Goal: Task Accomplishment & Management: Complete application form

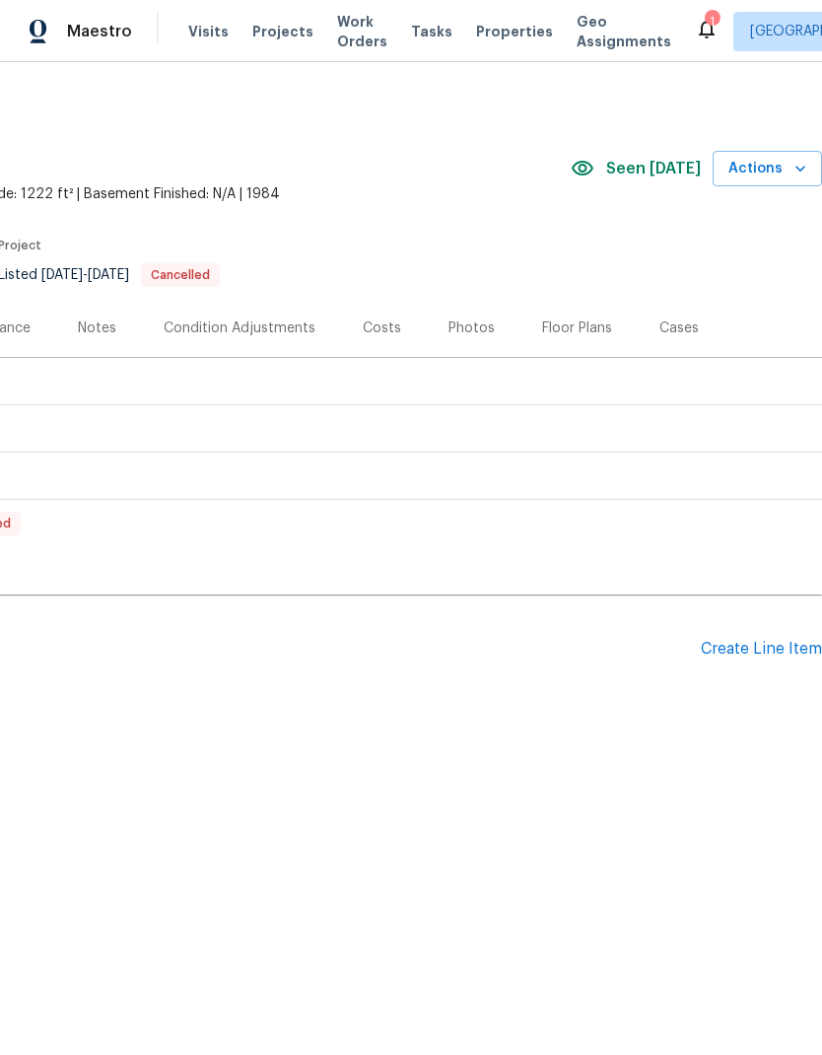
scroll to position [0, 292]
click at [769, 651] on div "Create Line Item" at bounding box center [761, 649] width 121 height 19
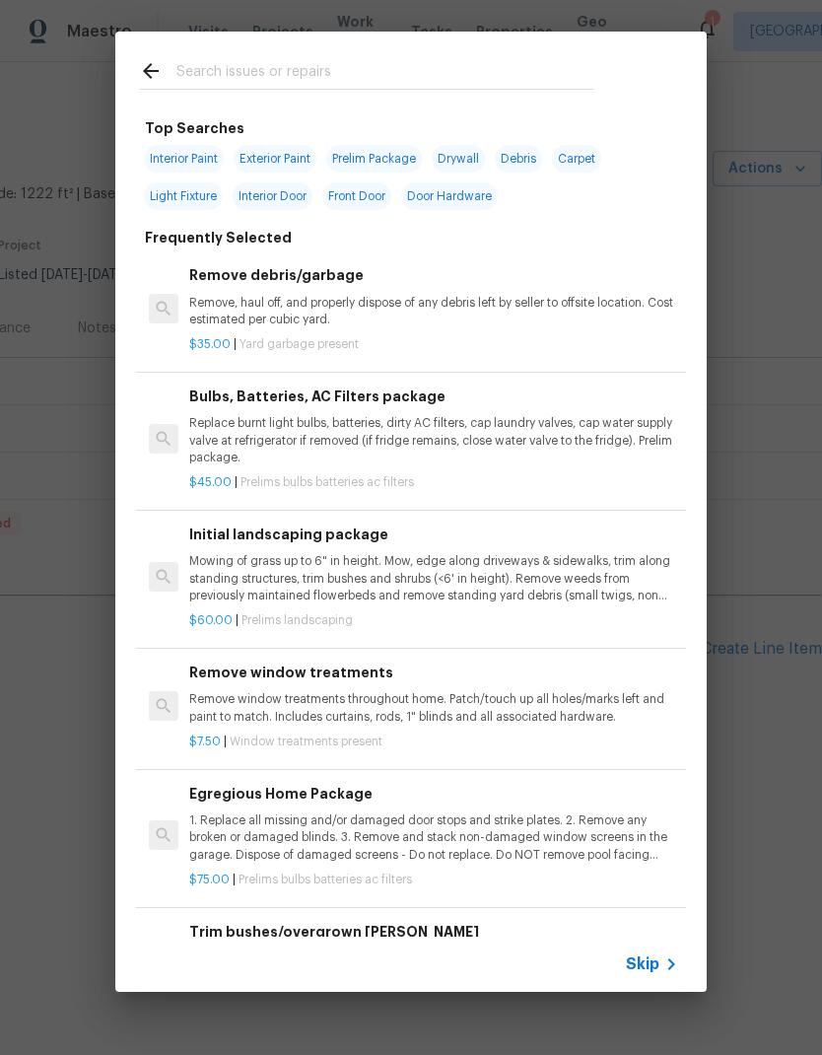
click at [284, 65] on input "text" at bounding box center [385, 74] width 418 height 30
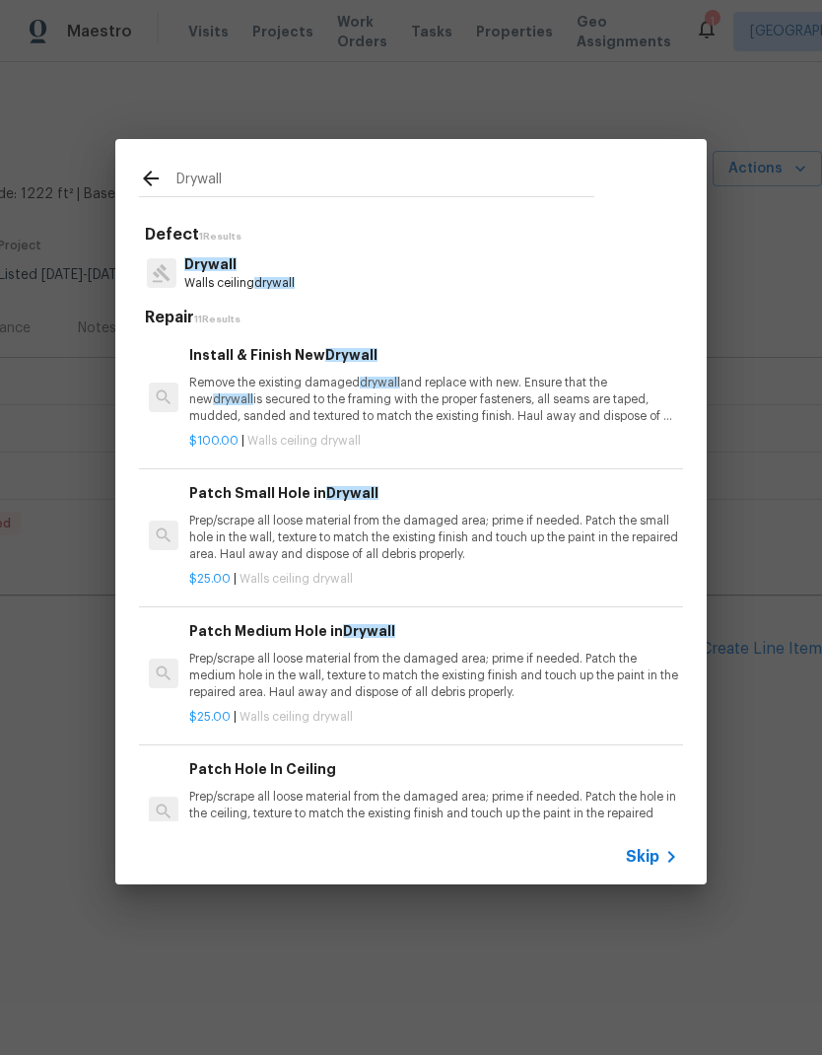
type input "Drywall"
click at [329, 271] on div "Drywall Walls ceiling drywall" at bounding box center [411, 272] width 544 height 53
click at [433, 393] on p "Remove the existing damaged drywall and replace with new. Ensure that the new d…" at bounding box center [433, 400] width 489 height 50
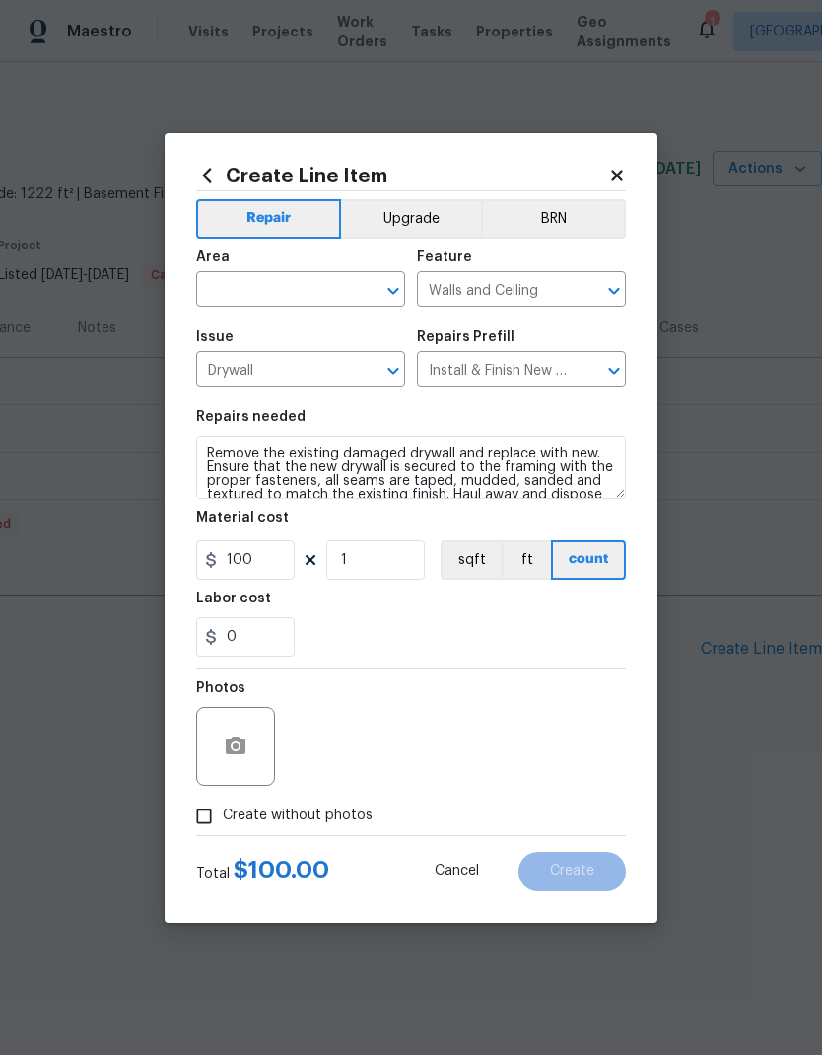
click at [332, 276] on input "text" at bounding box center [273, 291] width 154 height 31
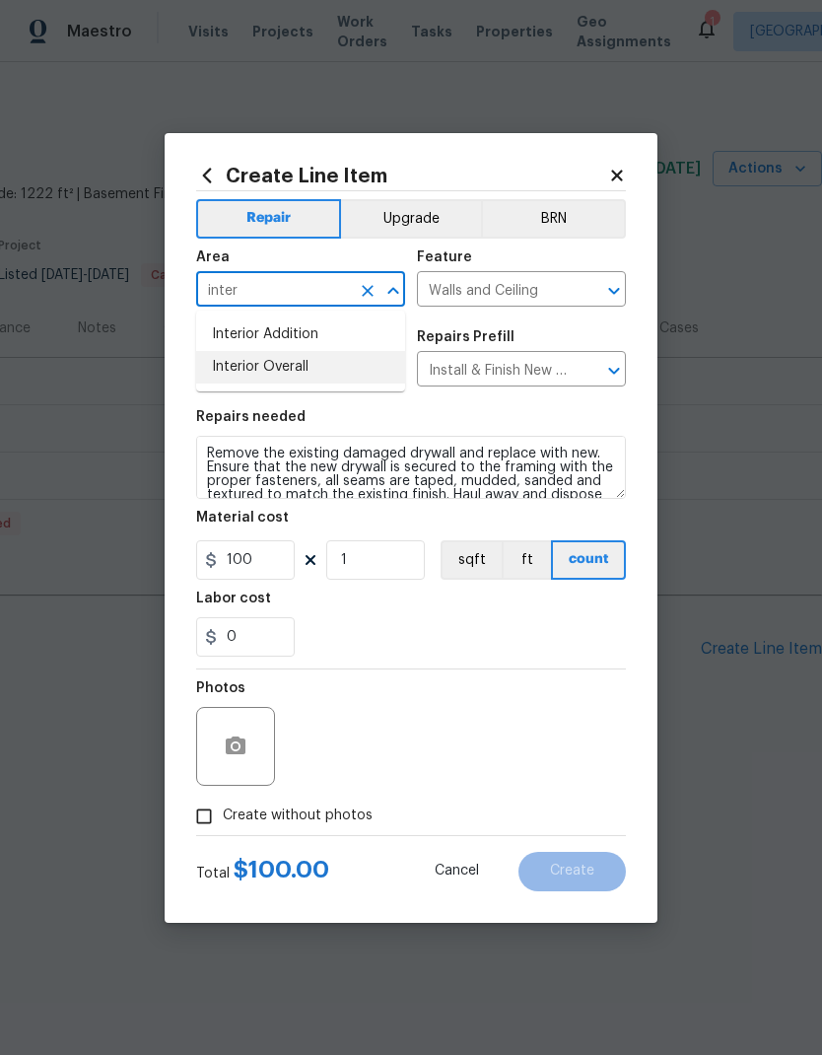
click at [300, 367] on li "Interior Overall" at bounding box center [300, 367] width 209 height 33
type input "Interior Overall"
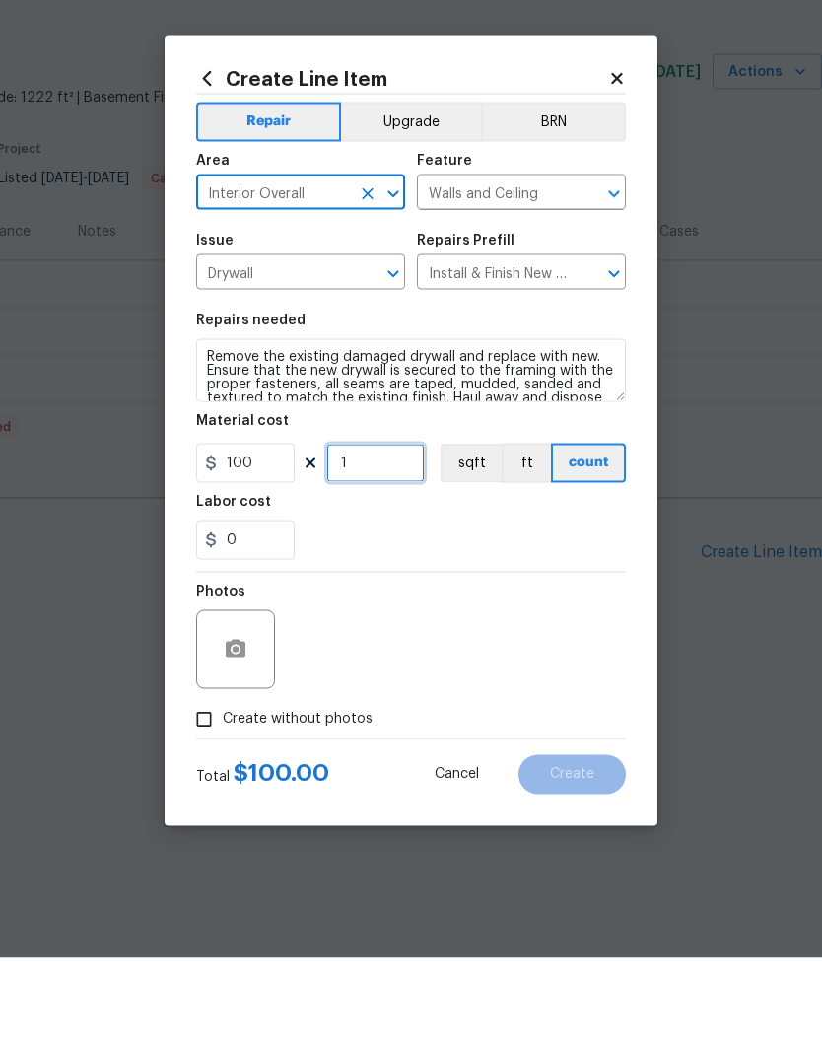
click at [398, 540] on input "1" at bounding box center [375, 559] width 99 height 39
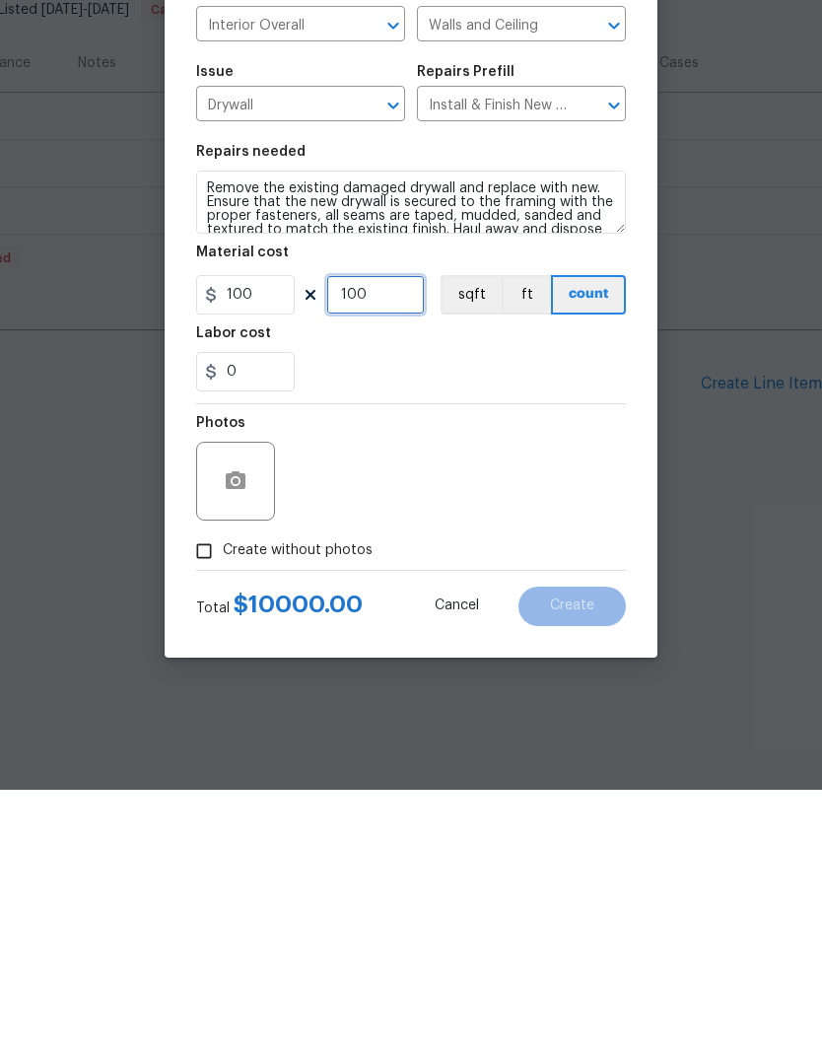
type input "100"
click at [190, 797] on input "Create without photos" at bounding box center [203, 815] width 37 height 37
checkbox input "true"
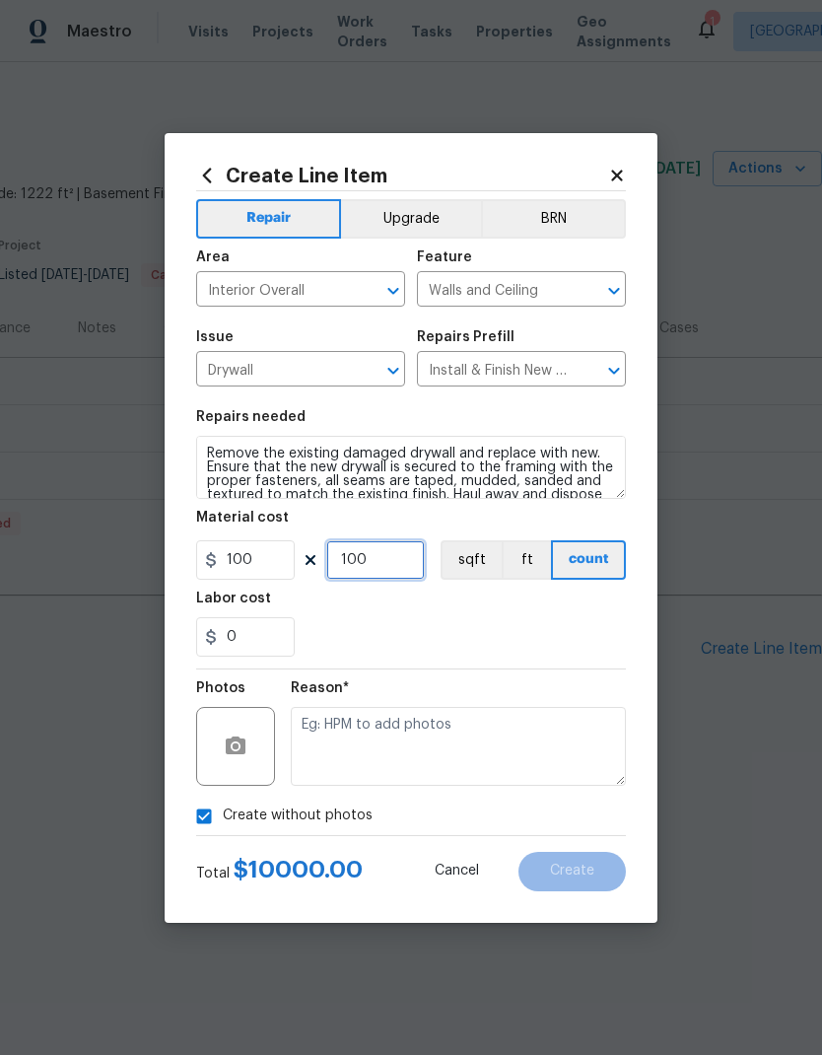
click at [391, 570] on input "100" at bounding box center [375, 559] width 99 height 39
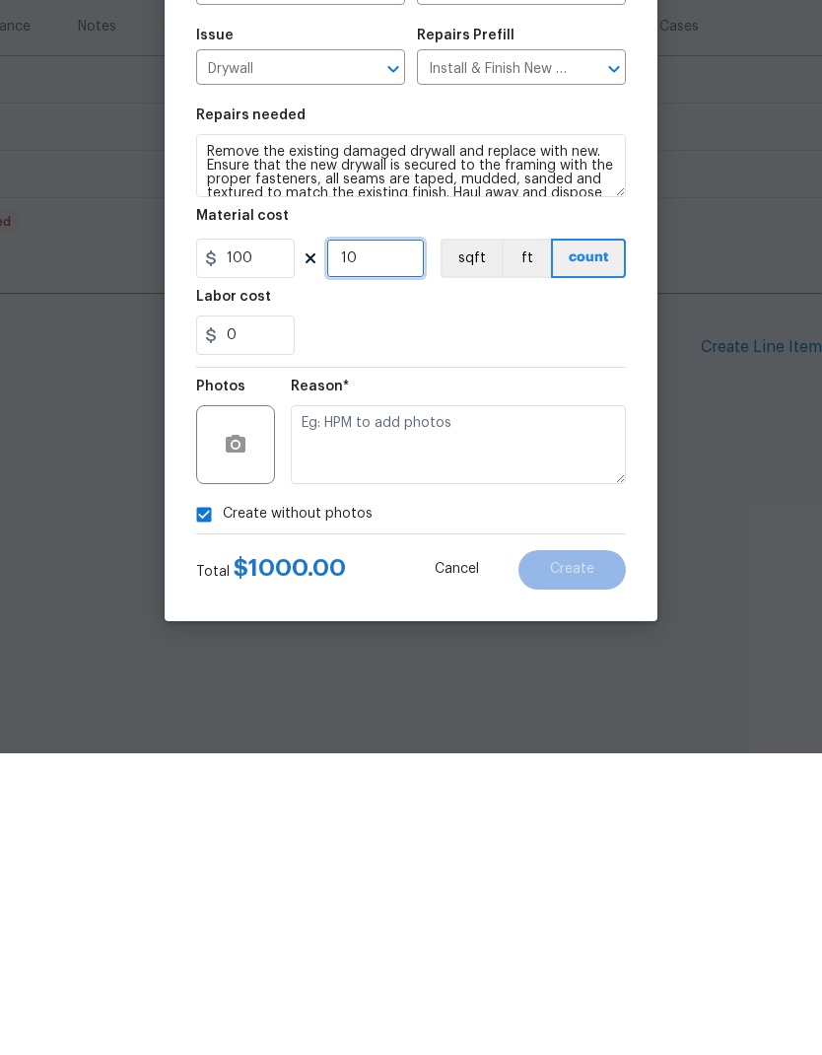
type input "10"
click at [242, 734] on icon "button" at bounding box center [236, 746] width 24 height 24
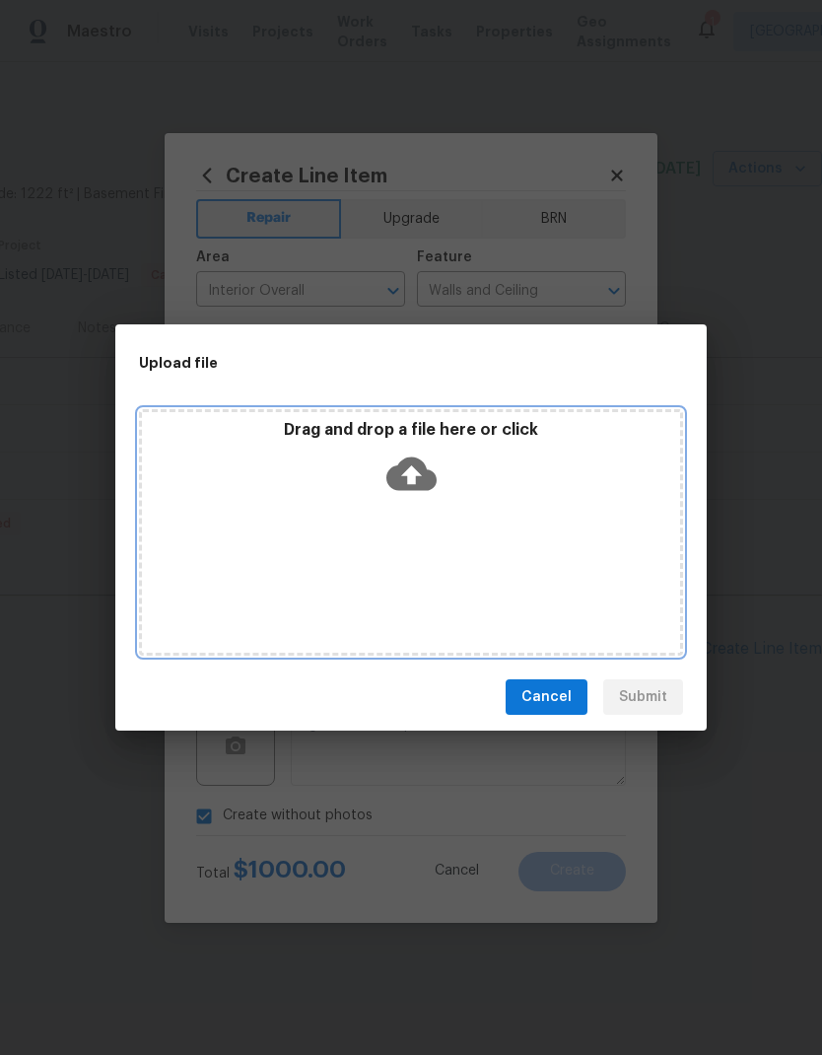
click at [418, 470] on icon at bounding box center [411, 474] width 50 height 34
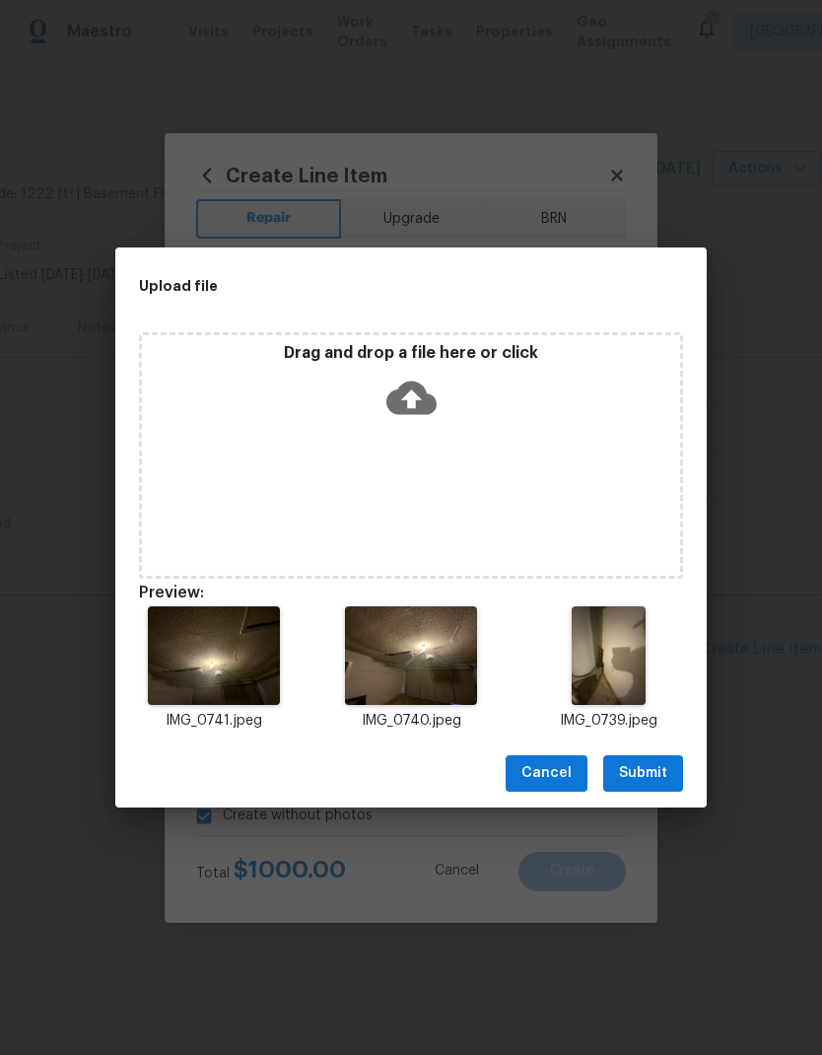
click at [652, 775] on span "Submit" at bounding box center [643, 773] width 48 height 25
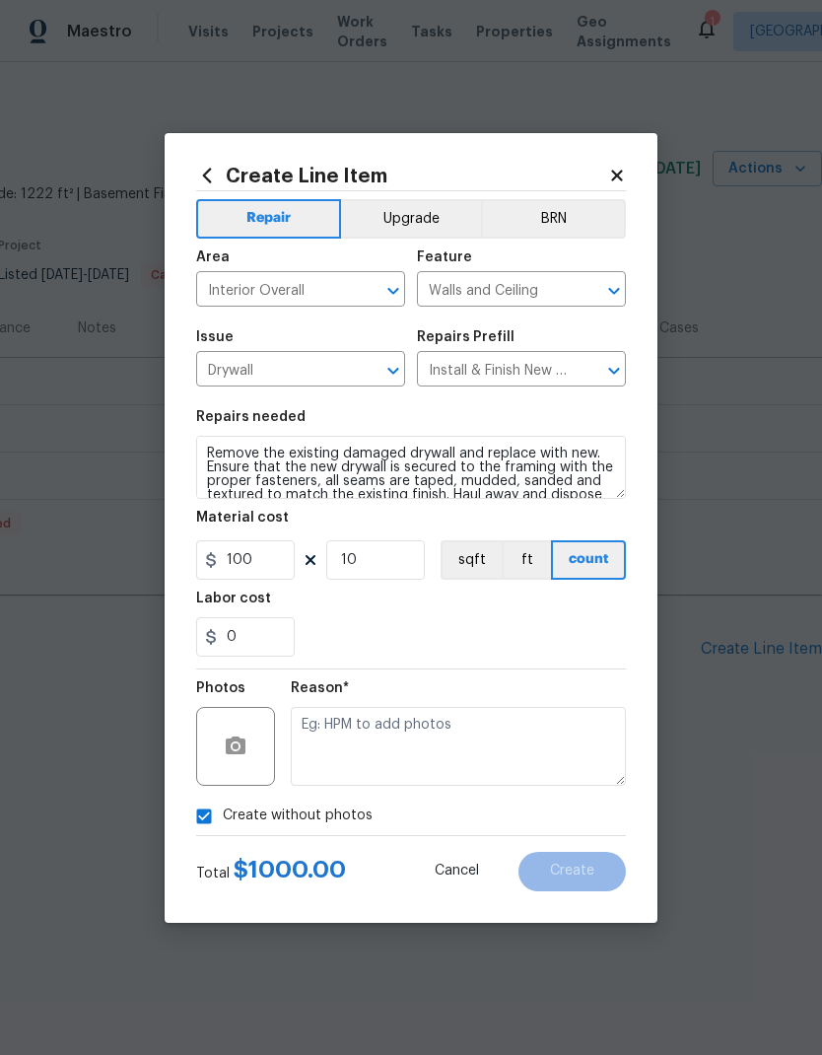
checkbox input "false"
click at [575, 860] on button "Create" at bounding box center [571, 871] width 107 height 39
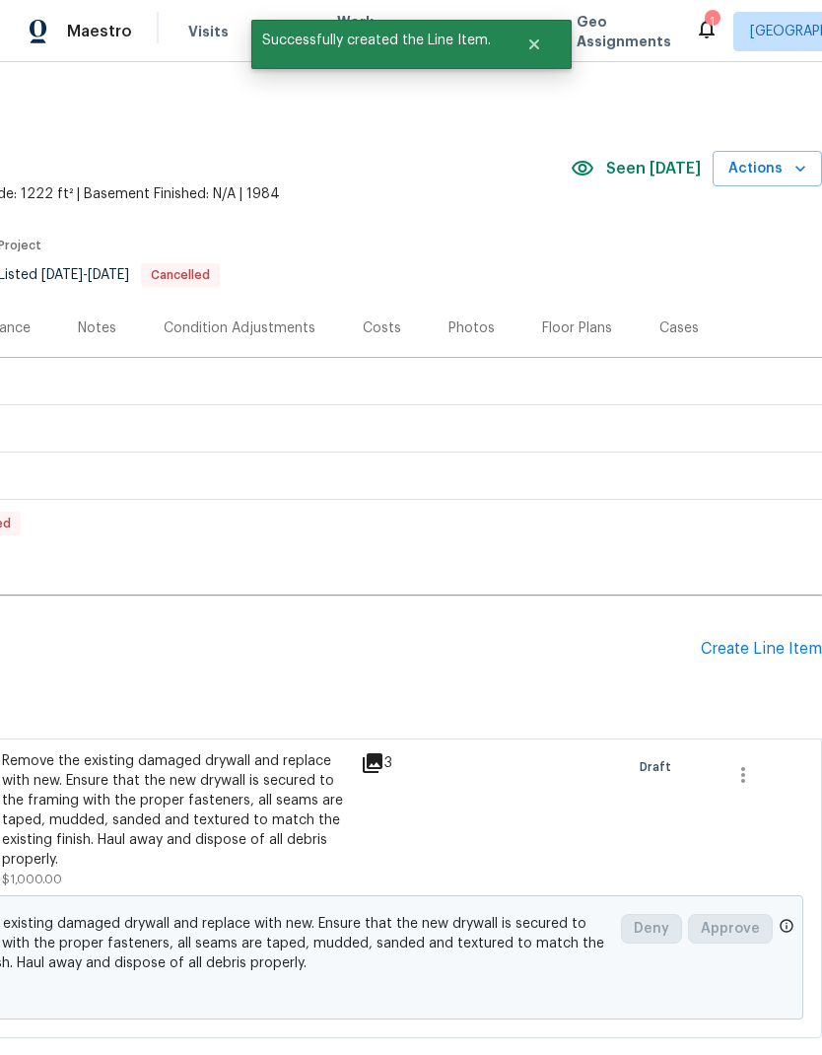
click at [747, 656] on div "Create Line Item" at bounding box center [761, 649] width 121 height 19
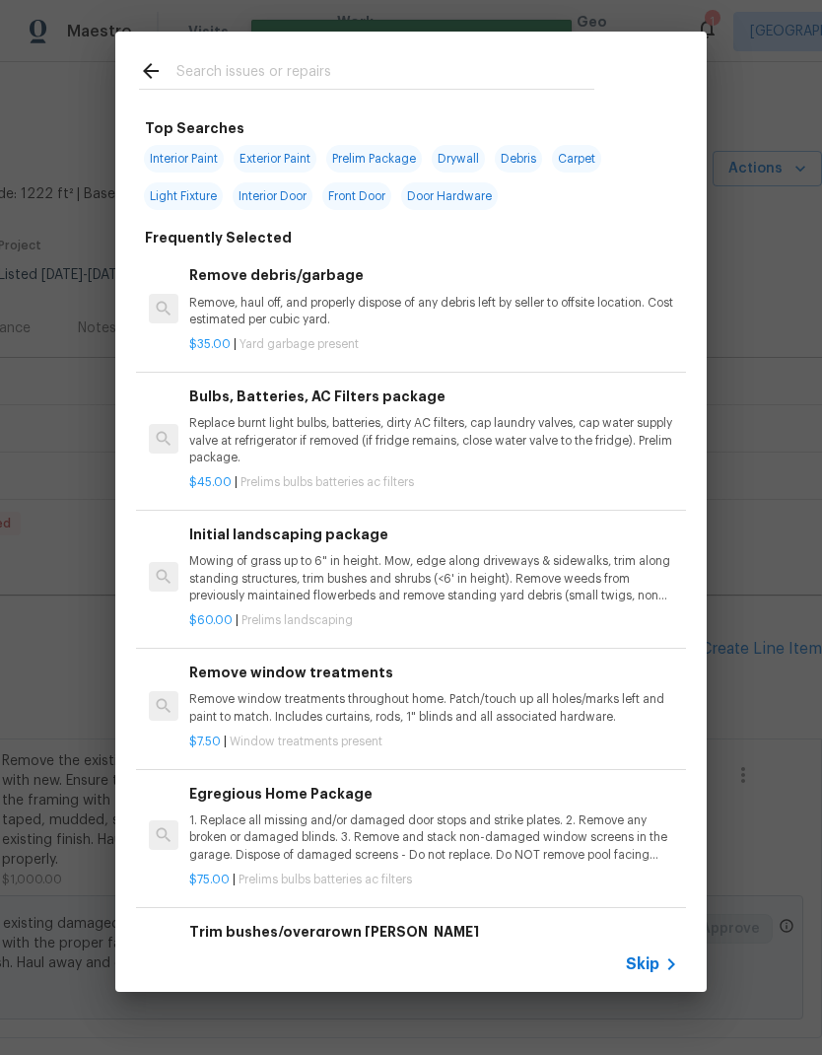
click at [296, 87] on input "text" at bounding box center [385, 74] width 418 height 30
type input "Door"
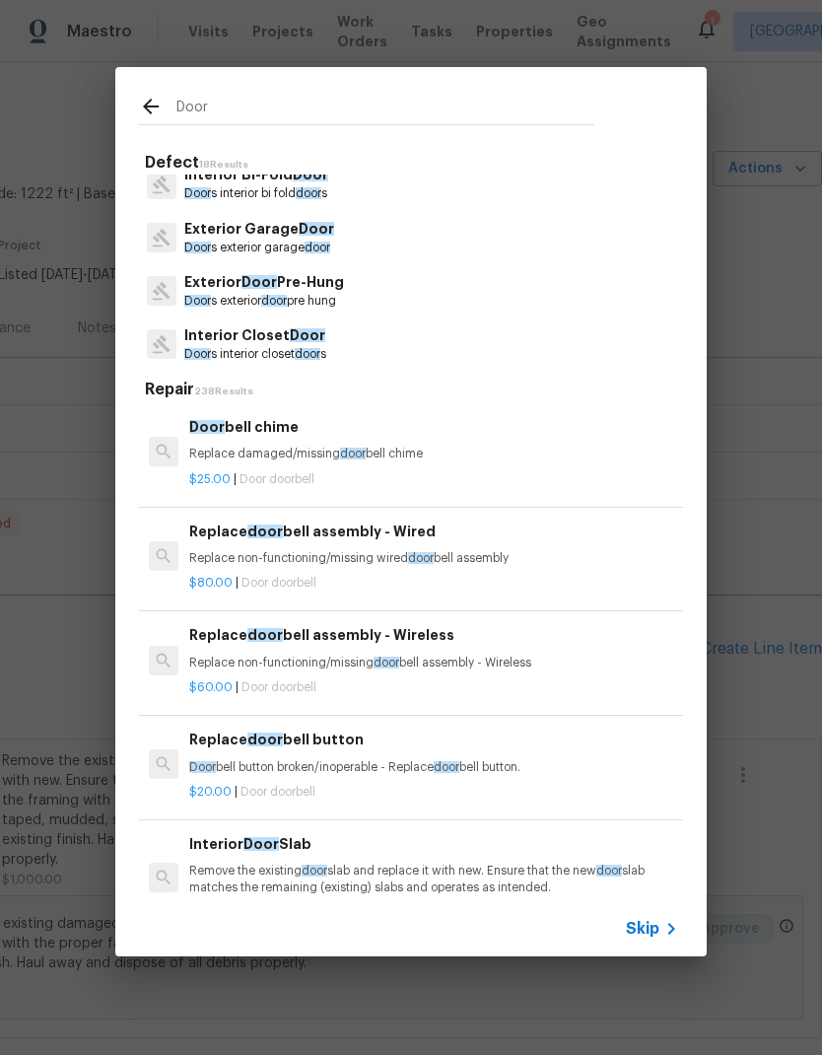
scroll to position [286, 0]
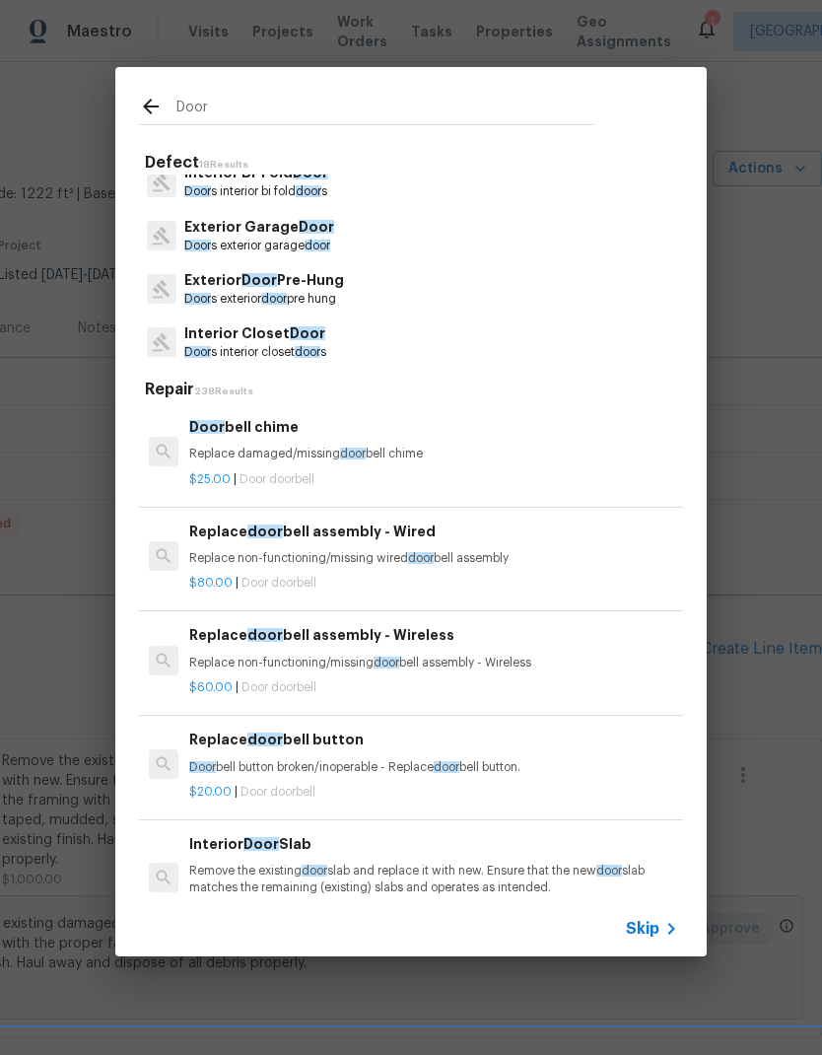
click at [335, 293] on p "Door s exterior door pre hung" at bounding box center [264, 299] width 160 height 17
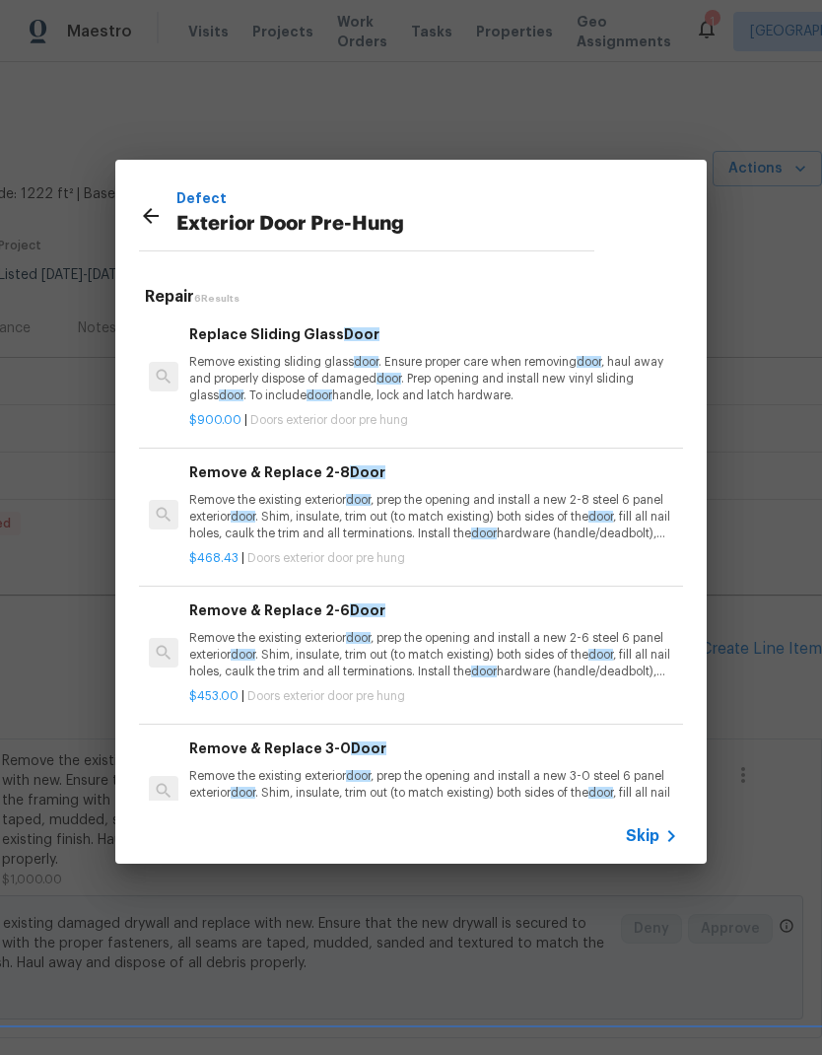
click at [429, 517] on p "Remove the existing exterior door , prep the opening and install a new 2-8 stee…" at bounding box center [433, 517] width 489 height 50
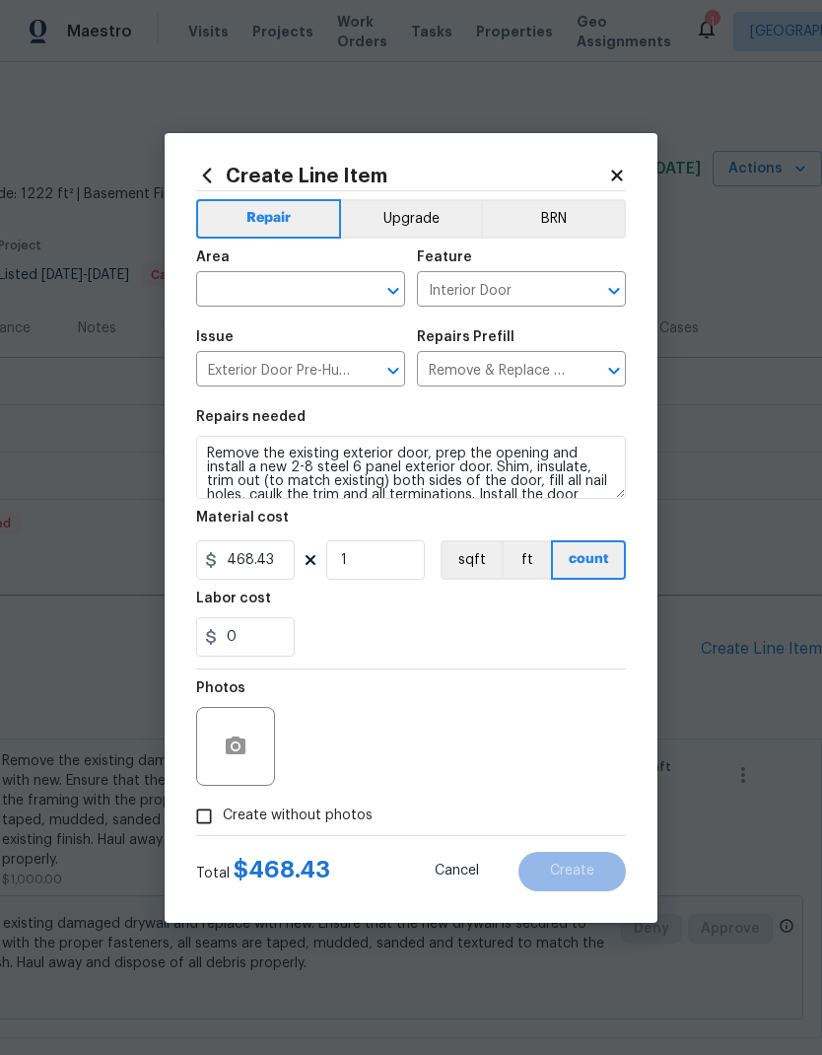
click at [274, 290] on input "text" at bounding box center [273, 291] width 154 height 31
click at [287, 372] on li "Interior Overall" at bounding box center [300, 367] width 209 height 33
type input "Interior Overall"
click at [451, 607] on div "Labor cost" at bounding box center [411, 604] width 430 height 26
click at [240, 757] on icon "button" at bounding box center [236, 746] width 24 height 24
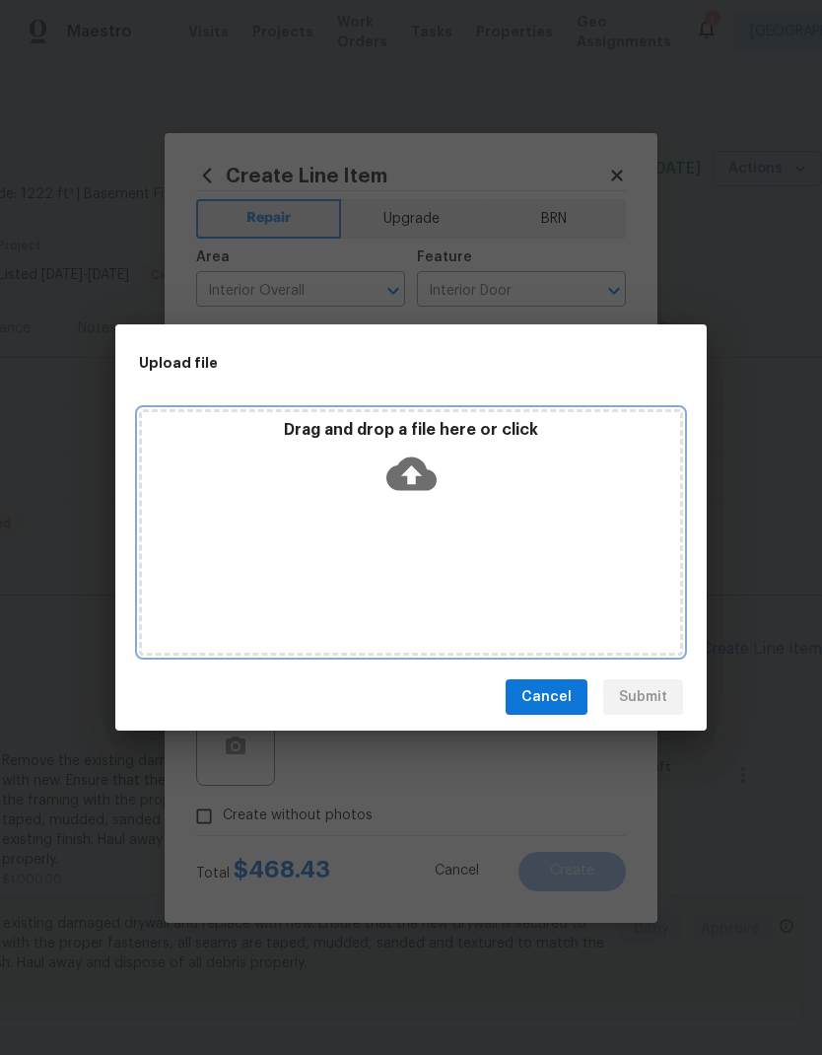
click at [415, 459] on icon at bounding box center [411, 474] width 50 height 34
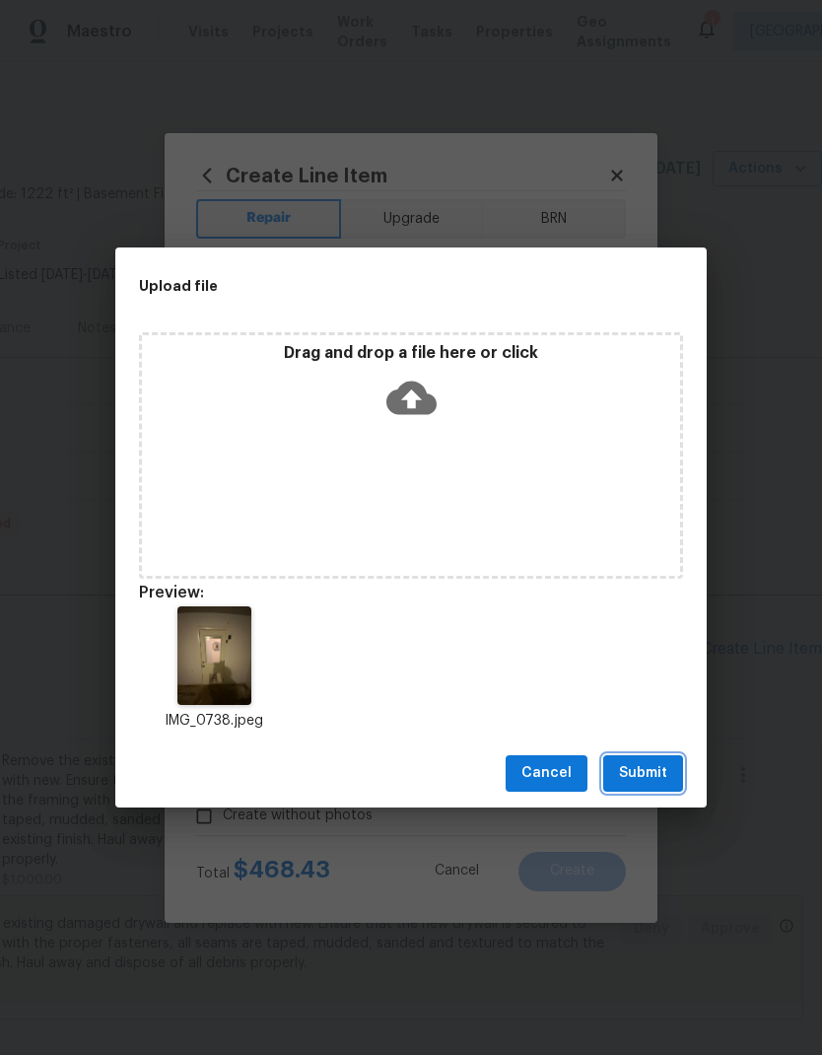
click at [654, 766] on span "Submit" at bounding box center [643, 773] width 48 height 25
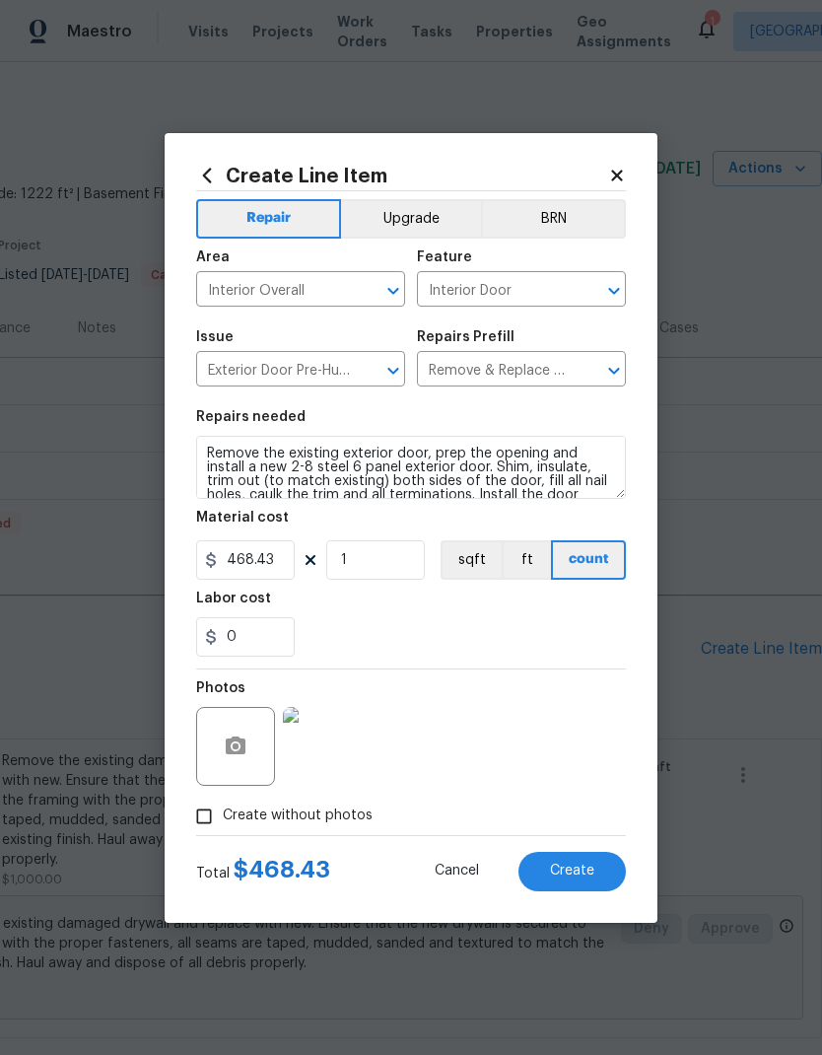
click at [573, 877] on span "Create" at bounding box center [572, 870] width 44 height 15
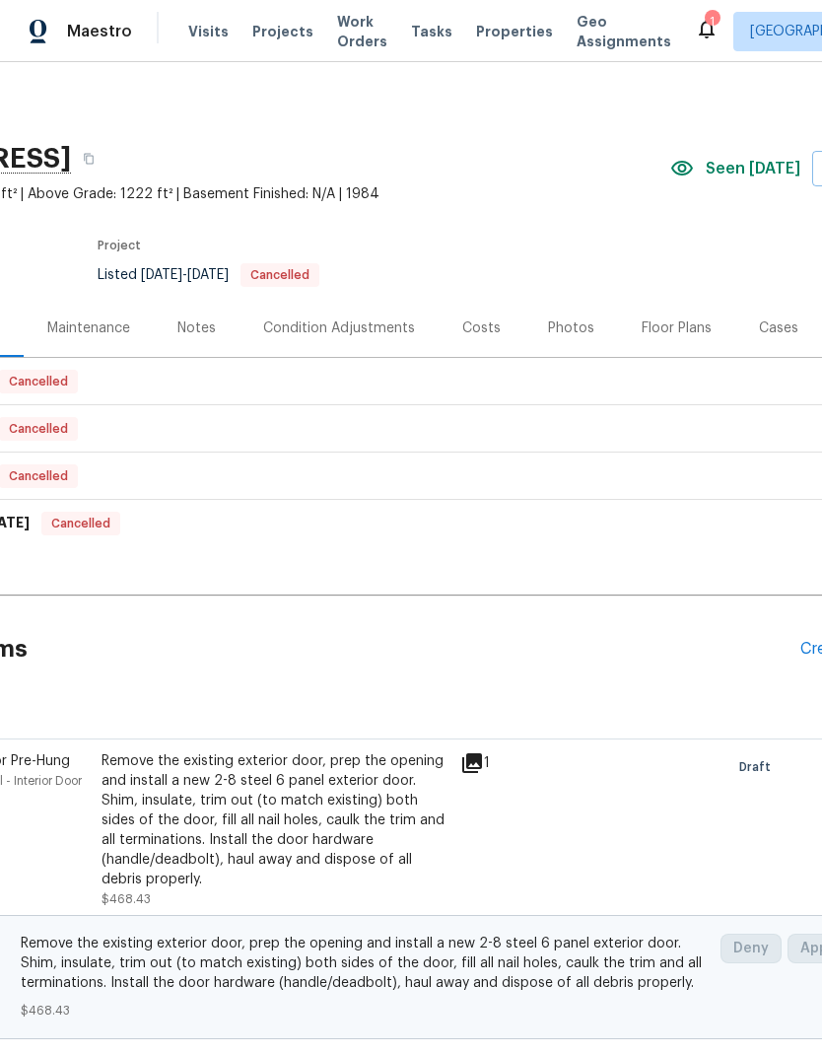
scroll to position [0, 197]
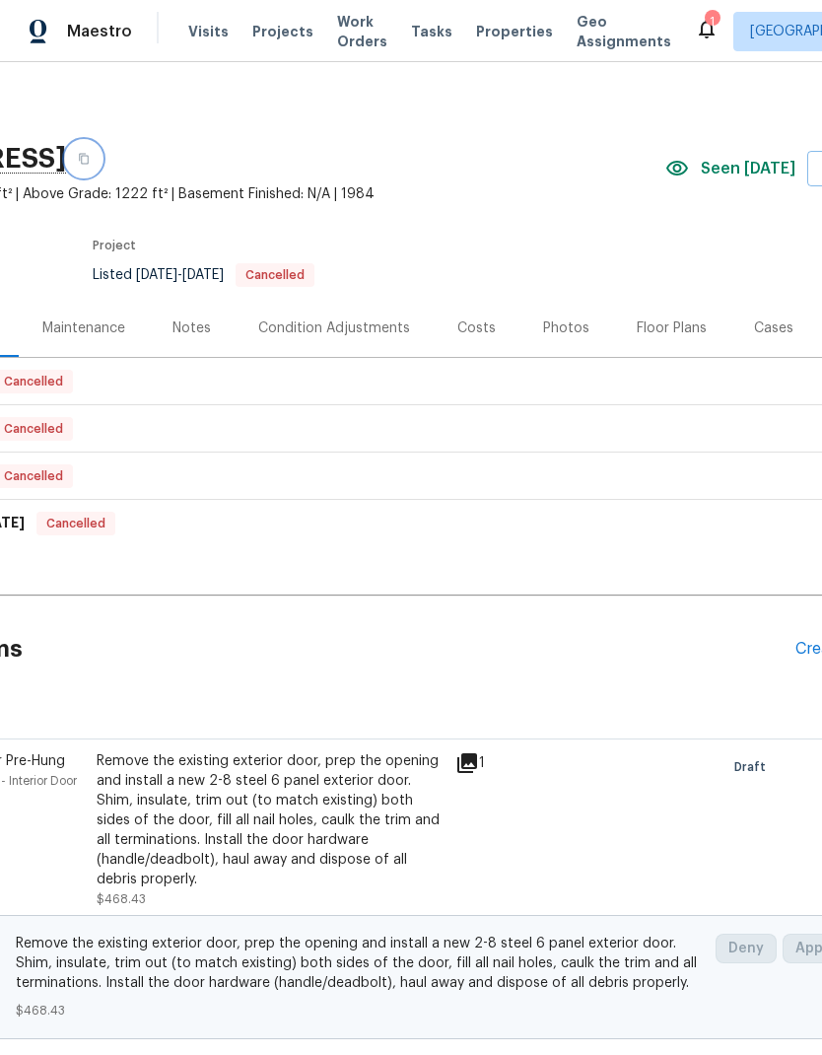
click at [102, 165] on button "button" at bounding box center [83, 158] width 35 height 35
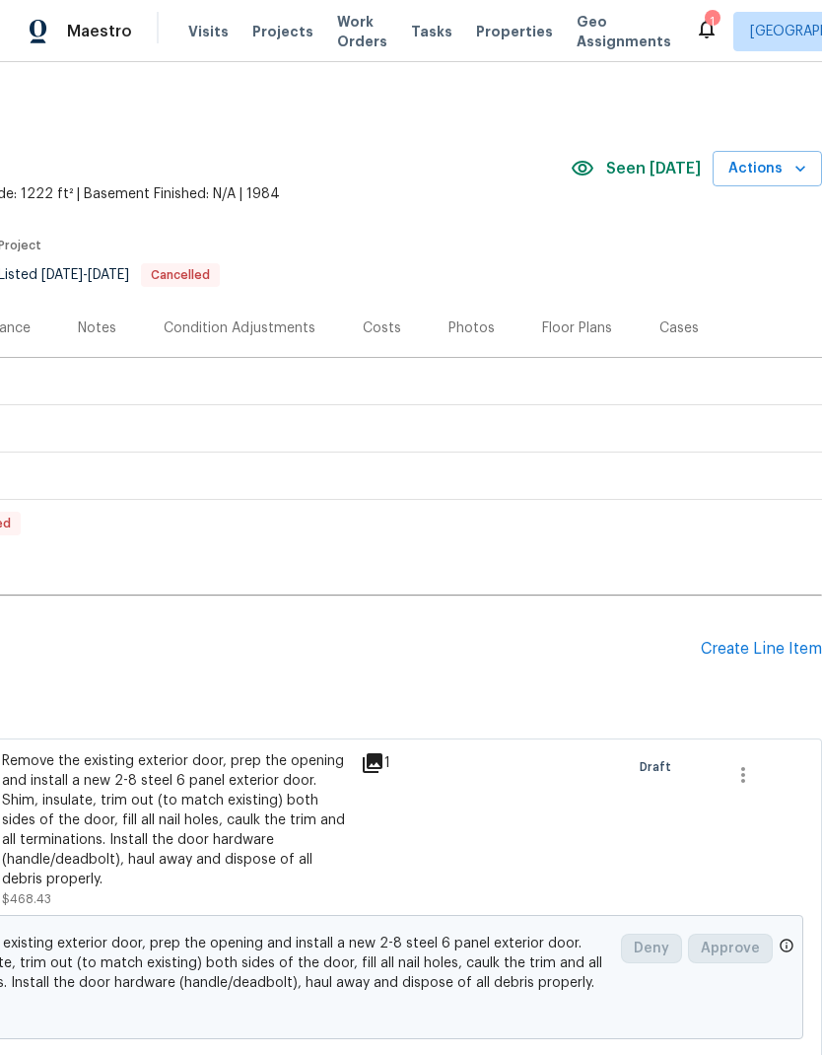
scroll to position [0, 292]
click at [758, 651] on div "Create Line Item" at bounding box center [761, 649] width 121 height 19
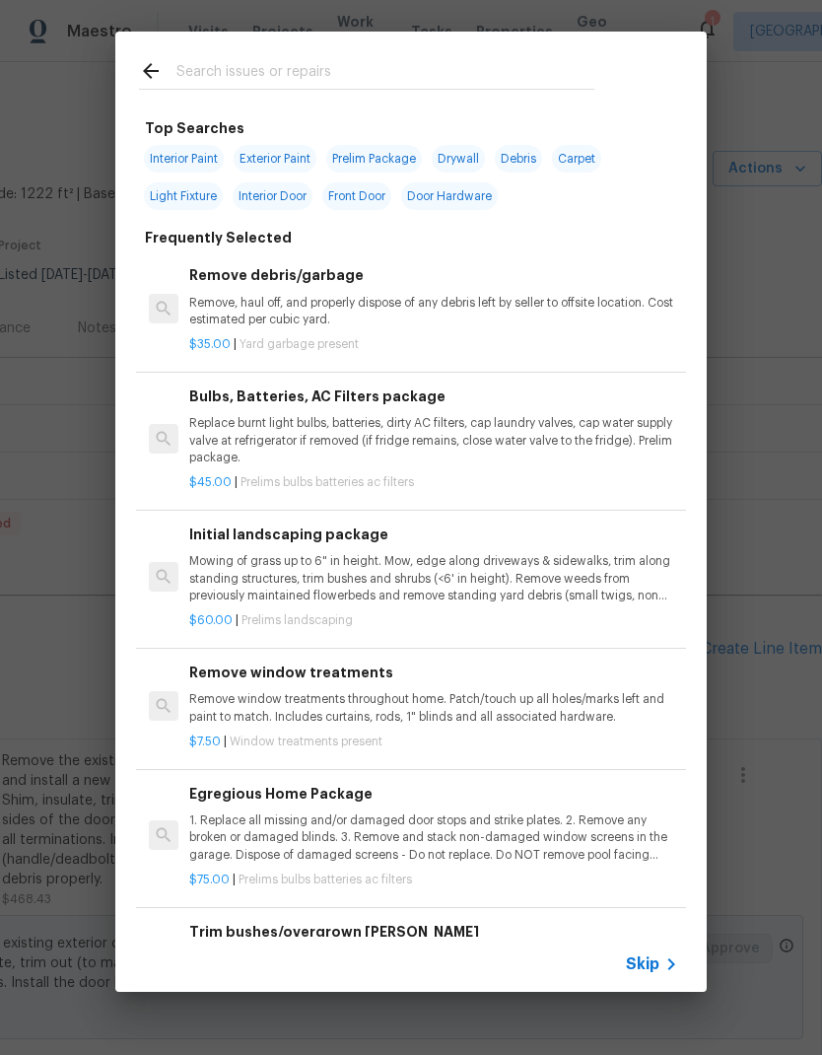
click at [285, 69] on input "text" at bounding box center [385, 74] width 418 height 30
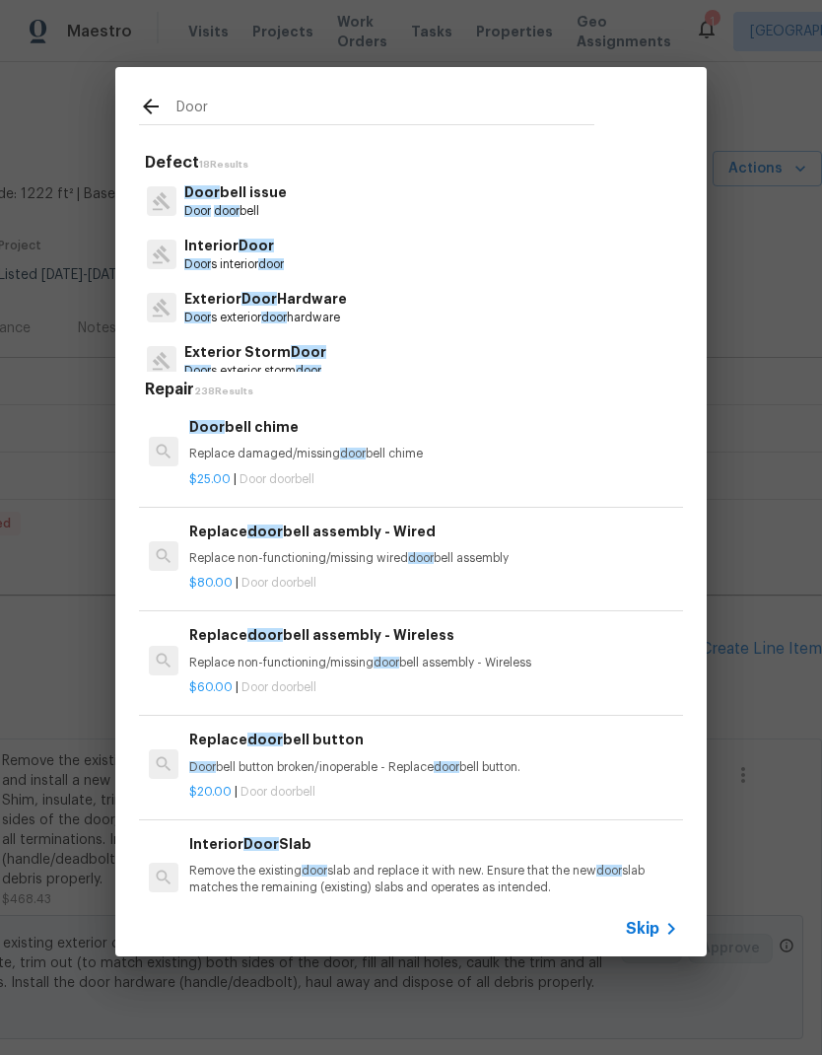
type input "Door"
click at [351, 248] on div "Interior Door Door s interior door" at bounding box center [411, 254] width 544 height 53
click at [253, 266] on p "Door s interior door" at bounding box center [234, 264] width 100 height 17
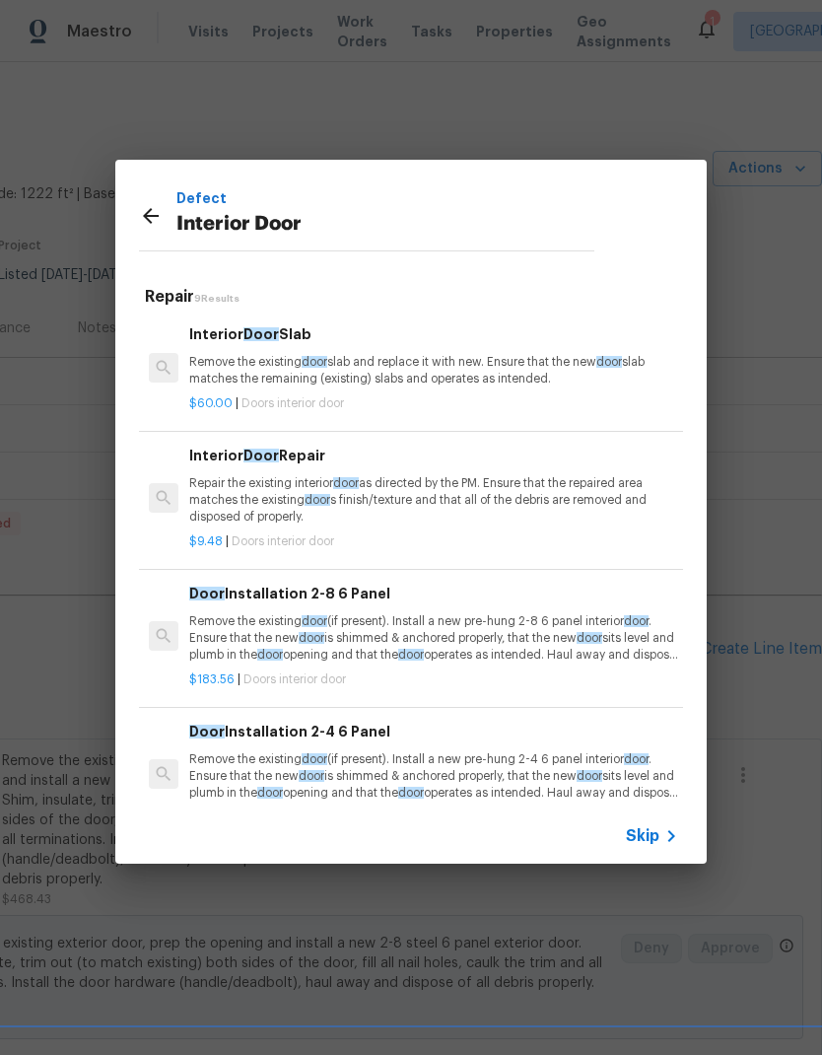
click at [459, 377] on p "Remove the existing door slab and replace it with new. Ensure that the new door…" at bounding box center [433, 371] width 489 height 34
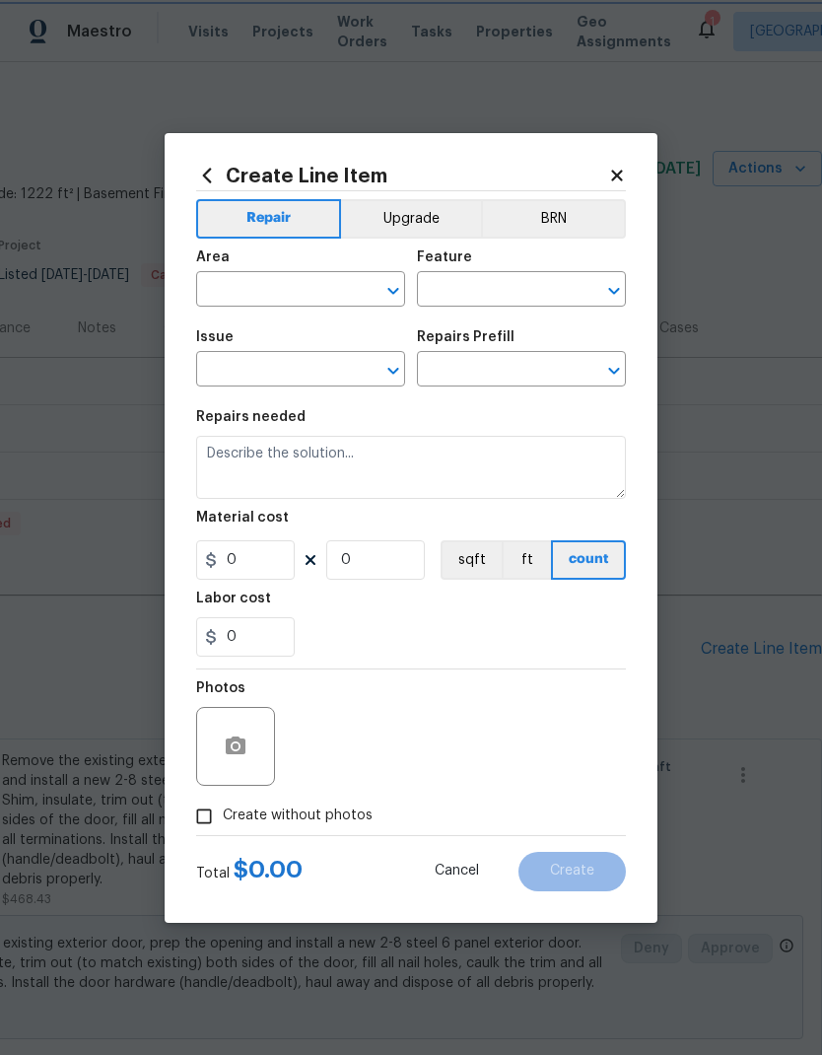
type input "Interior Door"
type input "Interior Door Slab $60.00"
type textarea "Remove the existing door slab and replace it with new. Ensure that the new door…"
type input "60"
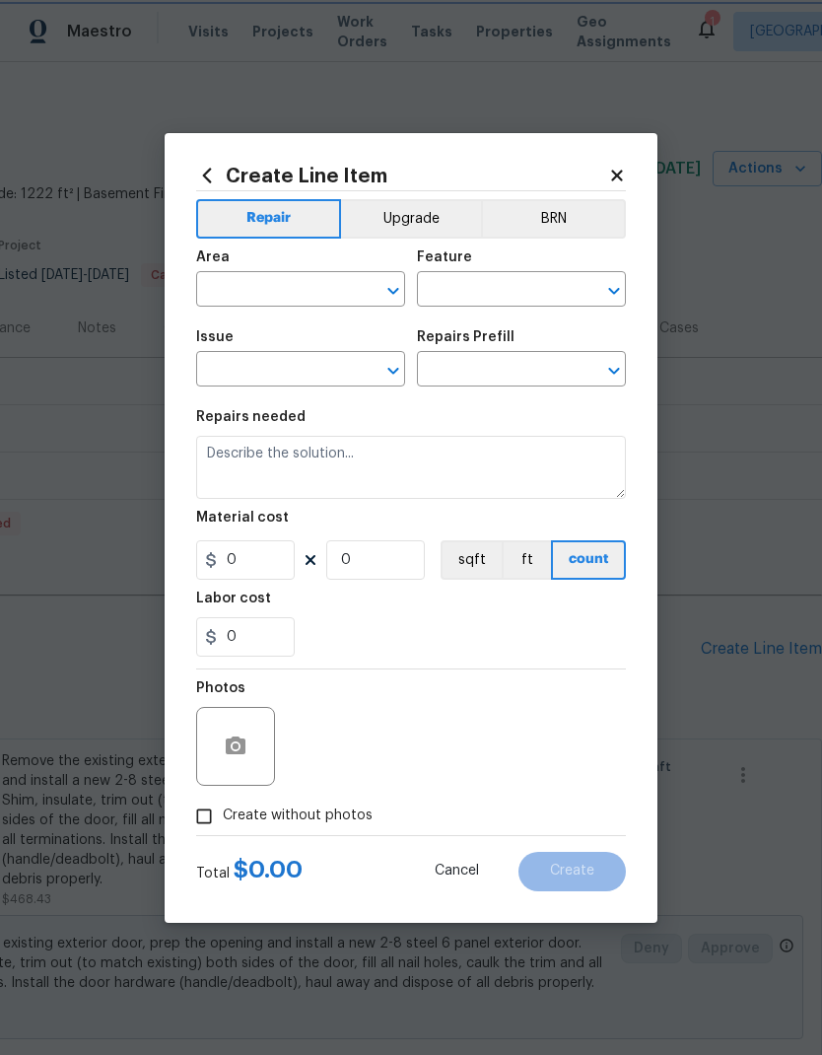
type input "1"
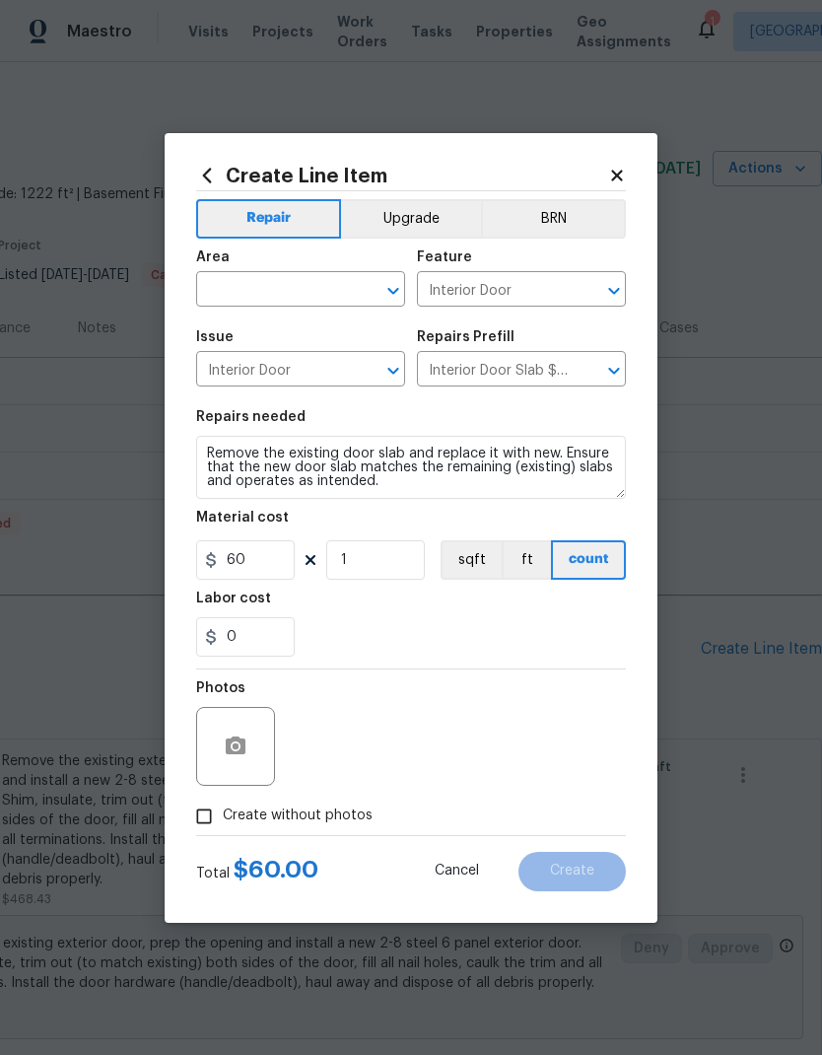
click at [301, 279] on input "text" at bounding box center [273, 291] width 154 height 31
click at [321, 376] on li "Interior Overall" at bounding box center [300, 367] width 209 height 33
type input "Interior Overall"
click at [443, 617] on div "Labor cost" at bounding box center [411, 604] width 430 height 26
click at [394, 574] on input "1" at bounding box center [375, 559] width 99 height 39
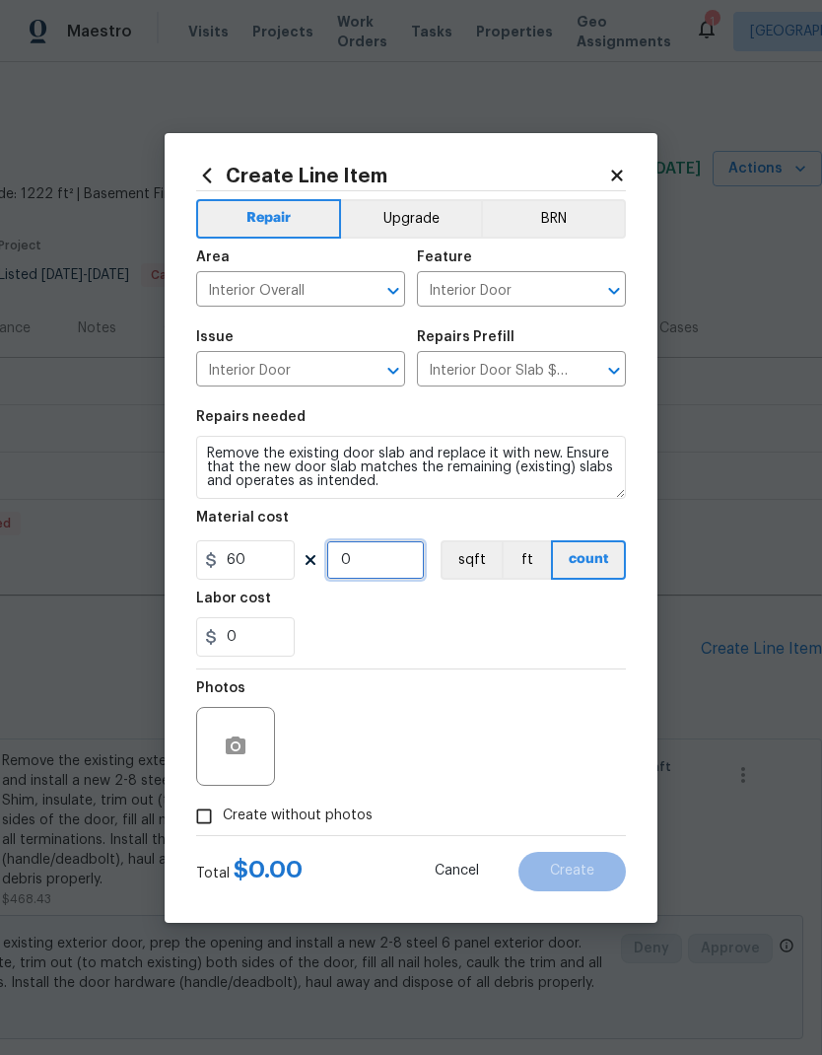
type input "2"
click at [475, 628] on div "0" at bounding box center [411, 636] width 430 height 39
click at [240, 754] on icon "button" at bounding box center [236, 745] width 20 height 18
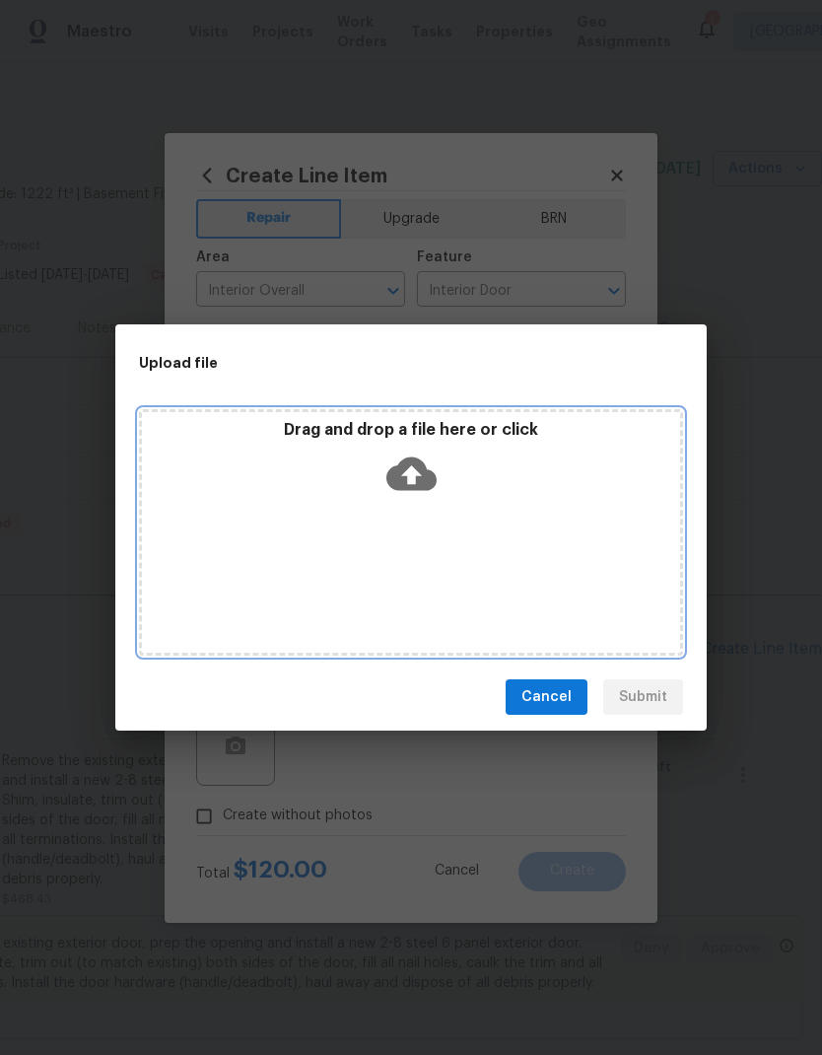
click at [418, 493] on icon at bounding box center [411, 473] width 50 height 50
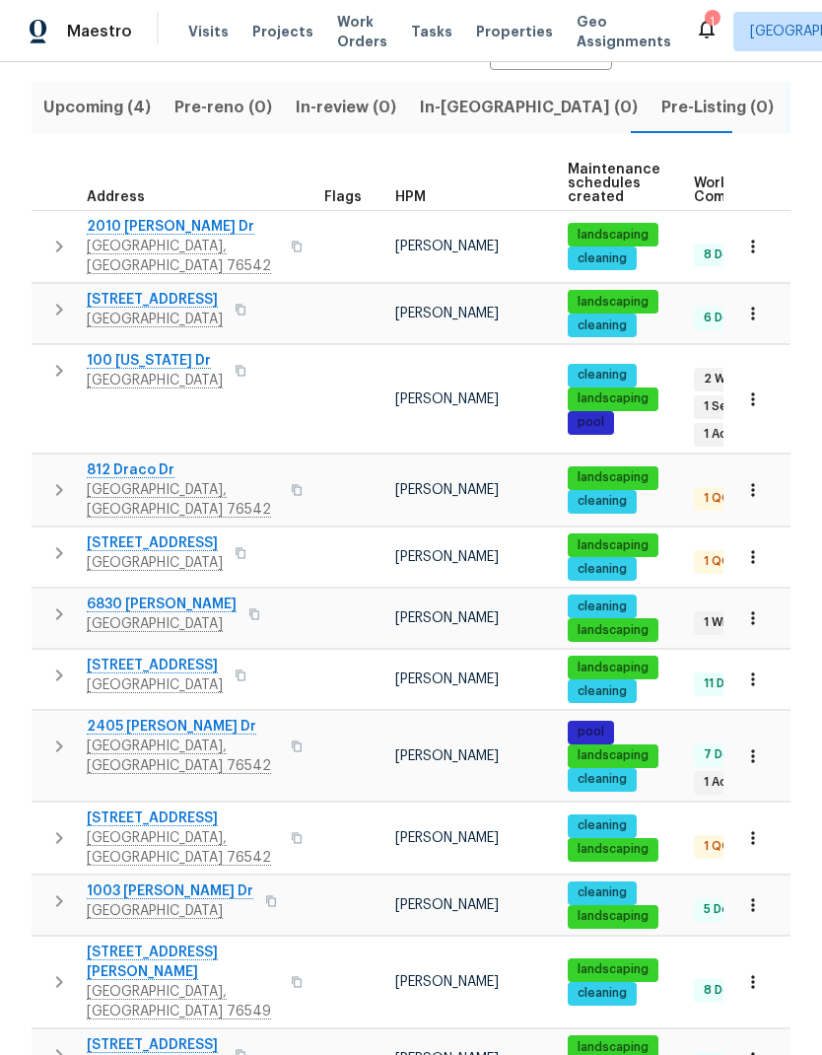
scroll to position [212, 0]
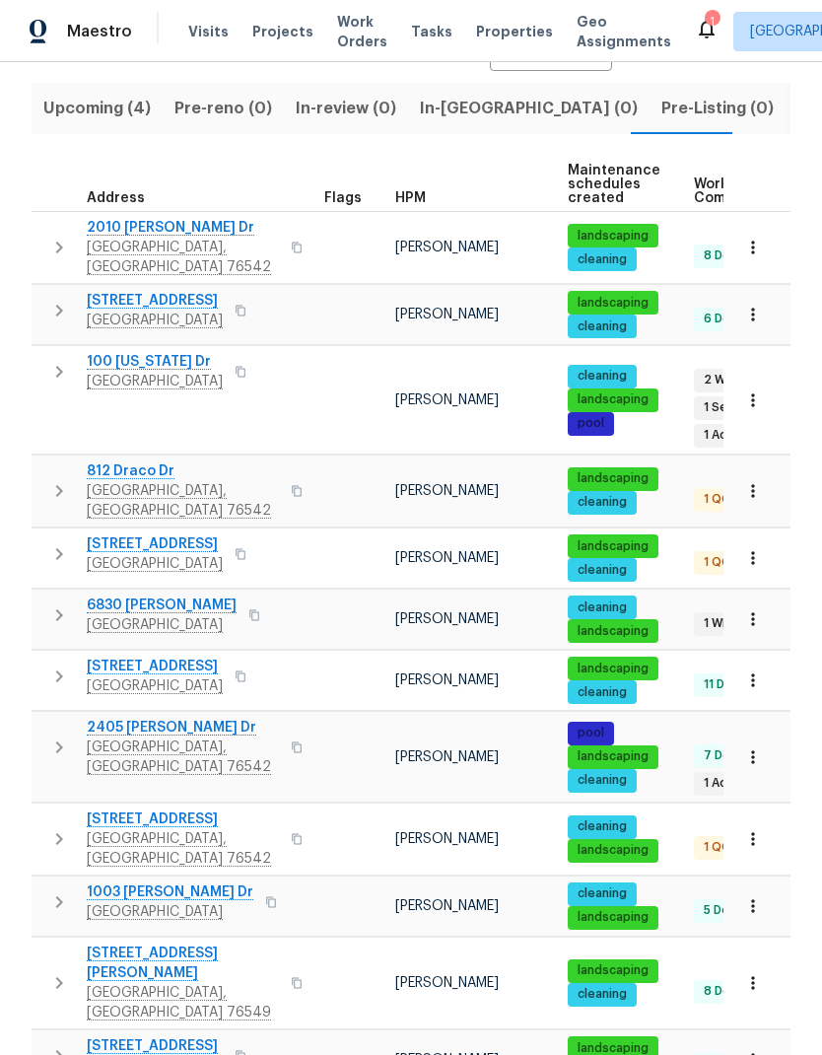
click at [186, 1036] on span "9909 Birch Tree Dr" at bounding box center [155, 1046] width 136 height 20
click at [174, 359] on span "100 Missouri Dr" at bounding box center [155, 362] width 136 height 20
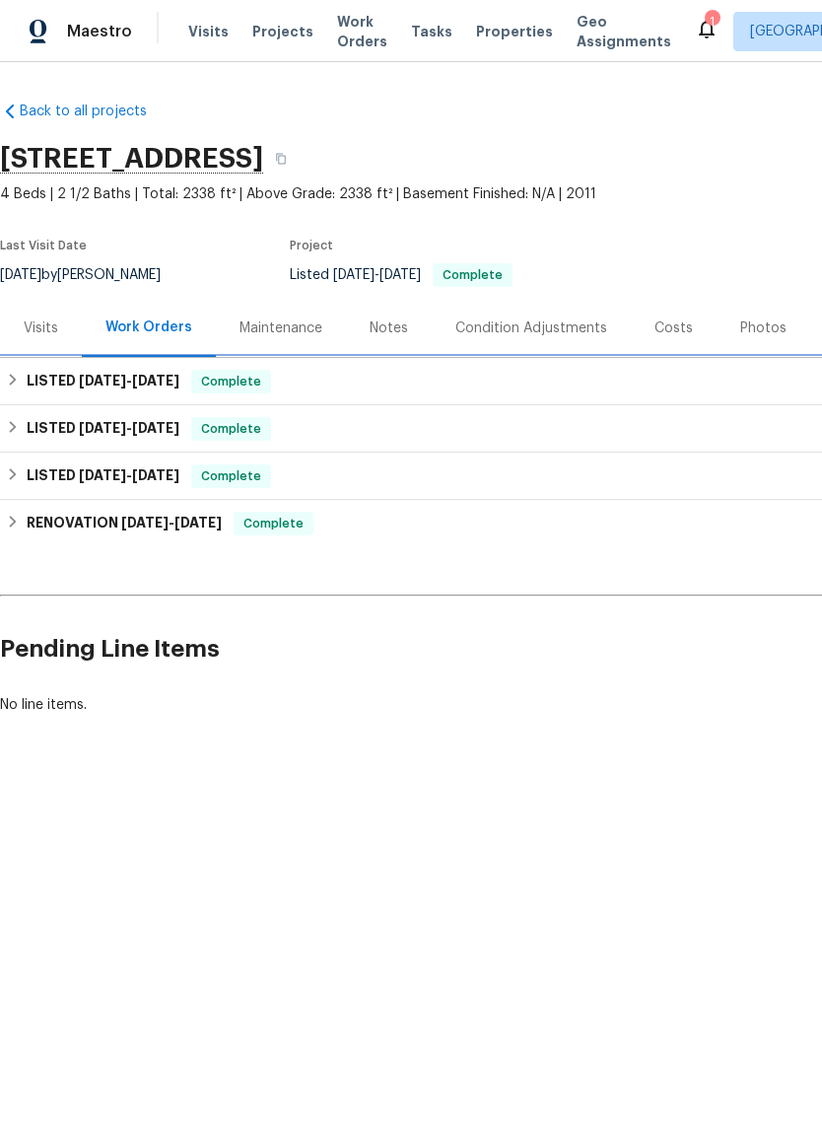
click at [151, 386] on span "8/28/25" at bounding box center [155, 381] width 47 height 14
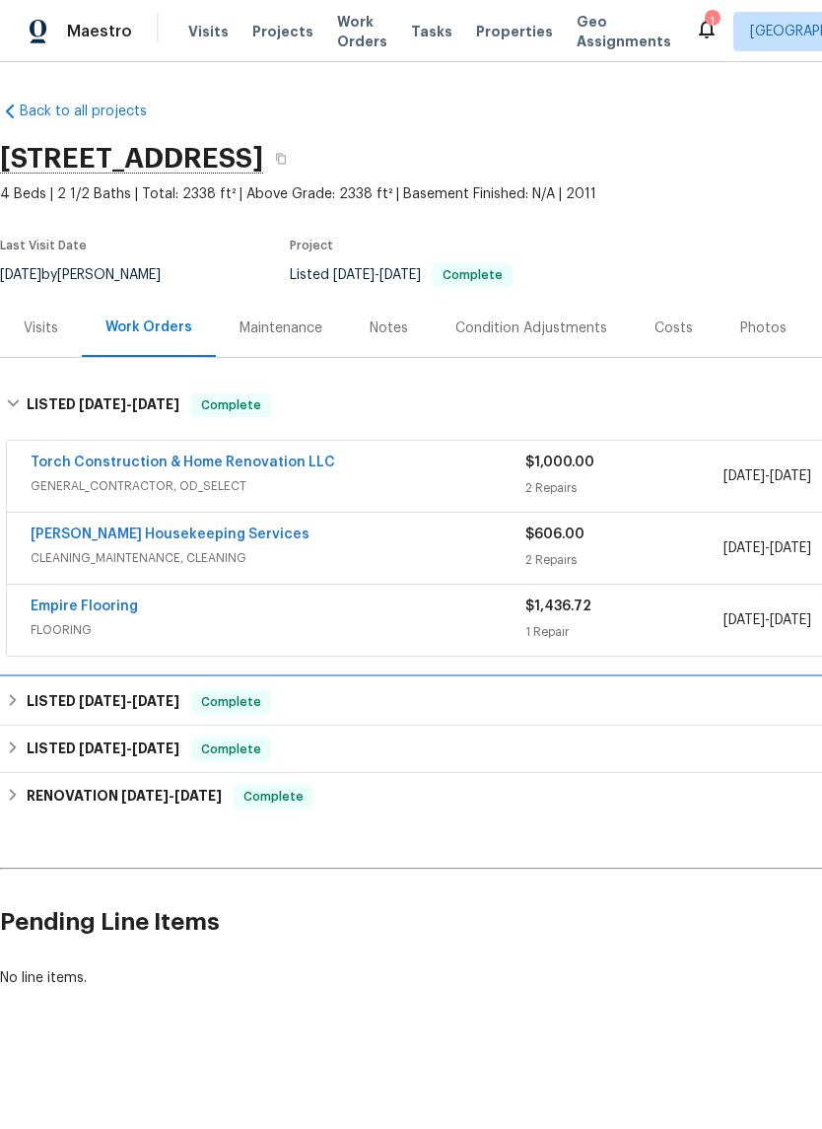
click at [165, 699] on span "6/4/25" at bounding box center [155, 701] width 47 height 14
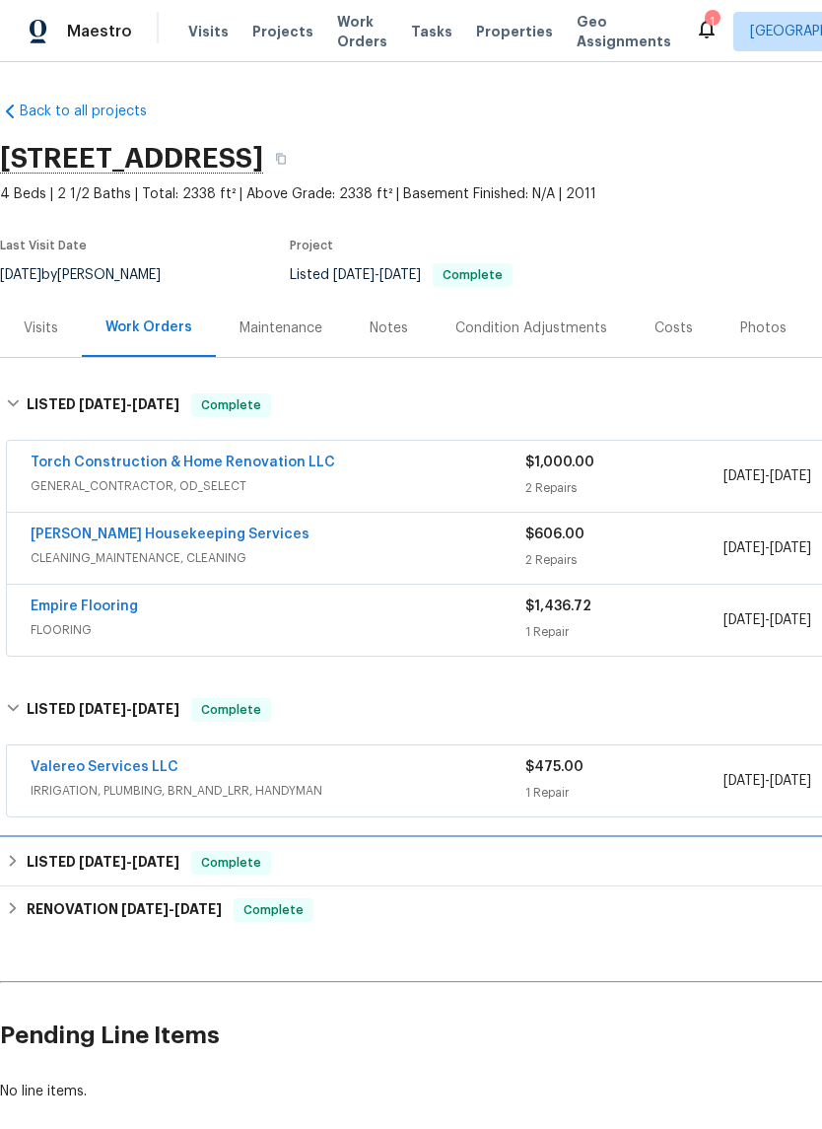
click at [148, 862] on span "5/3/25" at bounding box center [155, 862] width 47 height 14
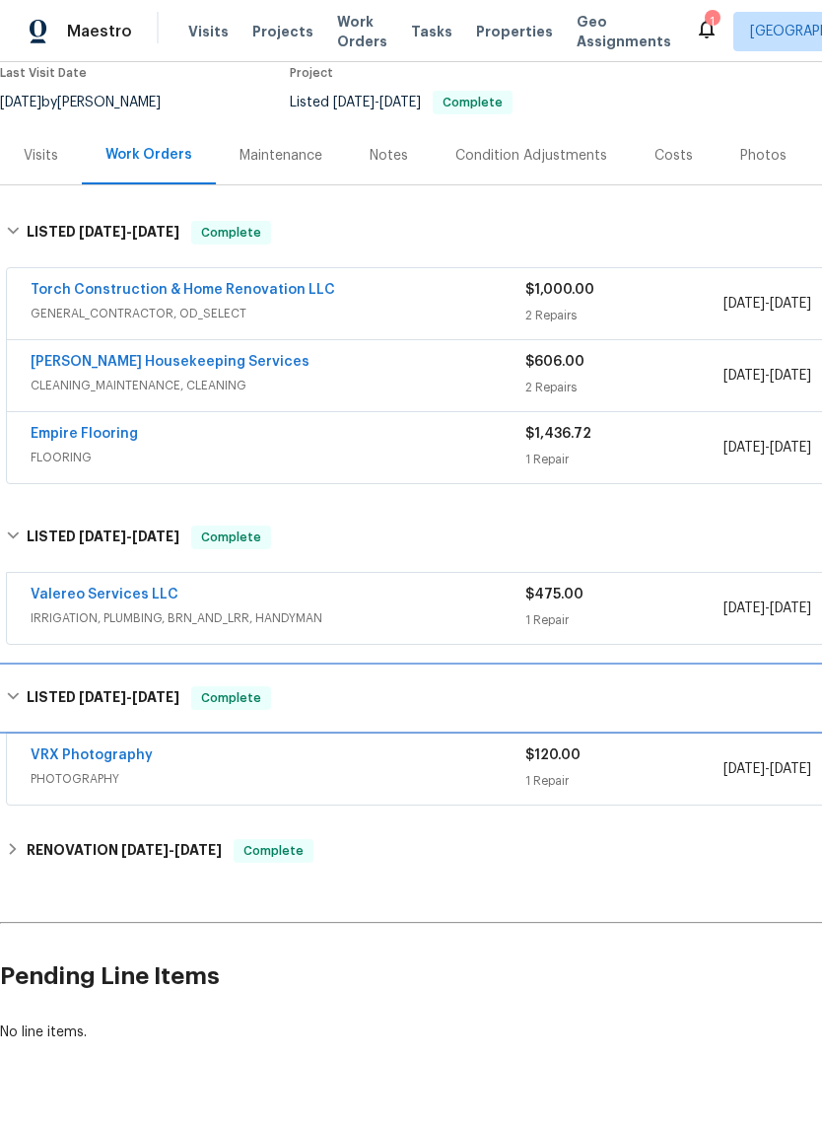
scroll to position [171, -1]
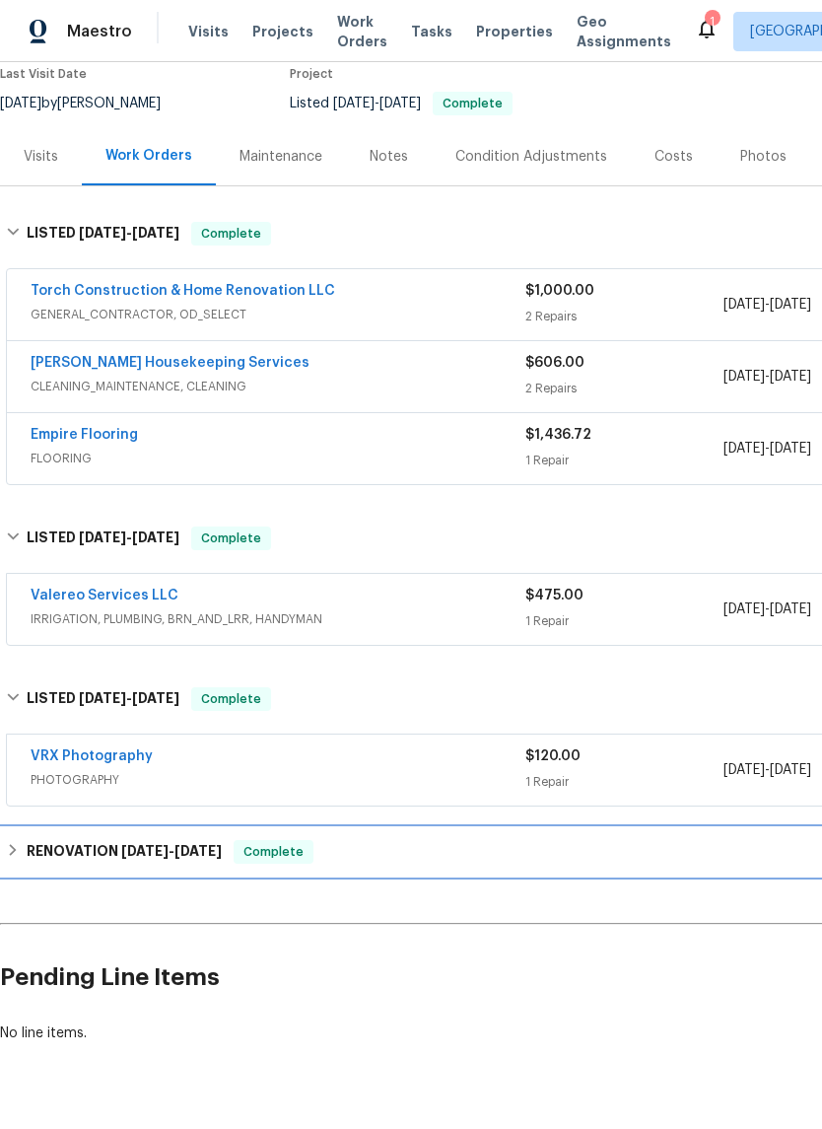
click at [193, 850] on span "5/5/25" at bounding box center [197, 851] width 47 height 14
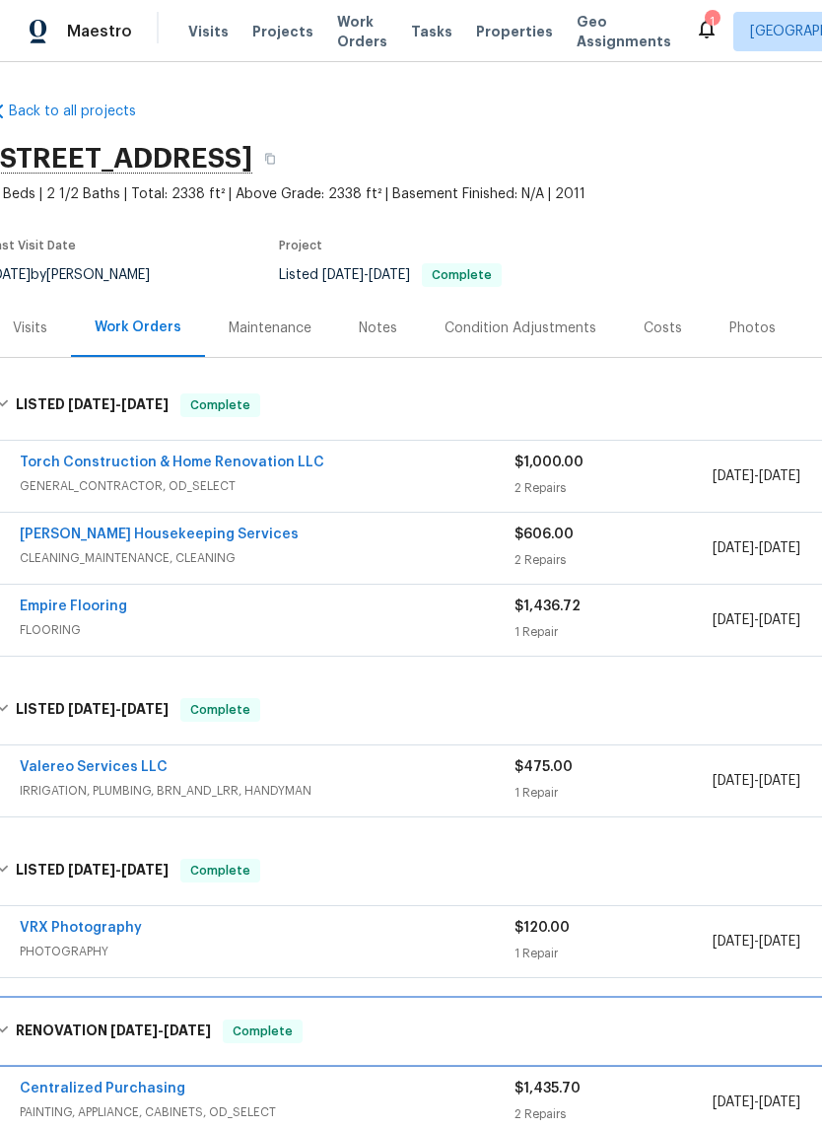
scroll to position [0, 11]
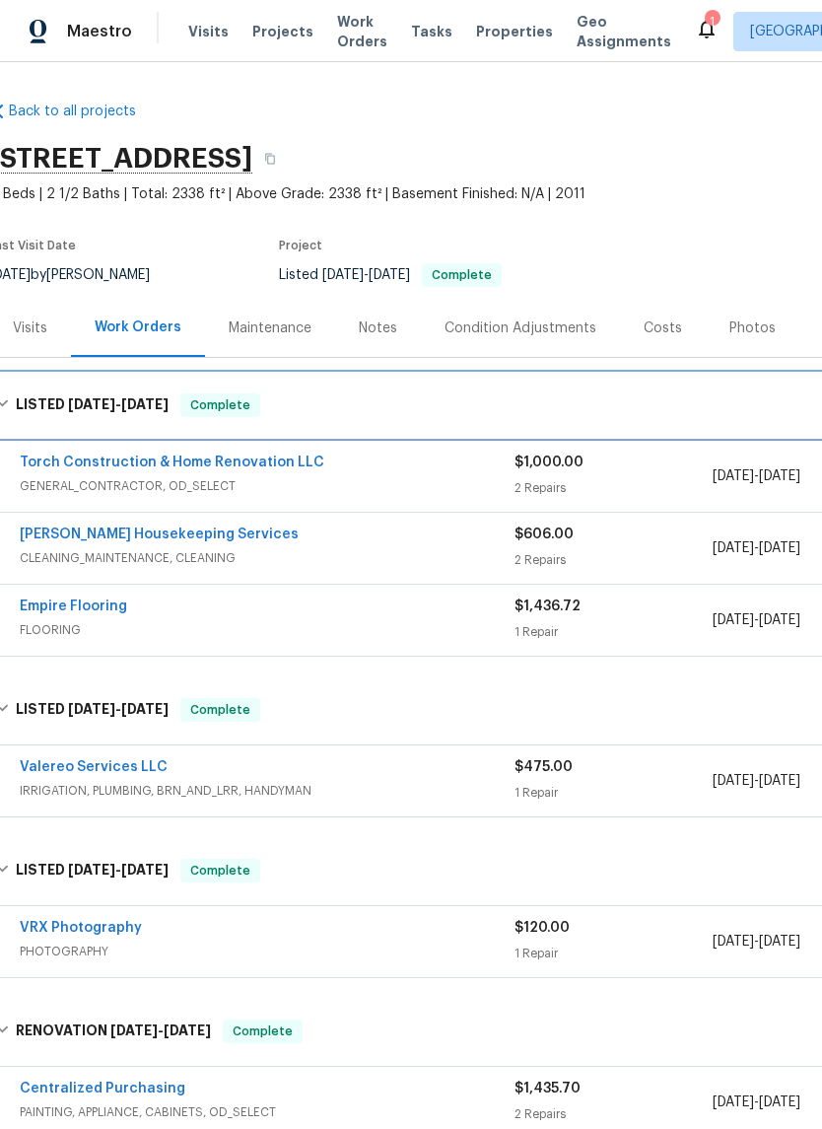
click at [96, 406] on span "6/10/25" at bounding box center [91, 404] width 47 height 14
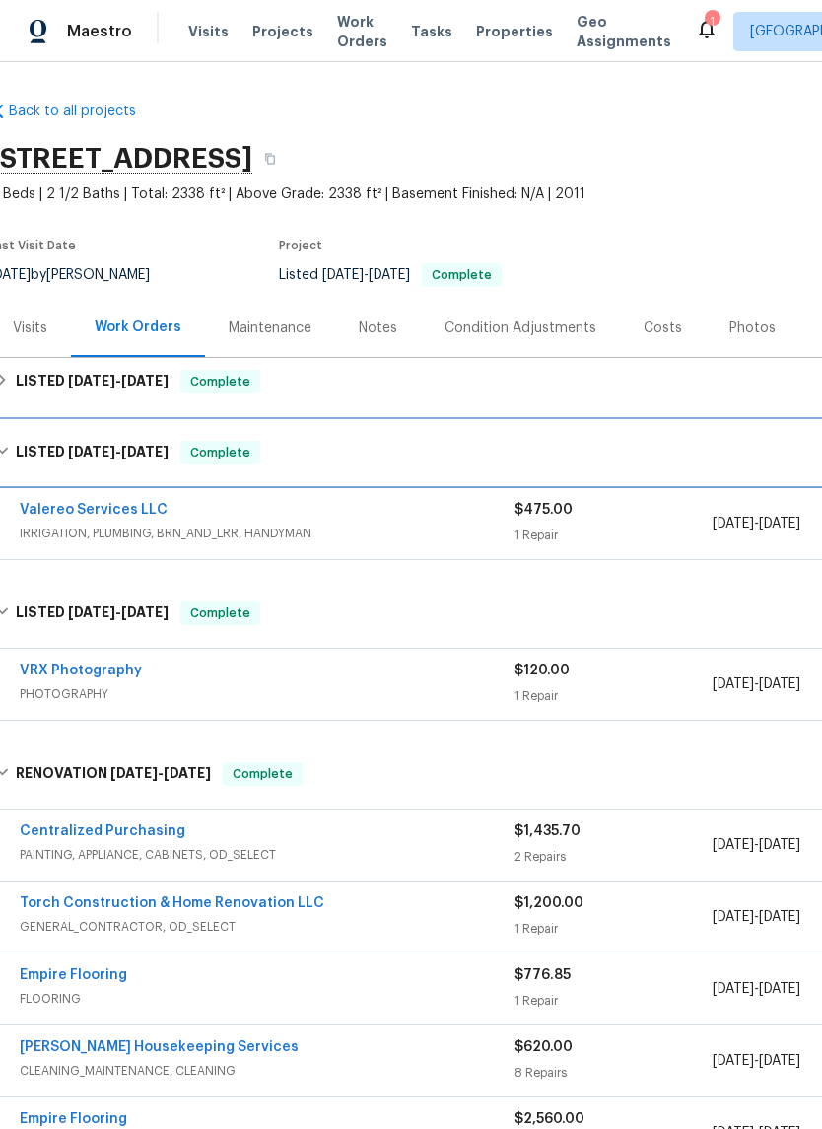
click at [148, 448] on span "6/4/25" at bounding box center [144, 452] width 47 height 14
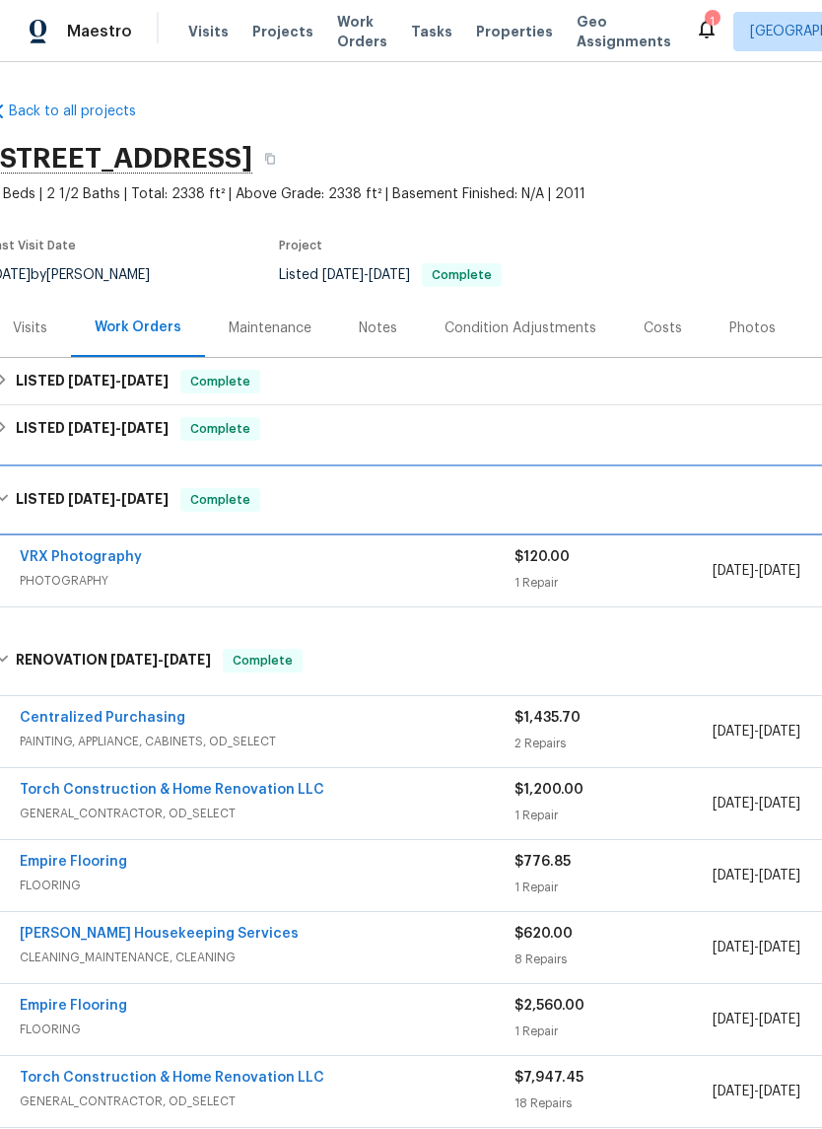
click at [143, 502] on span "5/3/25" at bounding box center [144, 499] width 47 height 14
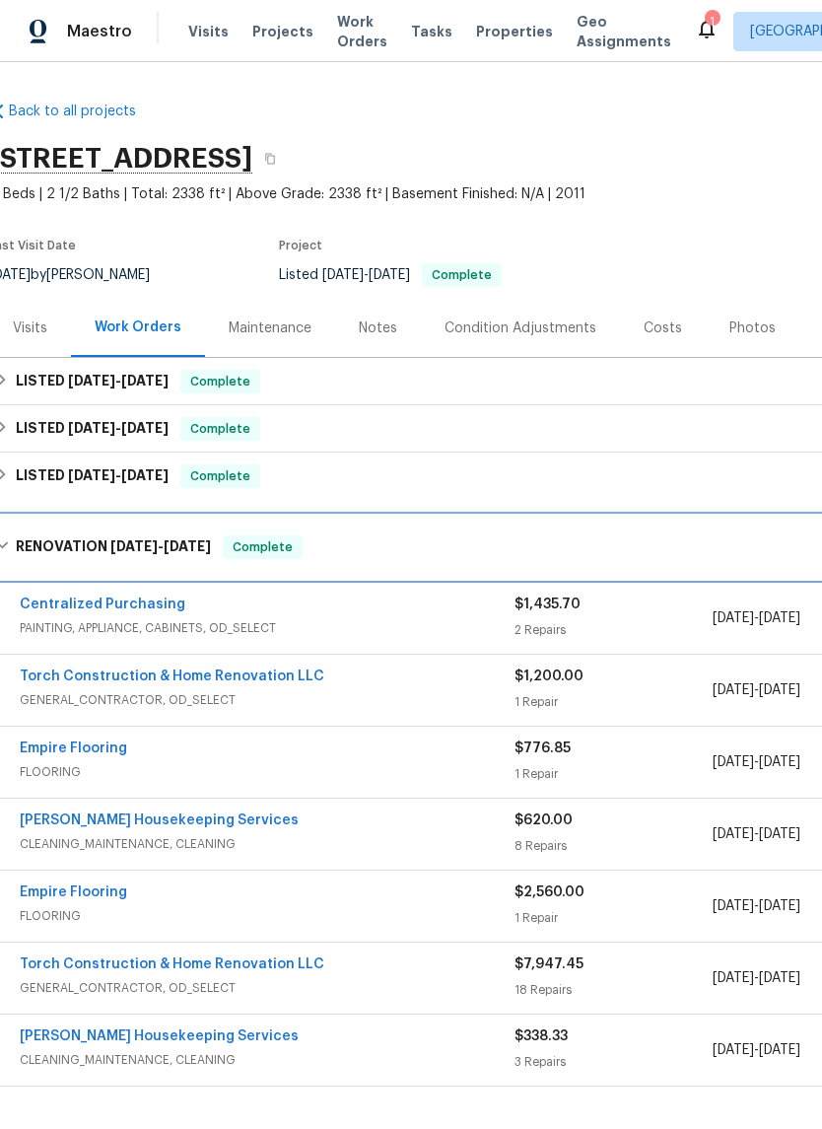
click at [168, 544] on span "4/21/25 - 5/5/25" at bounding box center [160, 546] width 101 height 14
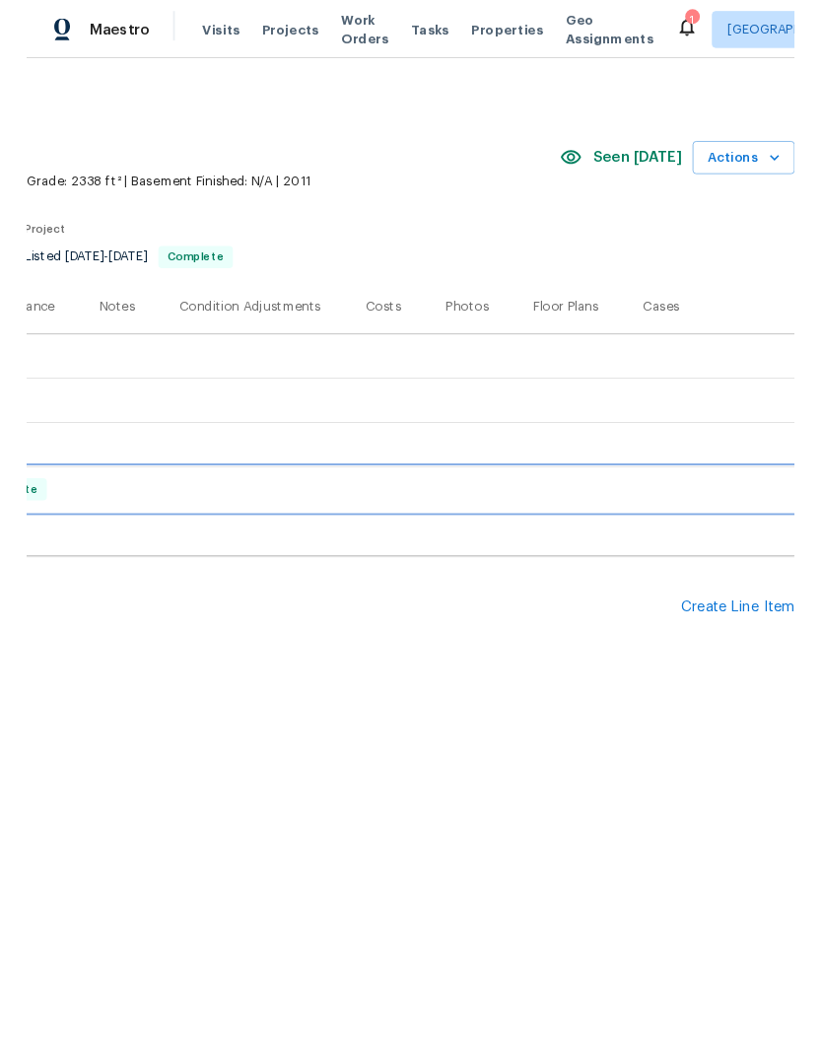
scroll to position [0, 292]
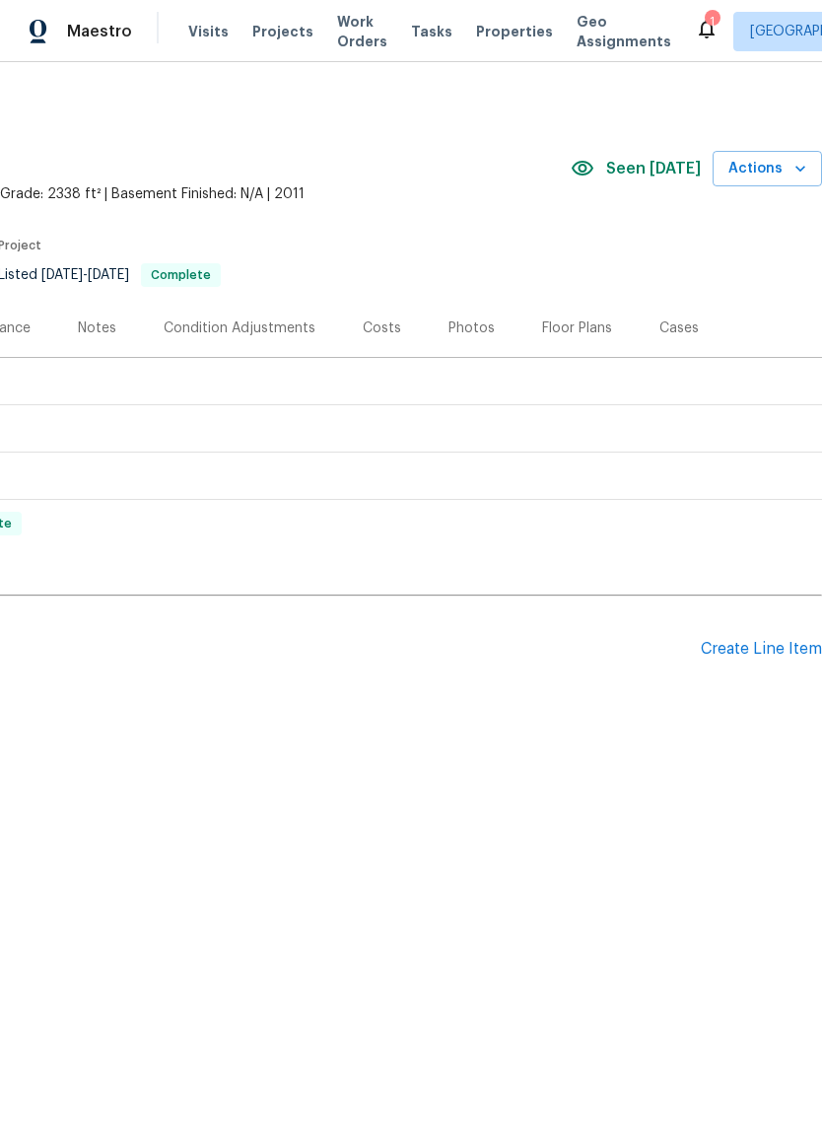
click at [756, 657] on div "Create Line Item" at bounding box center [761, 649] width 121 height 19
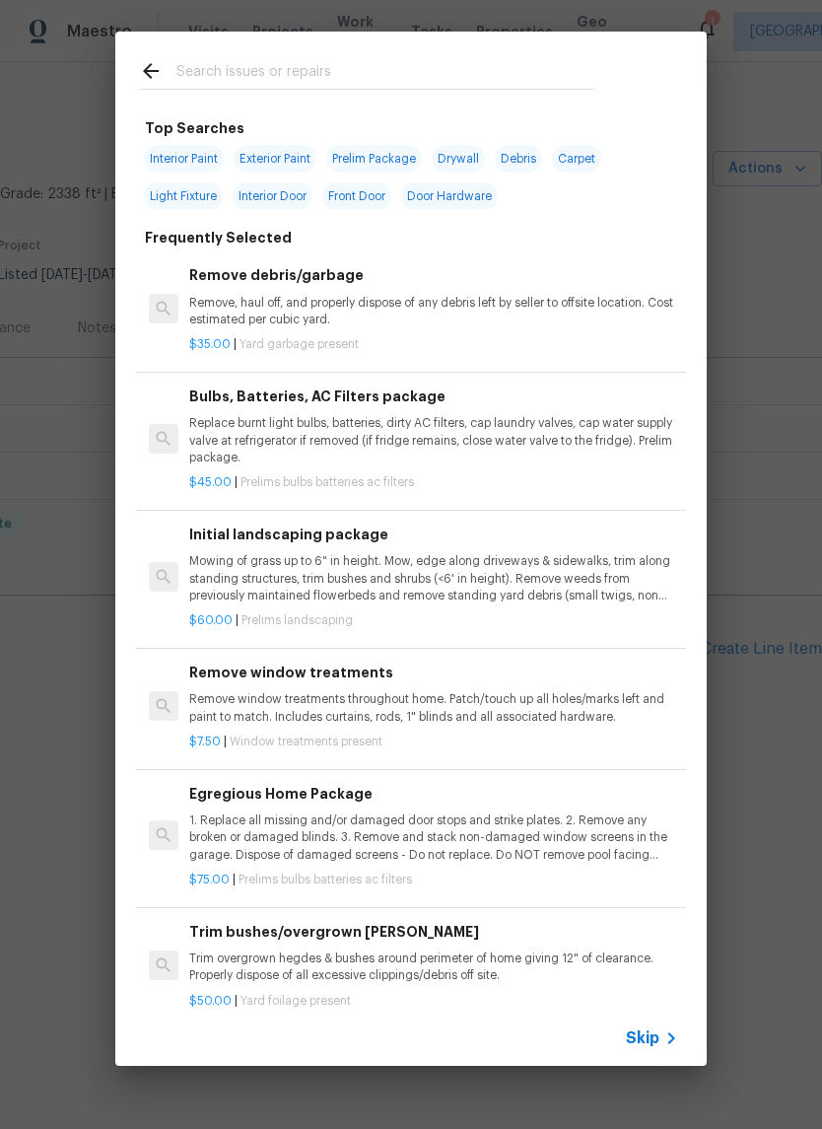
click at [290, 79] on input "text" at bounding box center [385, 74] width 418 height 30
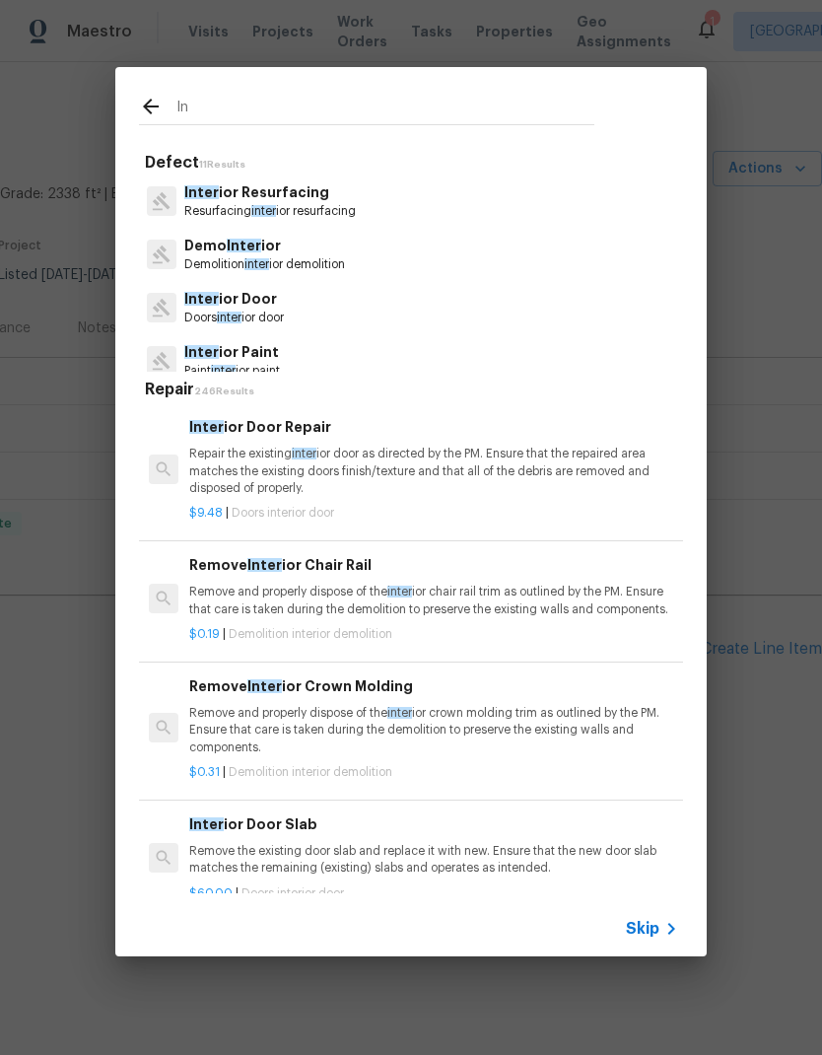
type input "I"
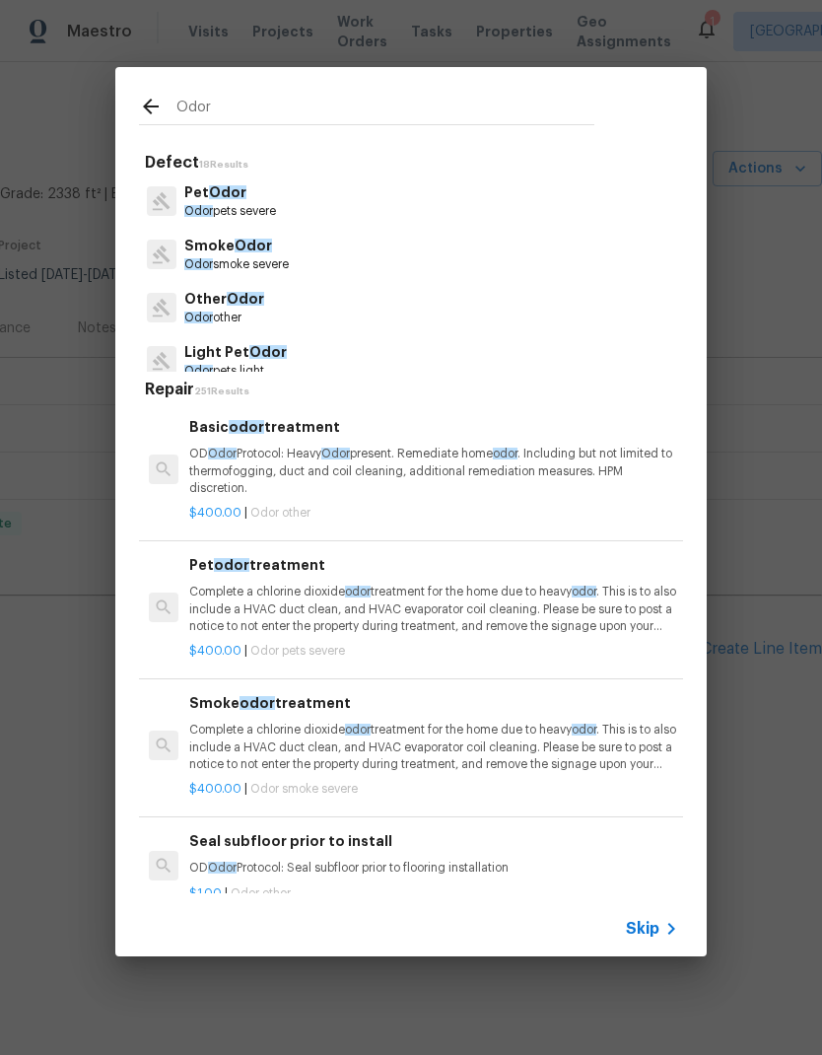
type input "Odor"
click at [297, 195] on div "Pet Odor Odor pets severe" at bounding box center [411, 200] width 544 height 53
click at [227, 193] on span "Odor" at bounding box center [227, 192] width 37 height 14
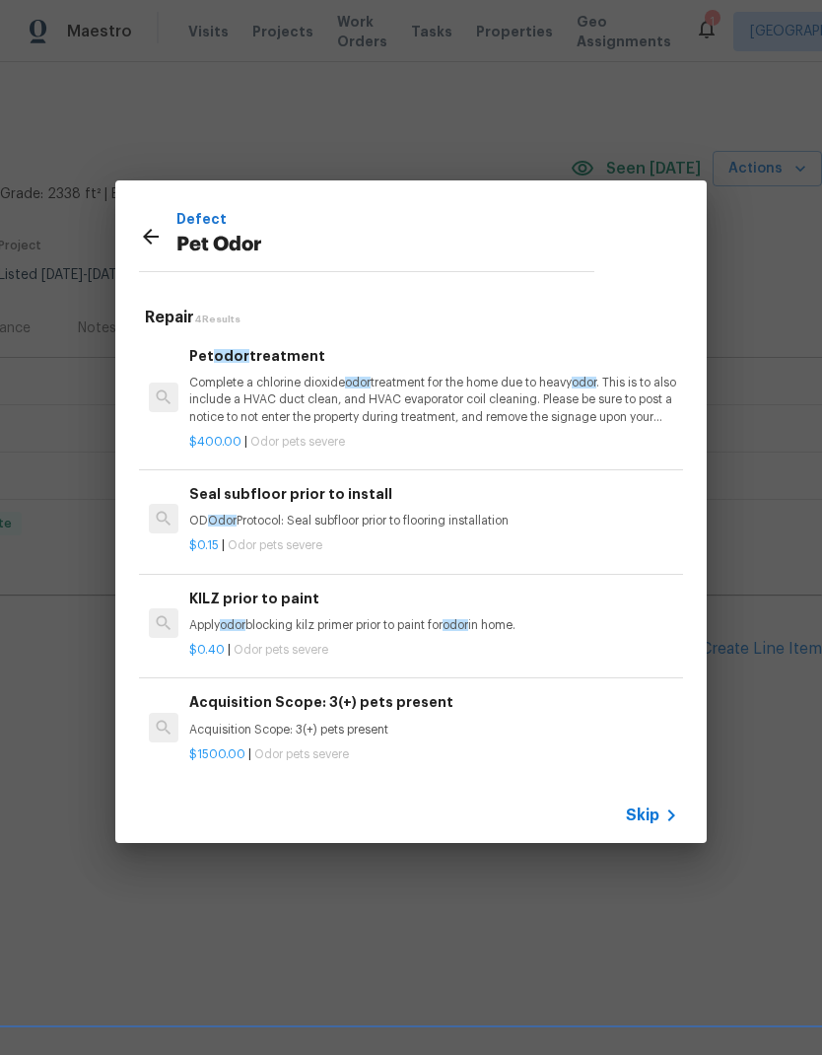
click at [491, 403] on p "Complete a chlorine dioxide odor treatment for the home due to heavy odor . Thi…" at bounding box center [433, 400] width 489 height 50
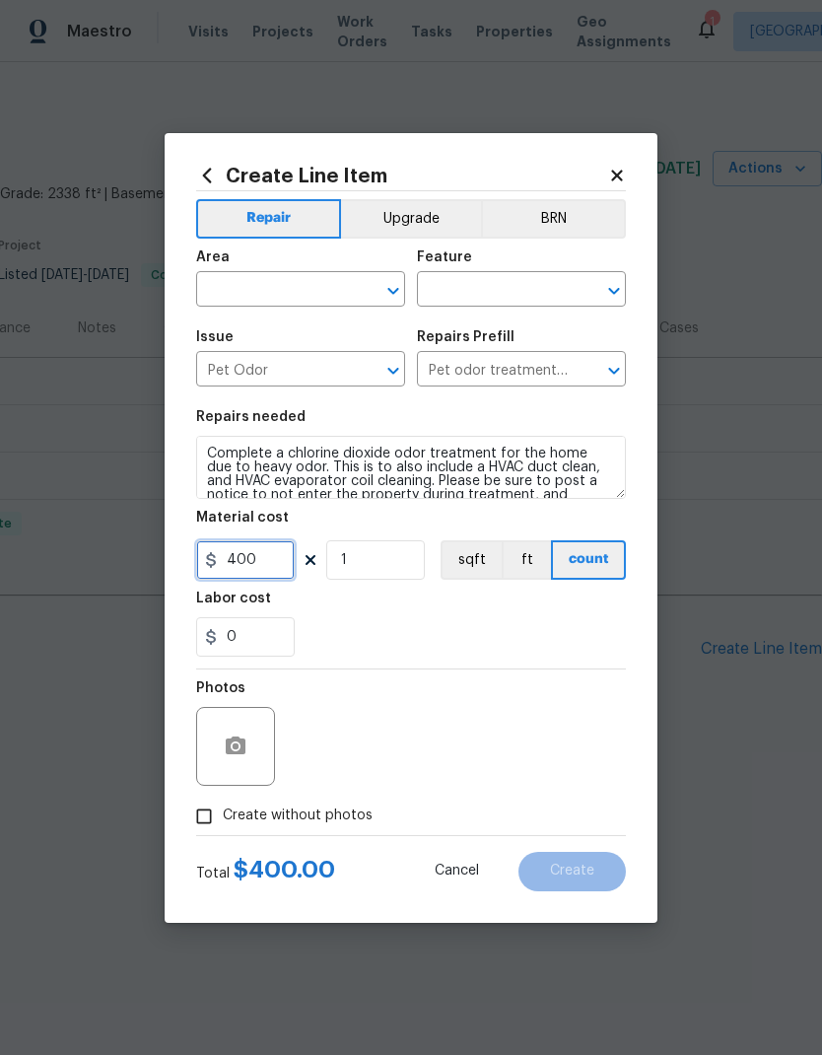
click at [273, 564] on input "400" at bounding box center [245, 559] width 99 height 39
type input "450"
click at [326, 281] on input "text" at bounding box center [273, 291] width 154 height 31
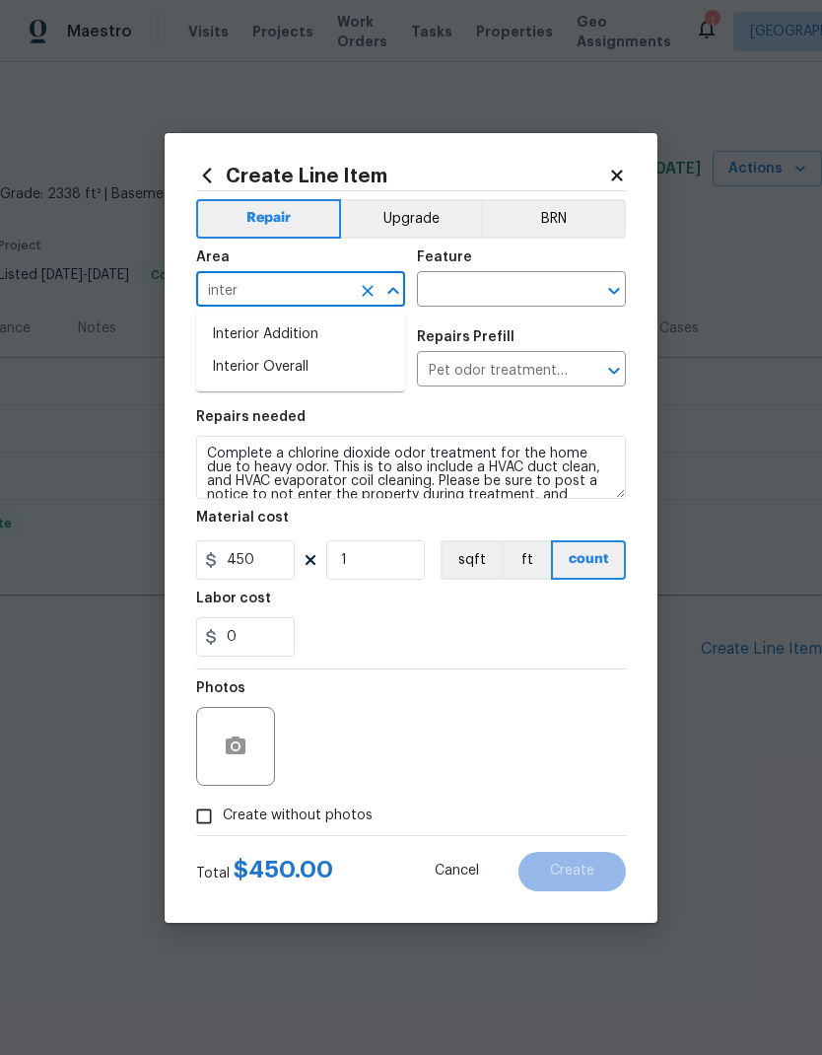
click at [306, 358] on li "Interior Overall" at bounding box center [300, 367] width 209 height 33
type input "Interior Overall"
click at [534, 285] on input "text" at bounding box center [494, 291] width 154 height 31
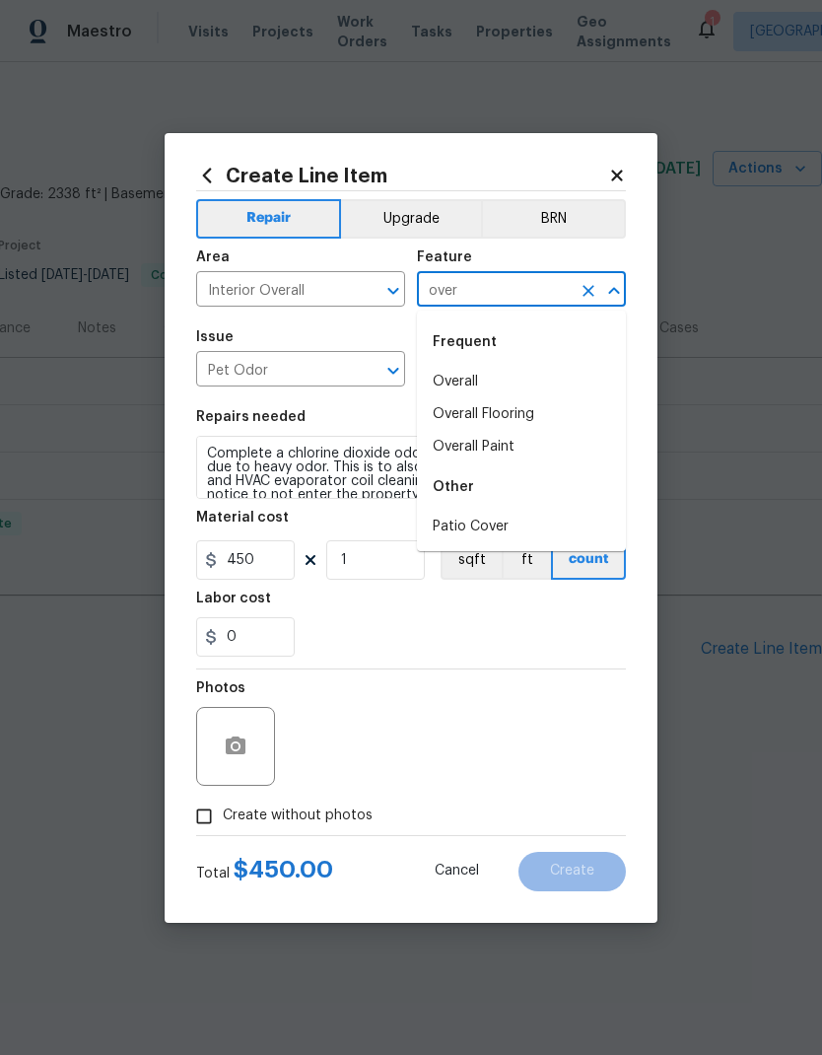
click at [528, 374] on li "Overall" at bounding box center [521, 382] width 209 height 33
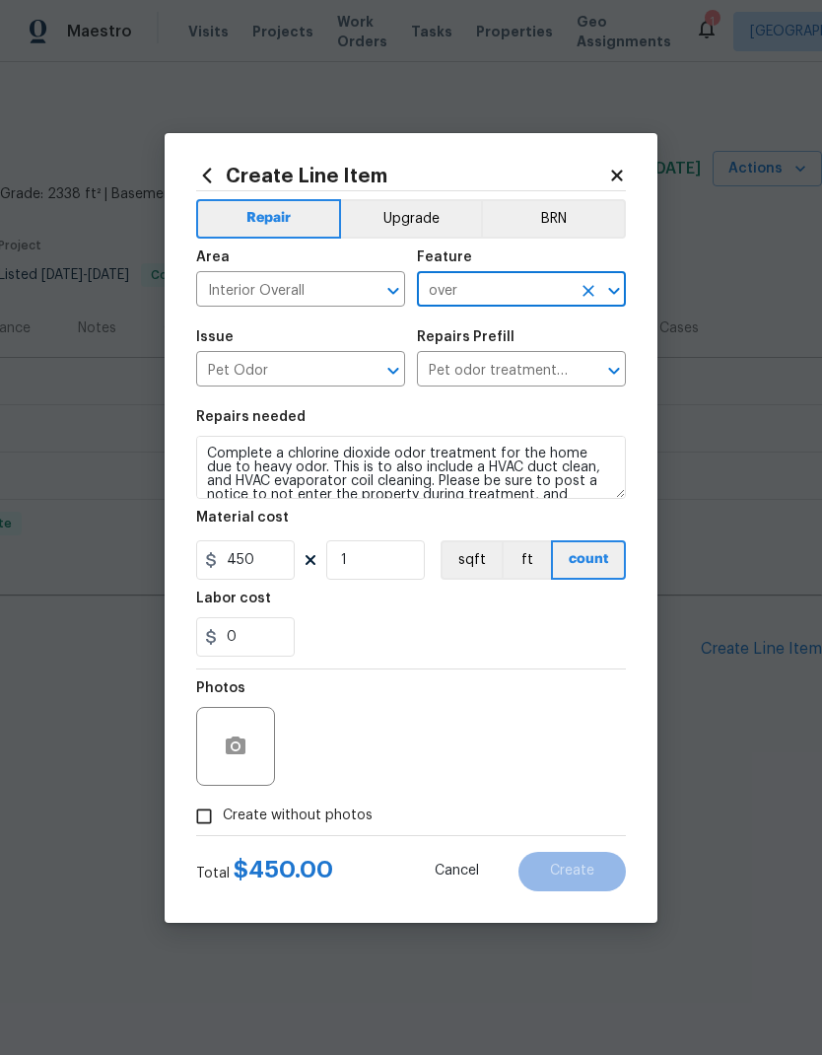
type input "Overall"
click at [215, 813] on input "Create without photos" at bounding box center [203, 815] width 37 height 37
checkbox input "true"
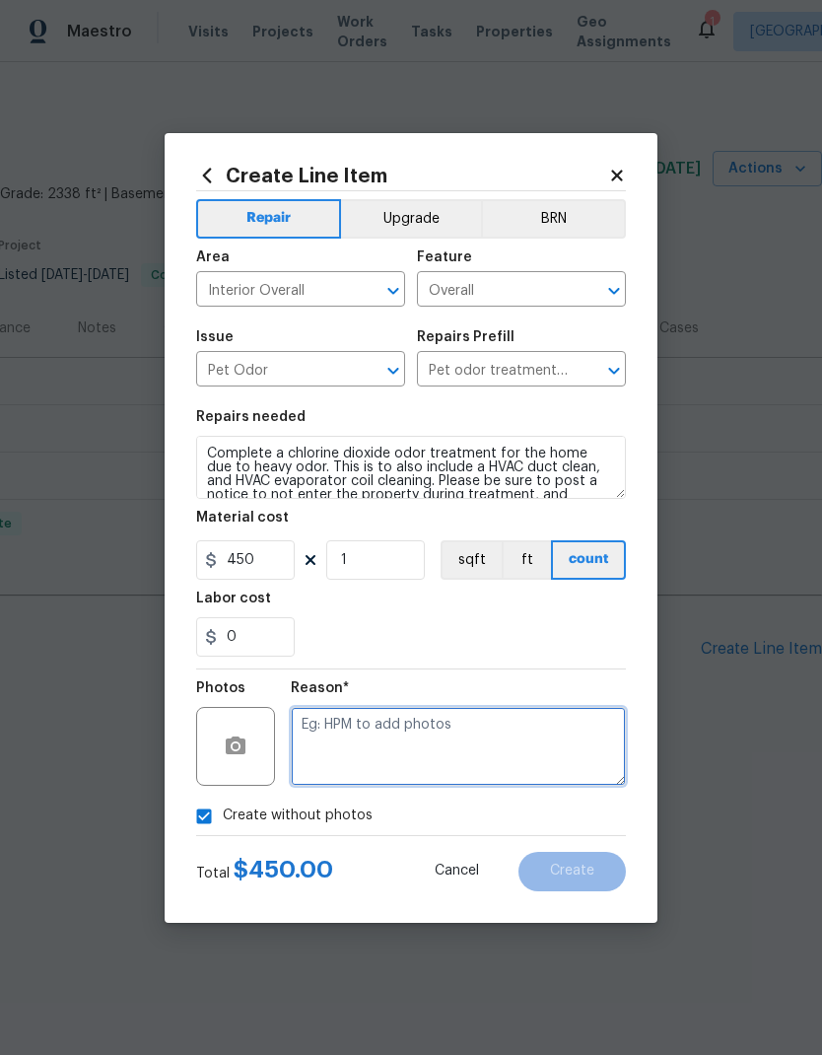
click at [417, 752] on textarea at bounding box center [458, 746] width 335 height 79
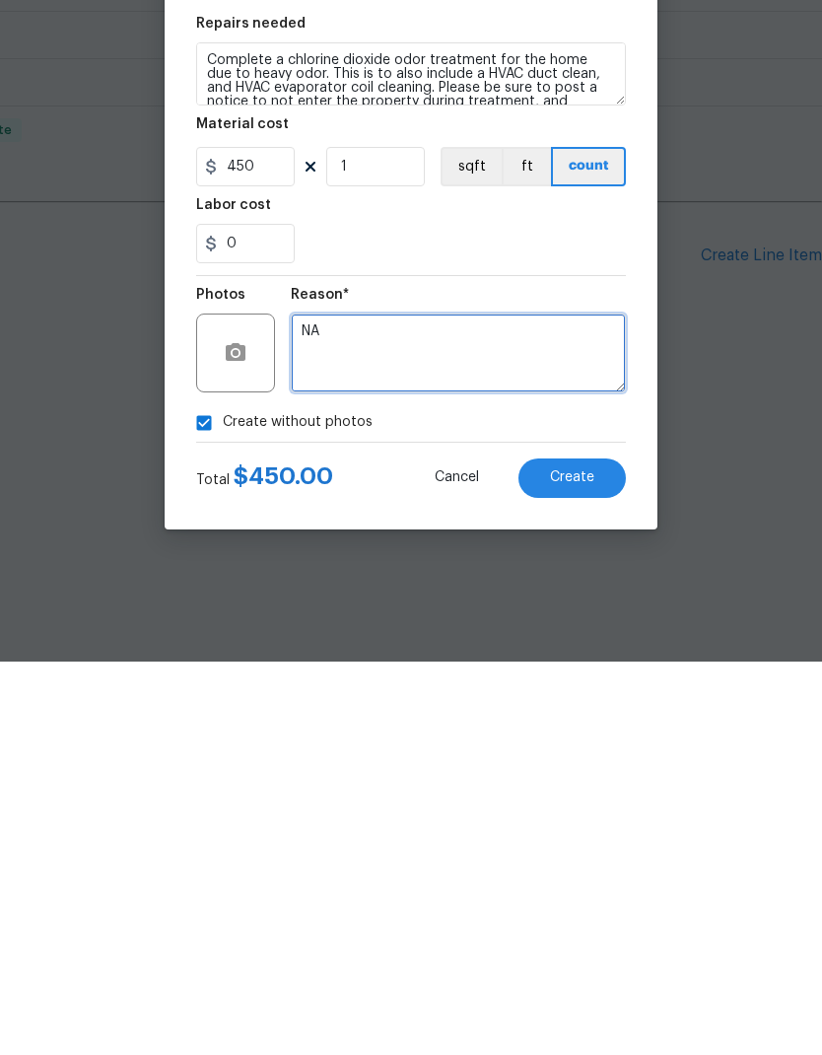
type textarea "NA"
click at [590, 863] on span "Create" at bounding box center [572, 870] width 44 height 15
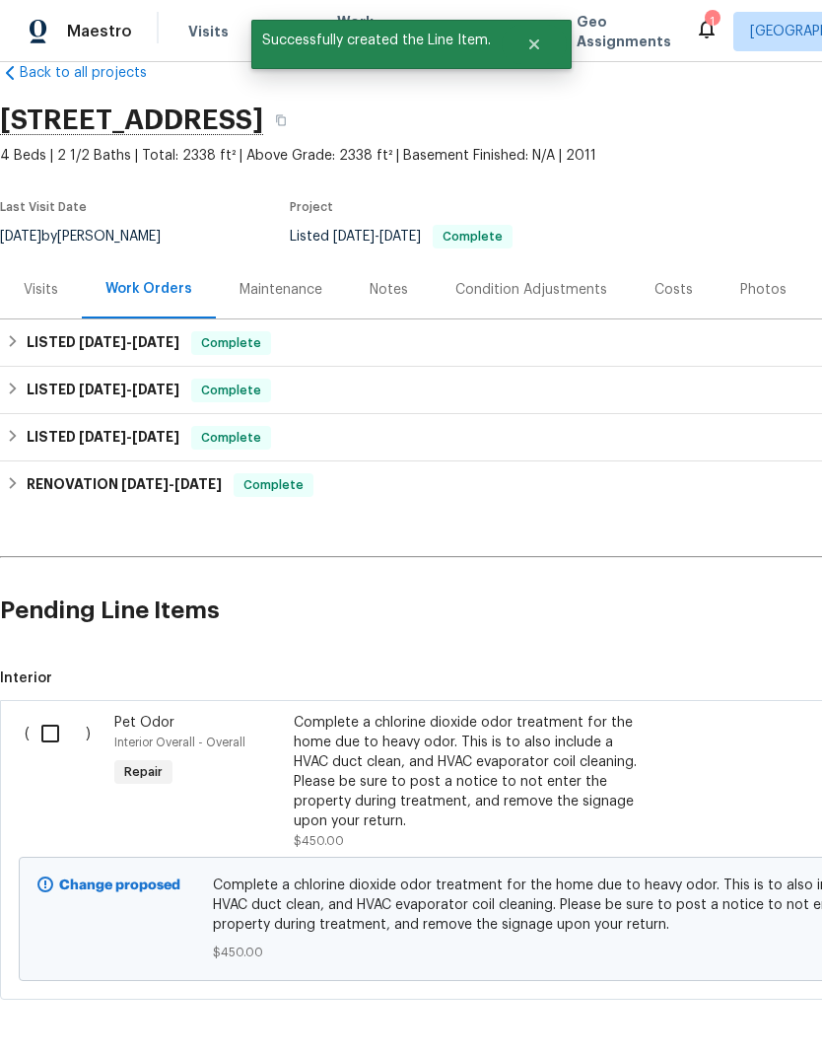
scroll to position [38, -1]
click at [52, 738] on input "checkbox" at bounding box center [58, 733] width 56 height 41
checkbox input "true"
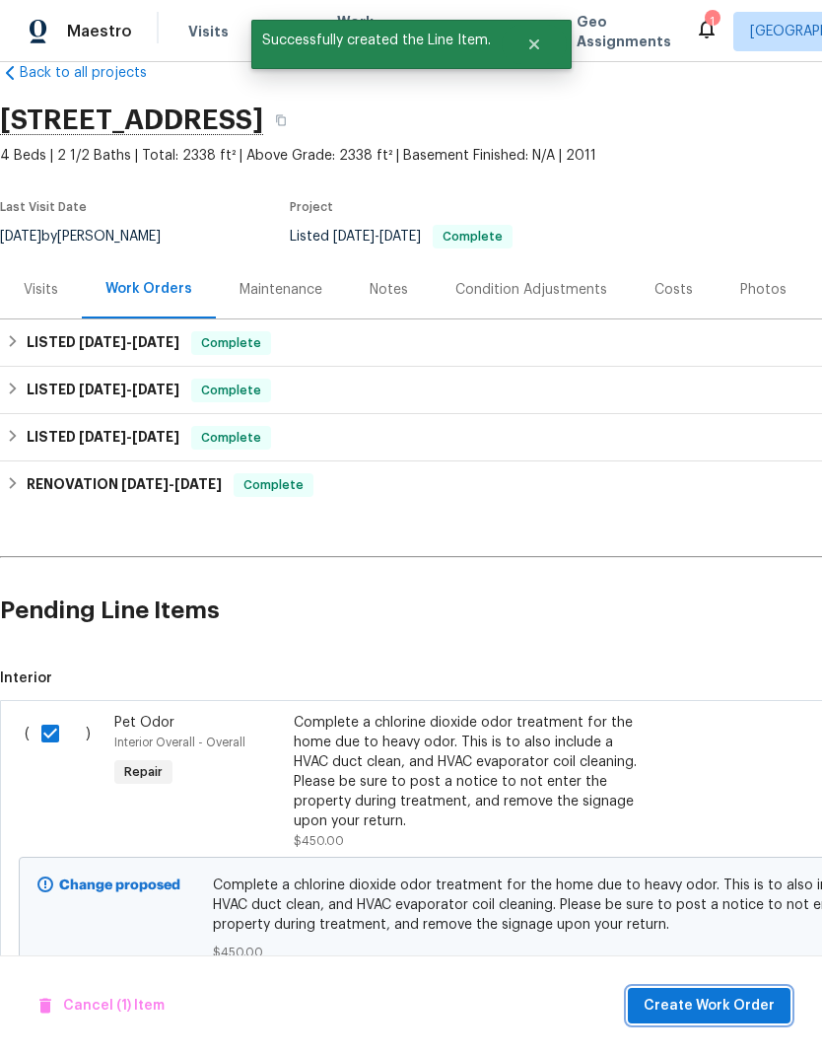
click at [743, 1021] on button "Create Work Order" at bounding box center [709, 1006] width 163 height 36
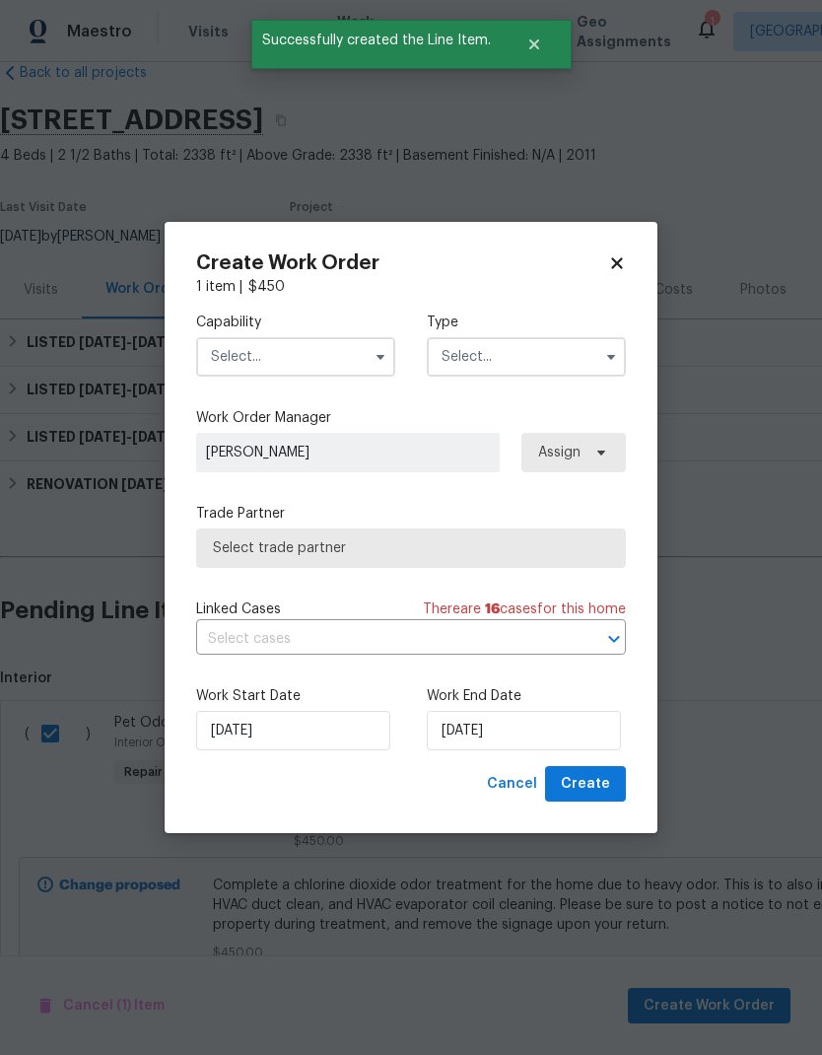
click at [337, 359] on input "text" at bounding box center [295, 356] width 199 height 39
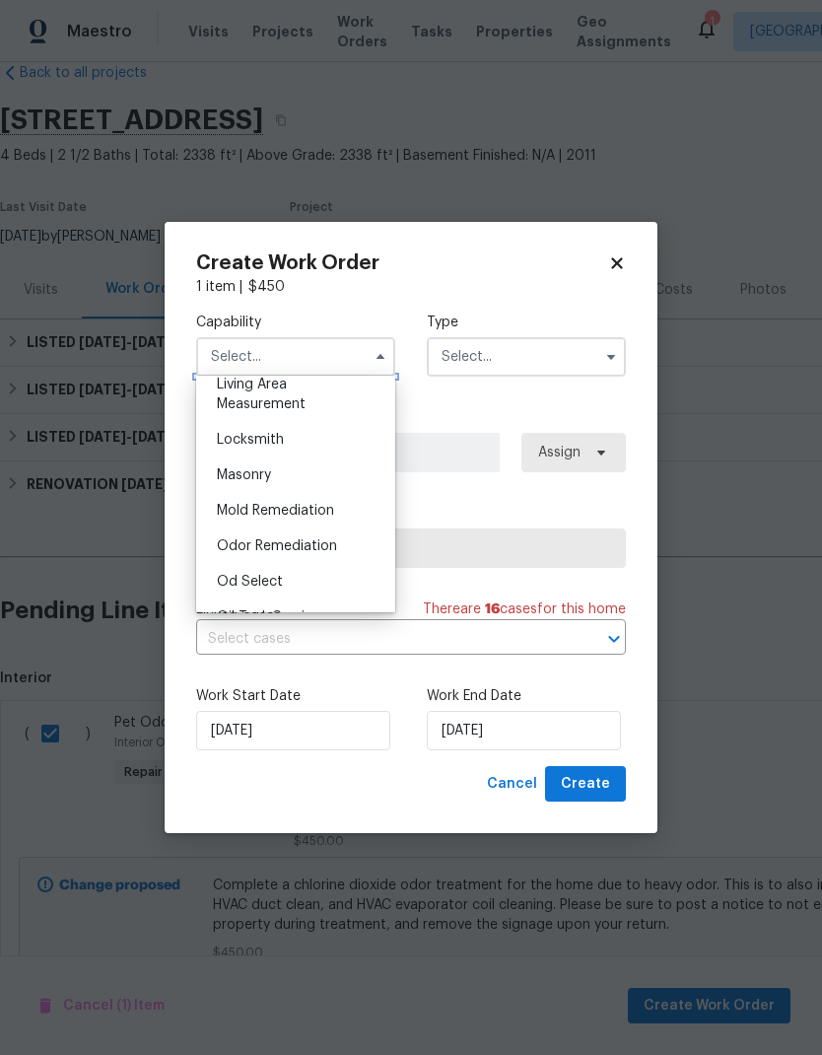
scroll to position [1412, 0]
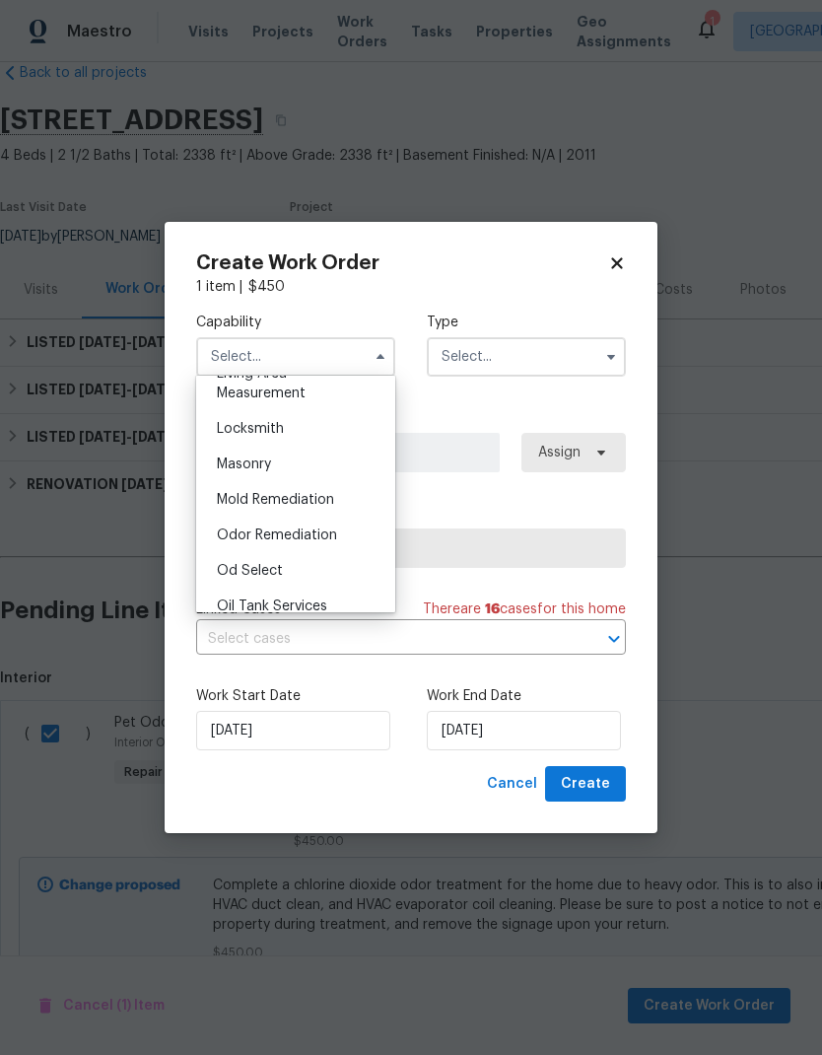
click at [330, 535] on span "Odor Remediation" at bounding box center [277, 535] width 120 height 14
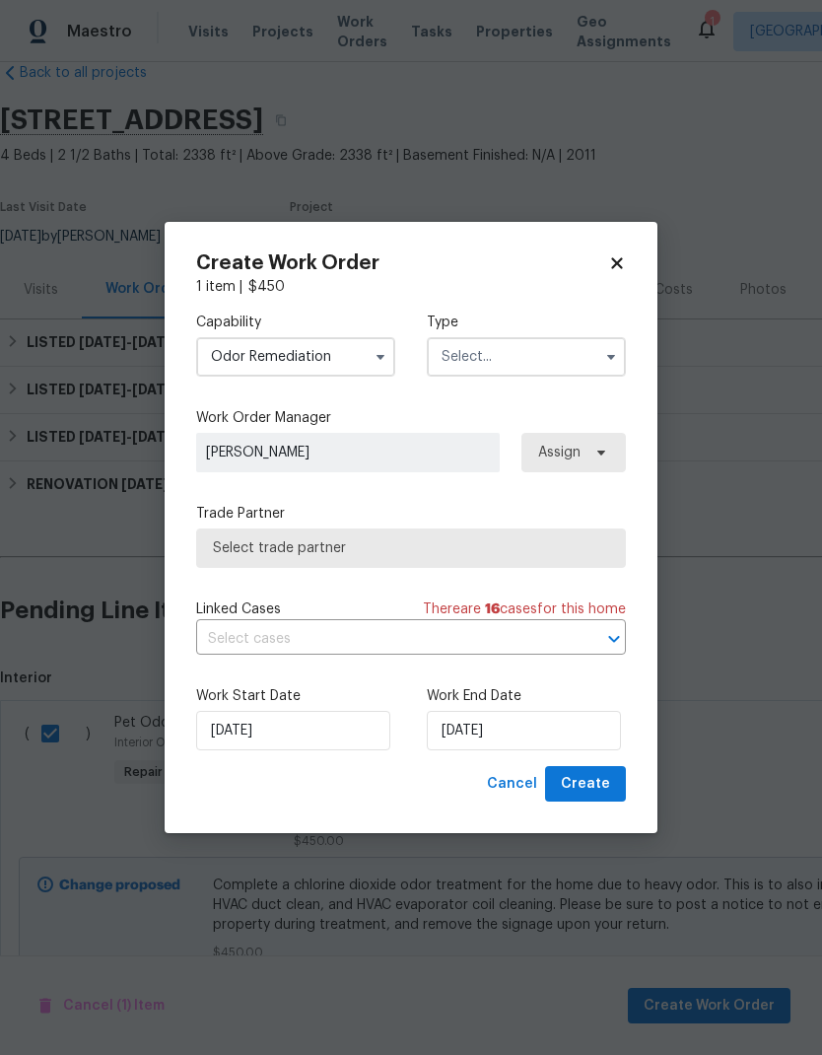
type input "Odor Remediation"
click at [578, 363] on input "text" at bounding box center [526, 356] width 199 height 39
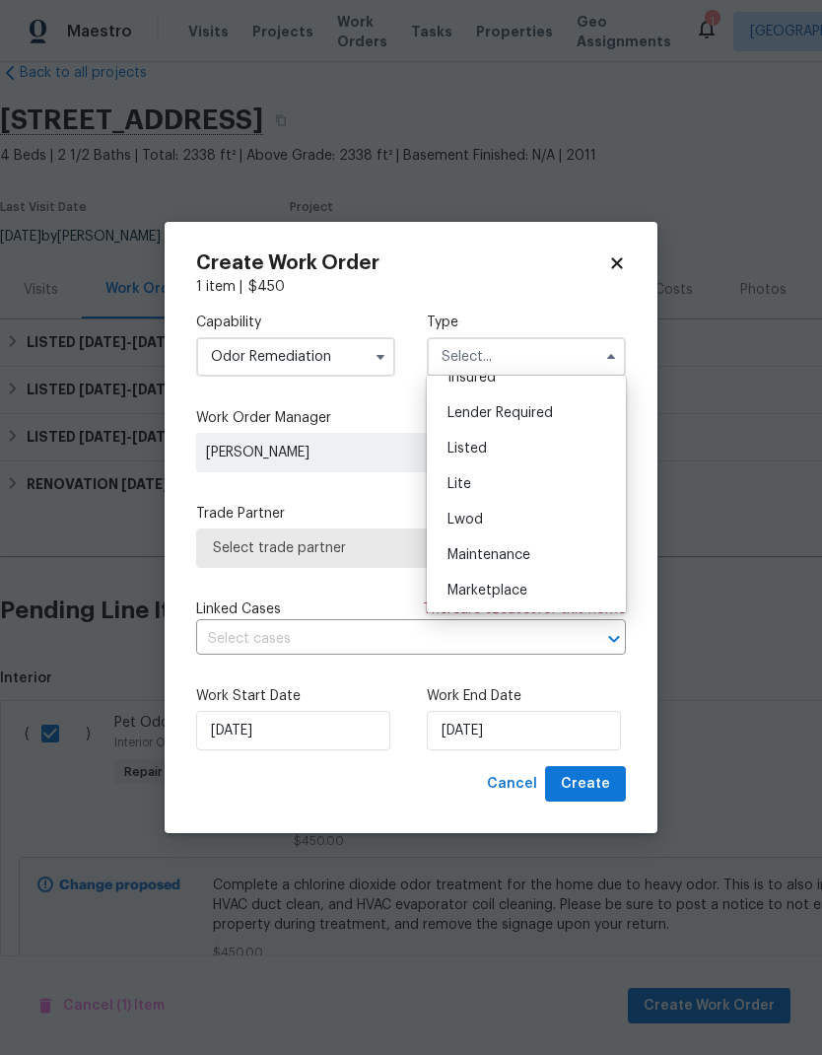
scroll to position [167, 0]
click at [549, 445] on div "Listed" at bounding box center [526, 444] width 189 height 35
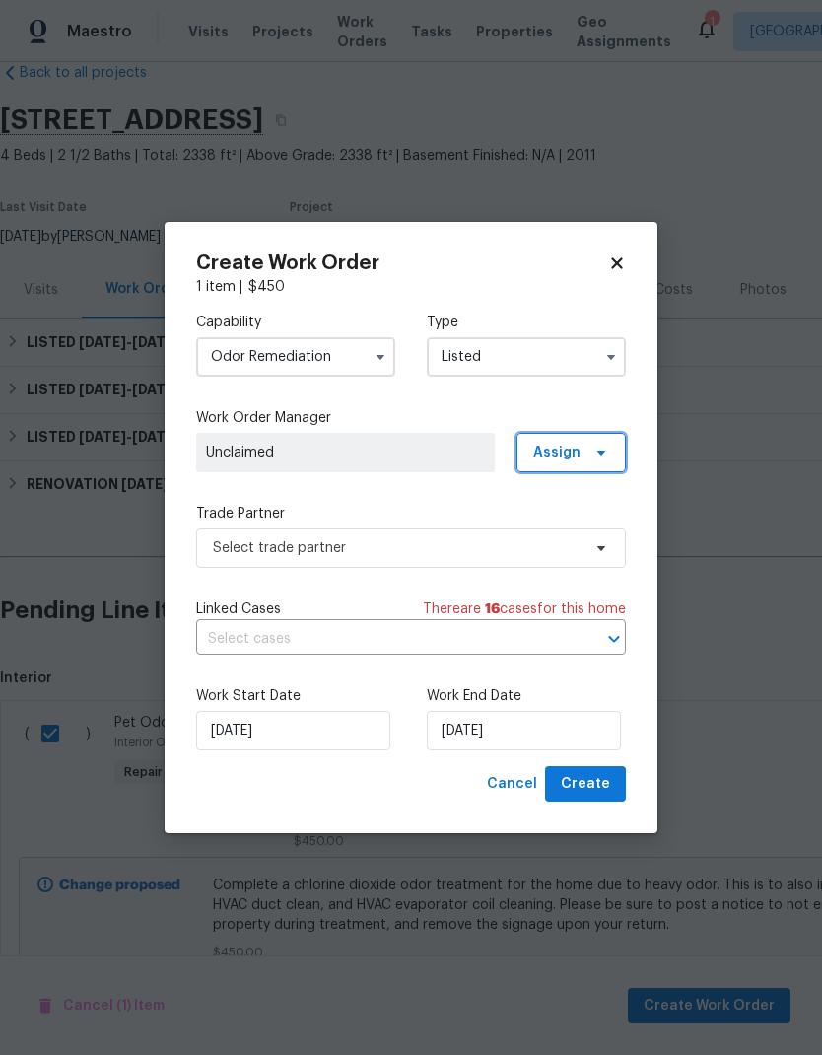
click at [594, 453] on icon at bounding box center [601, 453] width 16 height 16
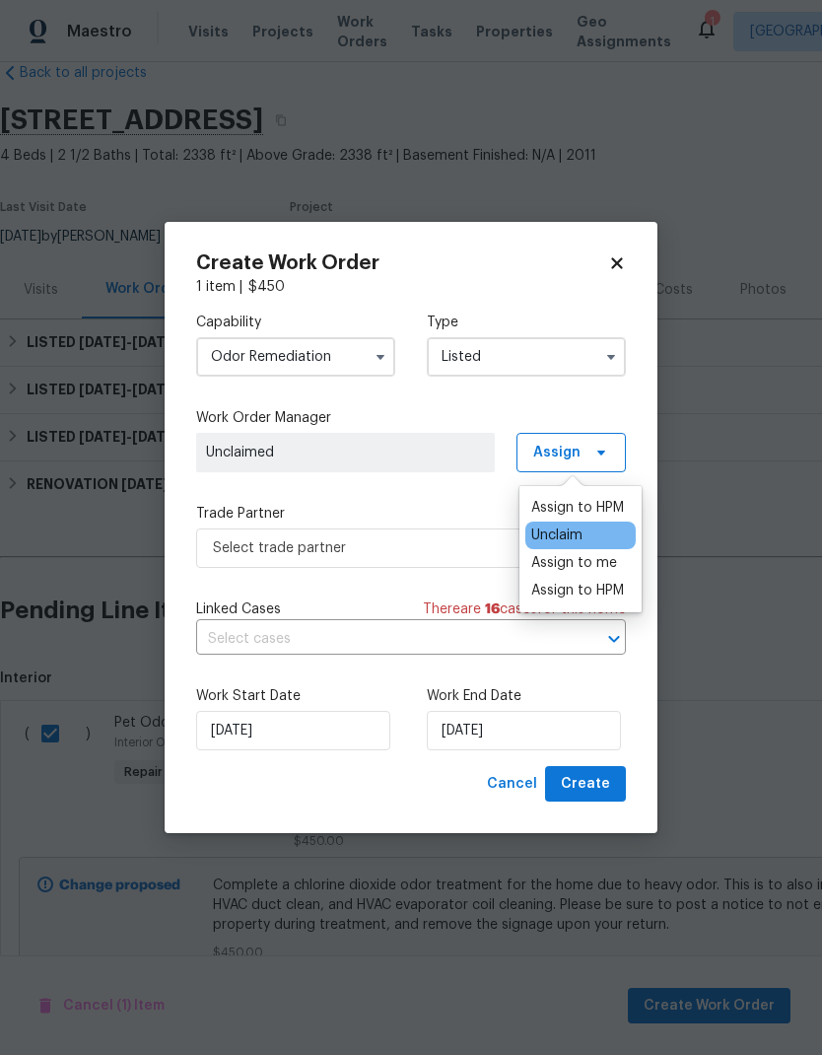
click at [602, 590] on div "Assign to HPM" at bounding box center [577, 591] width 93 height 20
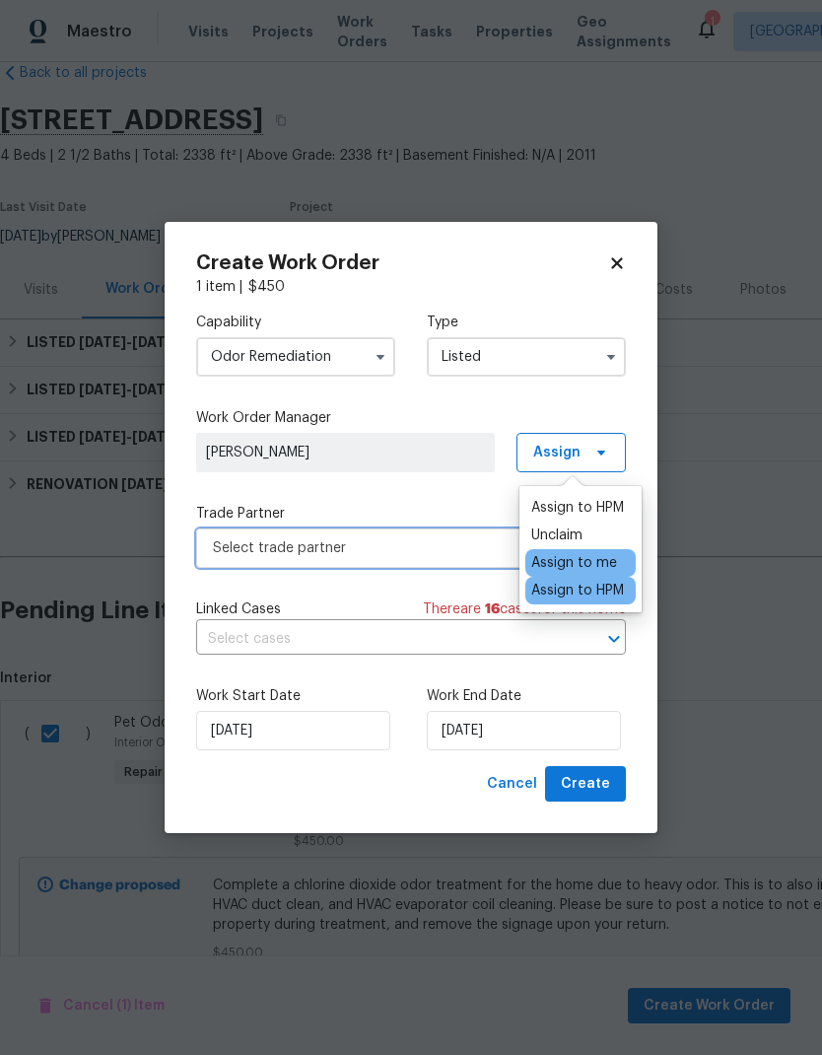
click at [449, 553] on span "Select trade partner" at bounding box center [397, 548] width 368 height 20
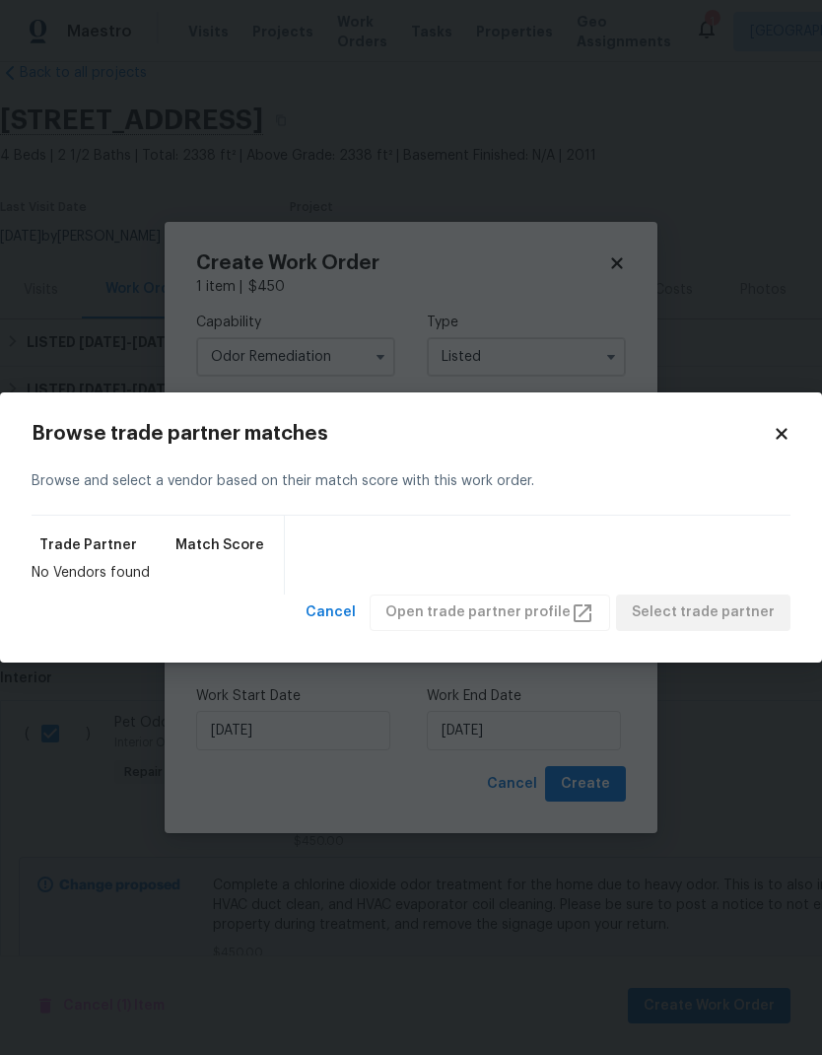
click at [794, 420] on div "Browse trade partner matches Browse and select a vendor based on their match sc…" at bounding box center [411, 527] width 822 height 270
click at [793, 420] on div "Browse trade partner matches Browse and select a vendor based on their match sc…" at bounding box center [411, 527] width 822 height 270
click at [787, 434] on icon at bounding box center [782, 434] width 18 height 18
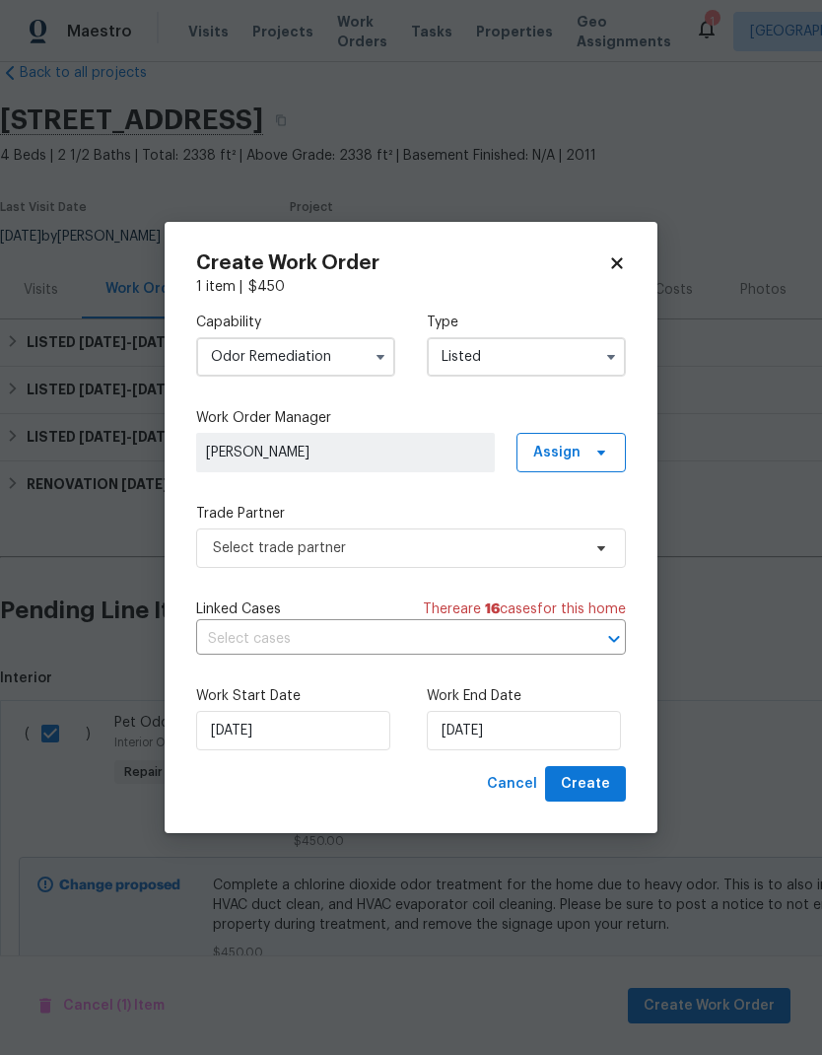
click at [360, 359] on input "Odor Remediation" at bounding box center [295, 356] width 199 height 39
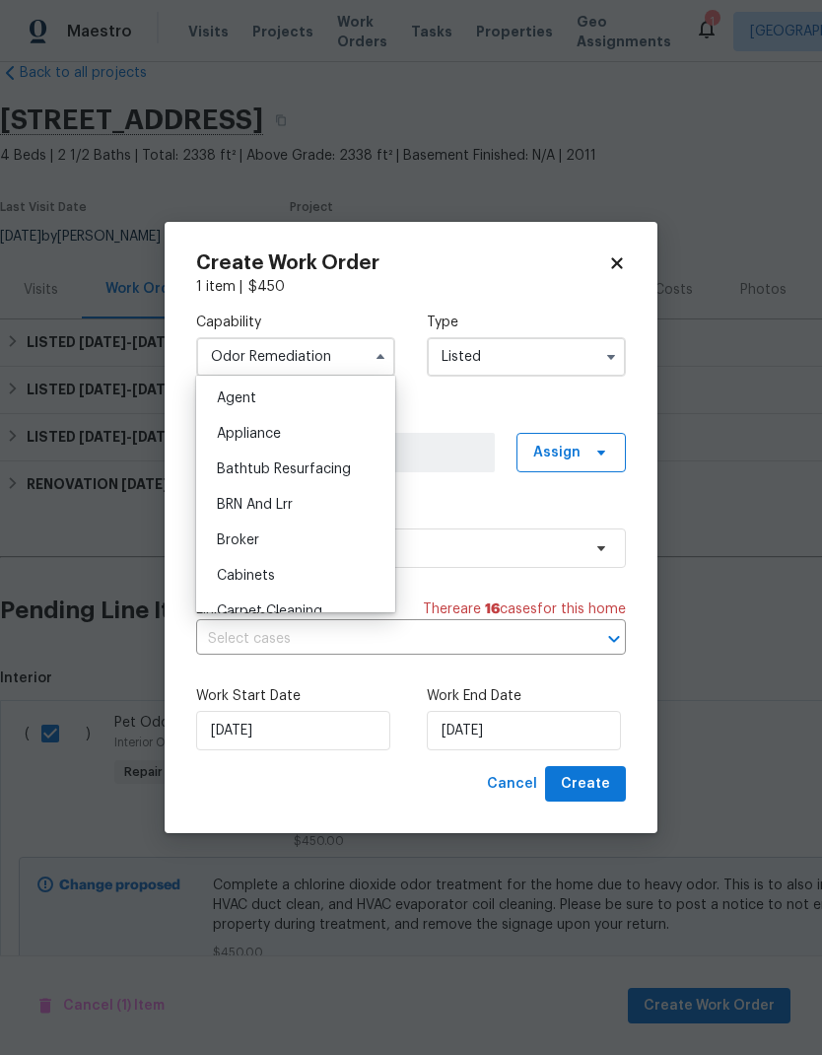
click at [590, 366] on input "Listed" at bounding box center [526, 356] width 199 height 39
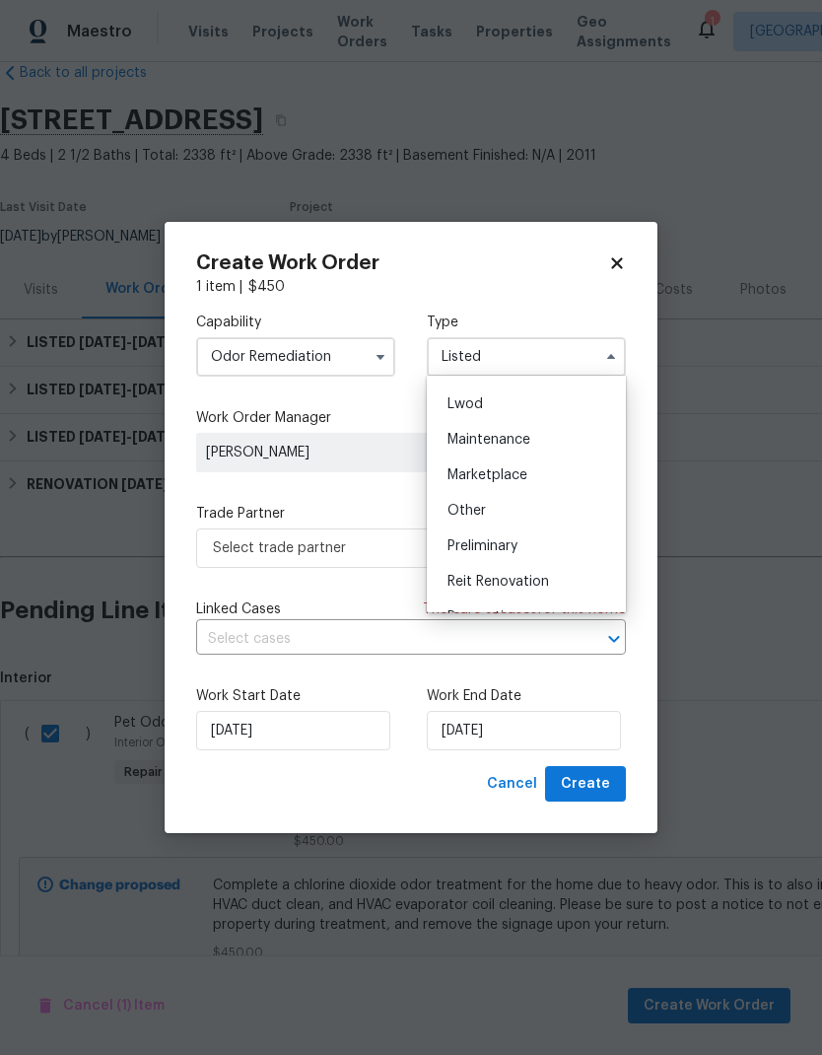
scroll to position [288, 0]
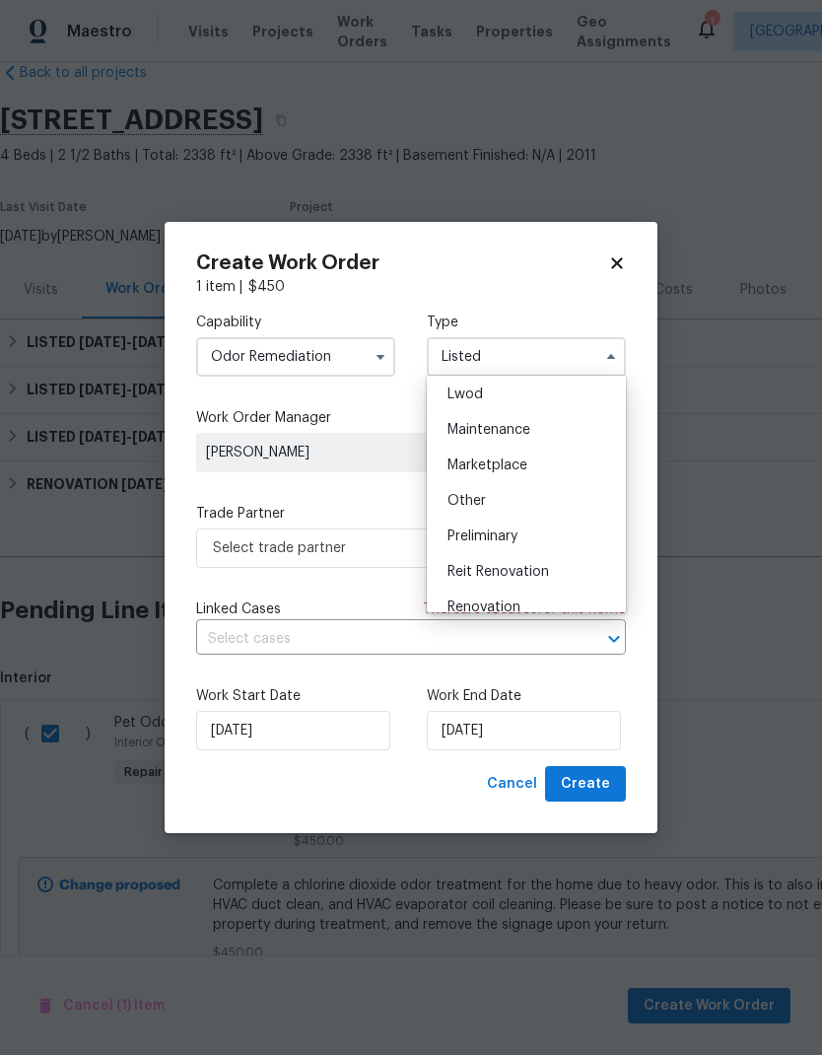
click at [548, 602] on div "Renovation" at bounding box center [526, 606] width 189 height 35
type input "Renovation"
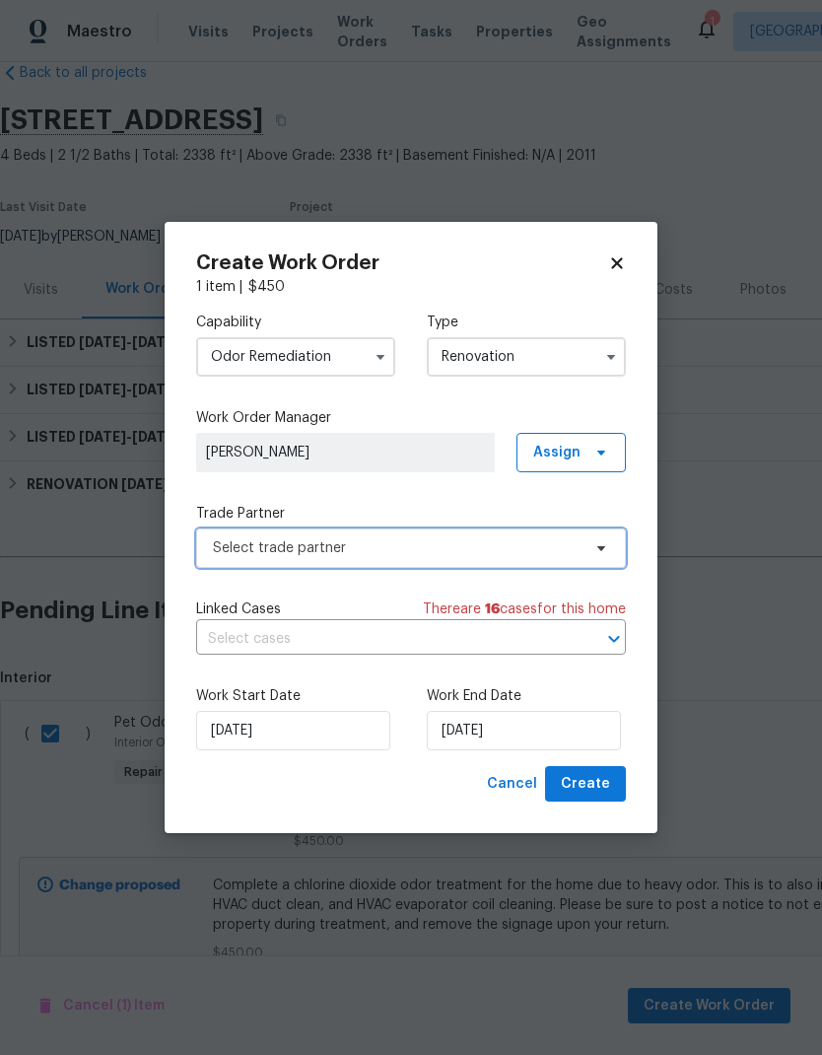
click at [584, 553] on span "Select trade partner" at bounding box center [411, 547] width 430 height 39
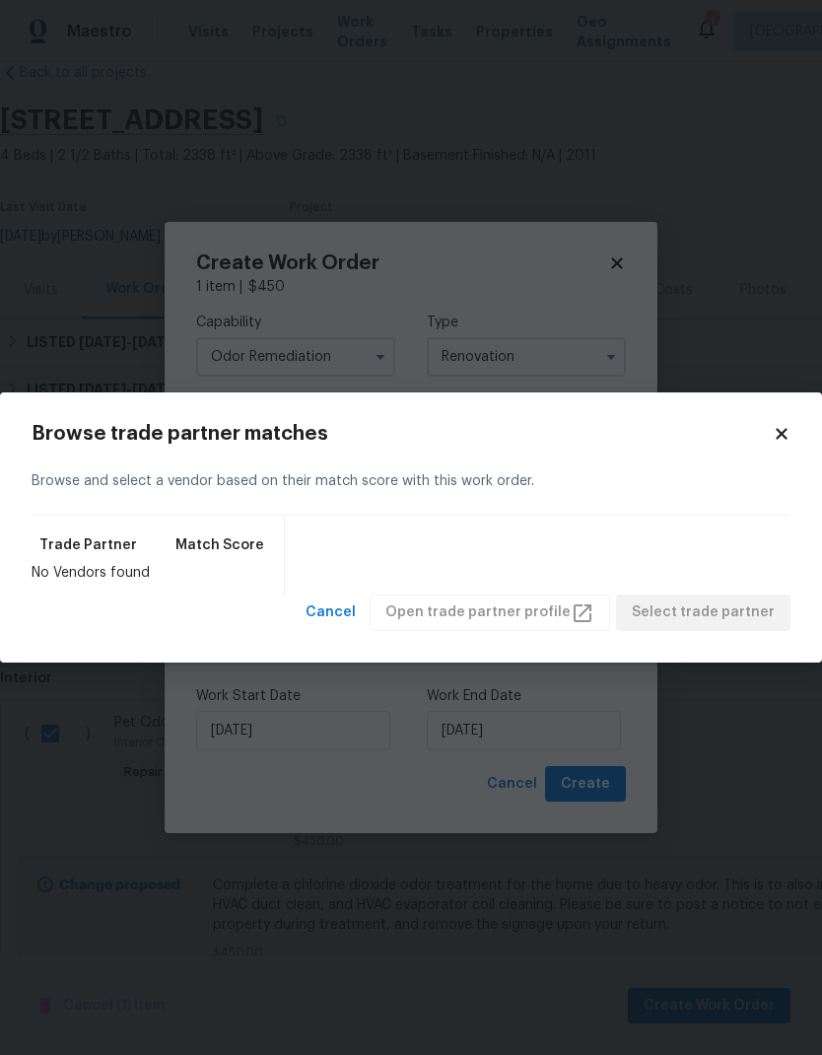
click at [782, 441] on icon at bounding box center [782, 434] width 18 height 18
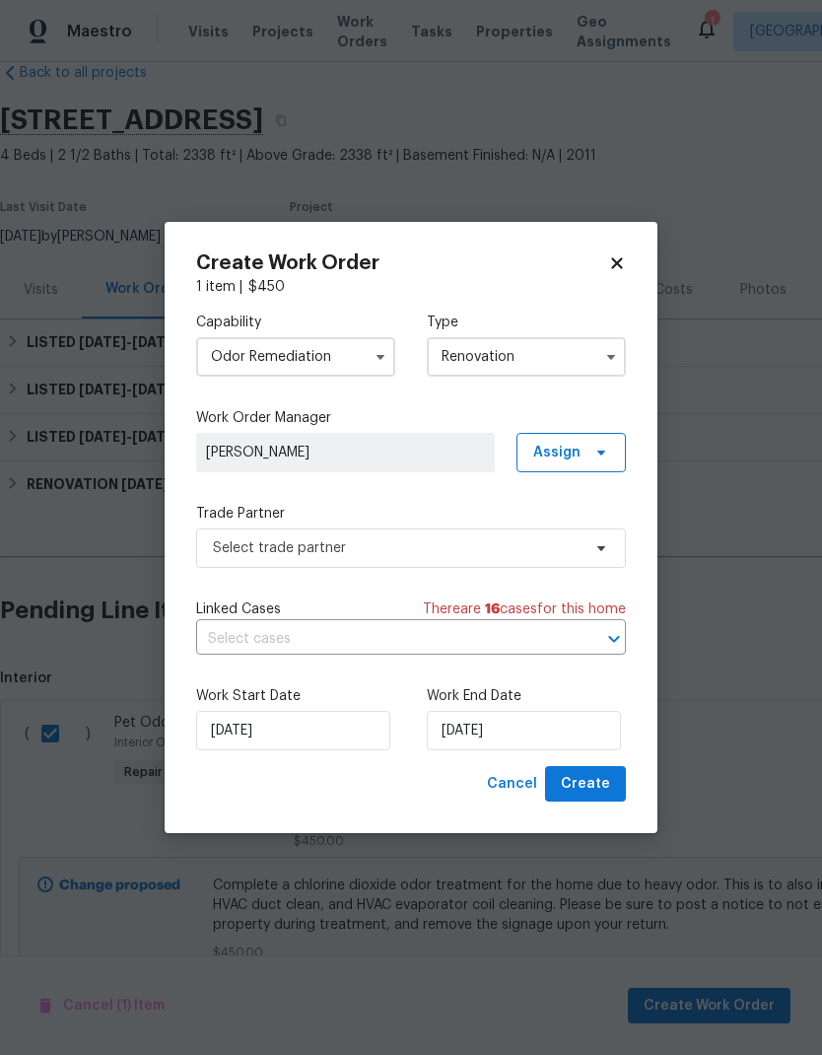
click at [594, 350] on input "Renovation" at bounding box center [526, 356] width 199 height 39
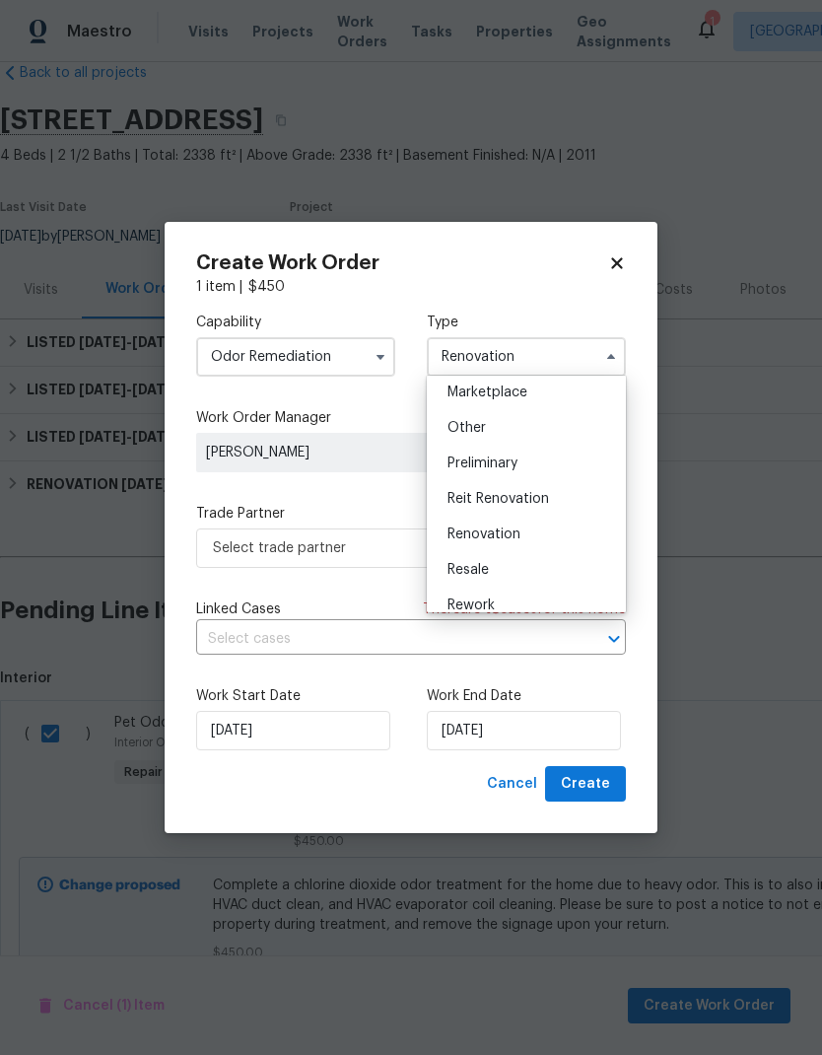
scroll to position [345, 0]
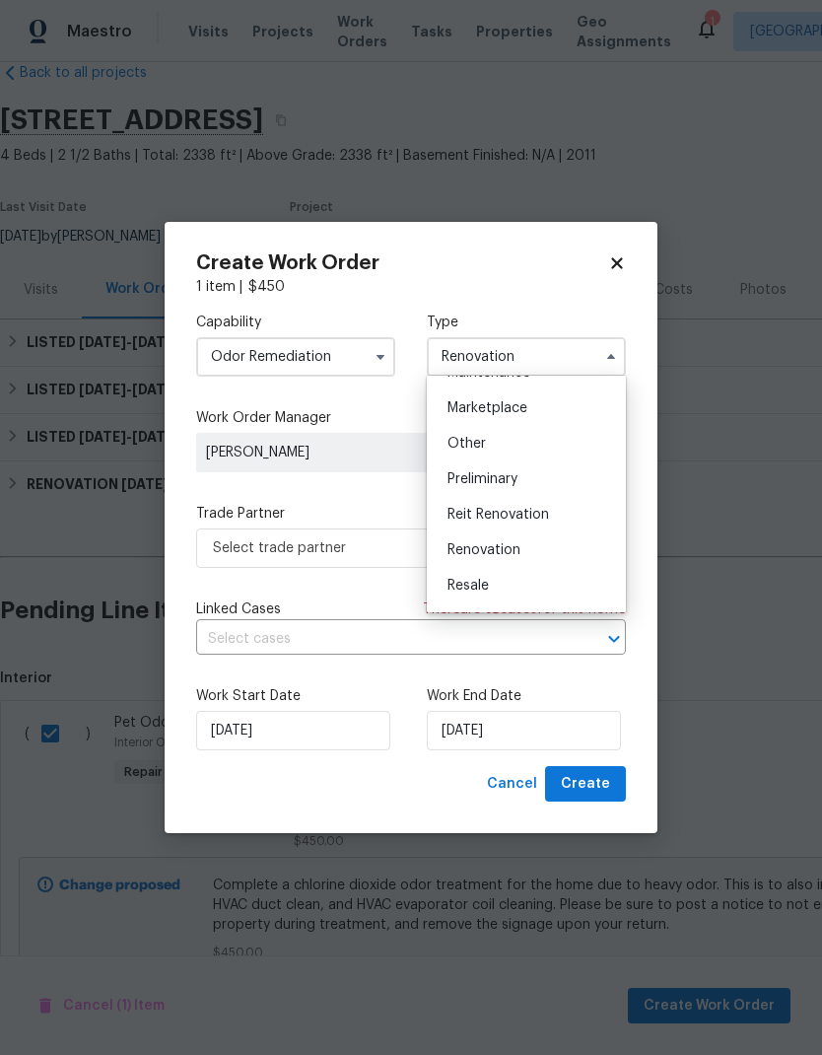
click at [356, 375] on input "Odor Remediation" at bounding box center [295, 356] width 199 height 39
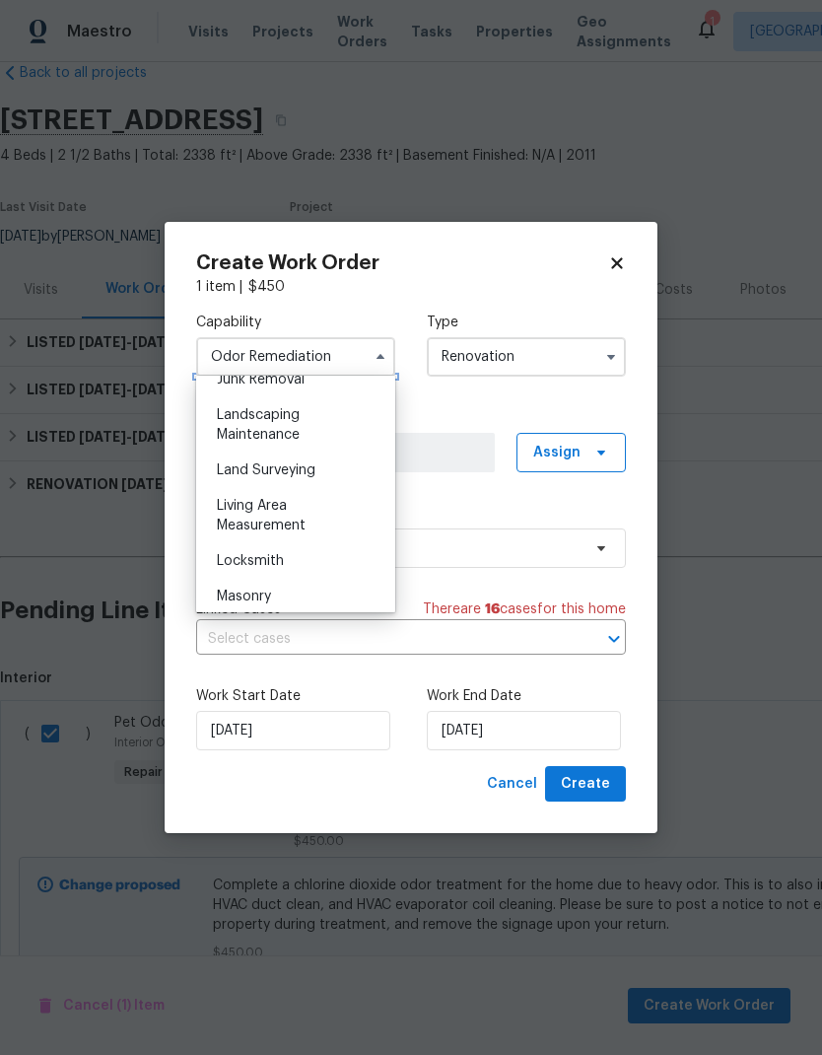
scroll to position [1276, 0]
click at [615, 266] on icon at bounding box center [617, 263] width 18 height 18
checkbox input "false"
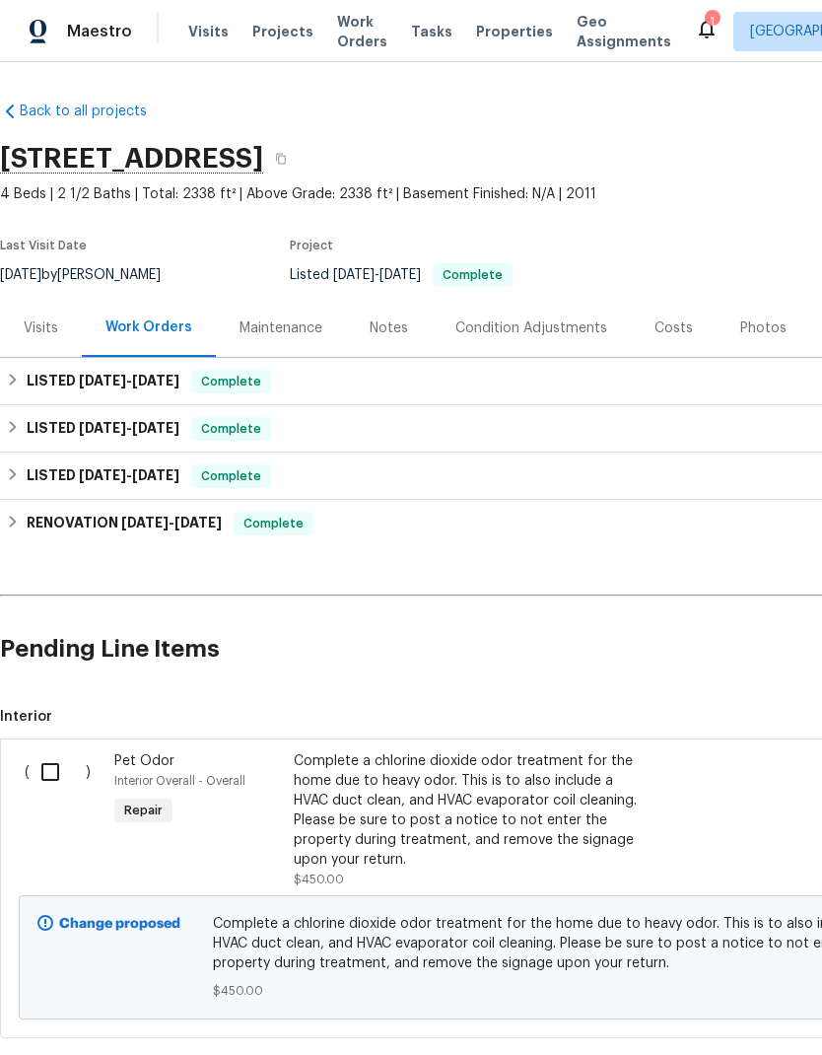
scroll to position [0, 0]
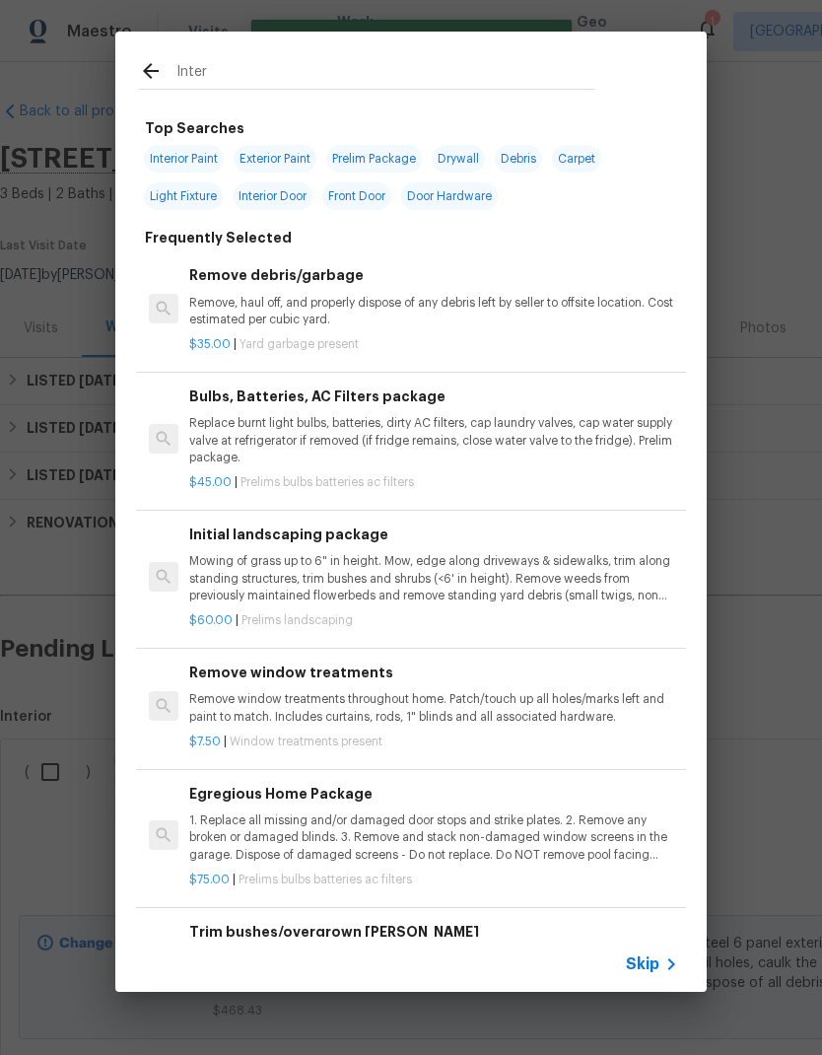
scroll to position [0, 292]
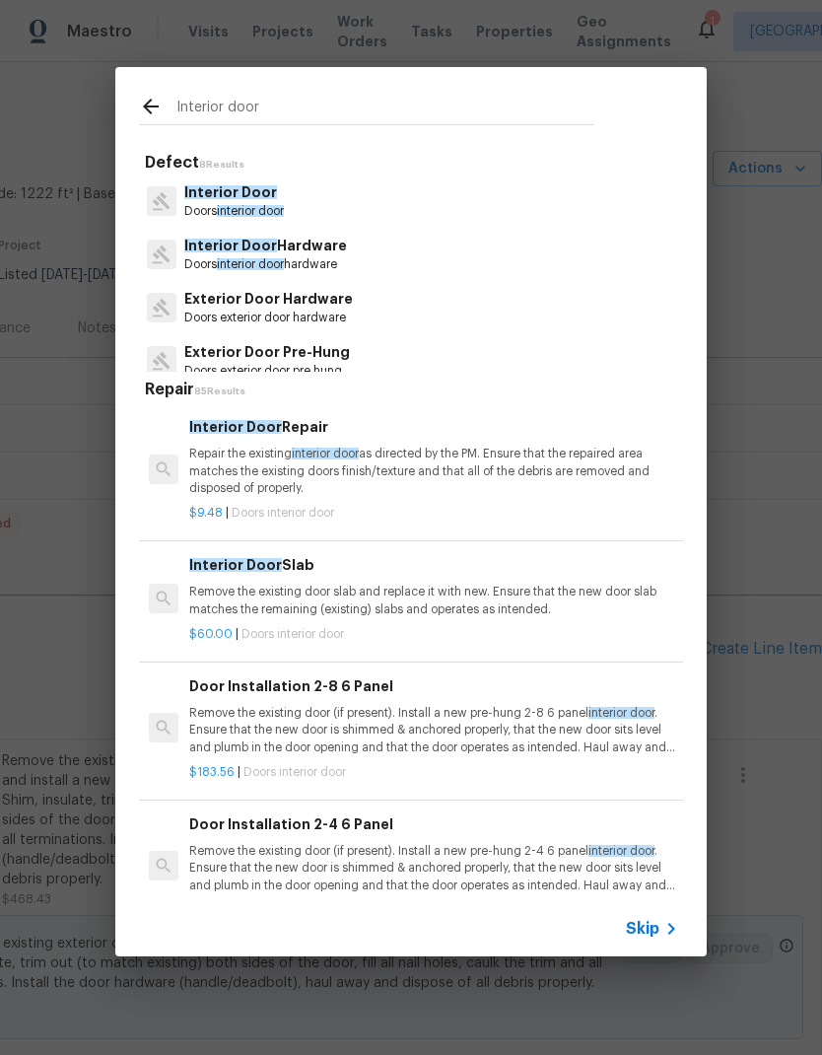
type input "Interior door"
click at [295, 185] on div "Interior Door Doors interior door" at bounding box center [411, 200] width 544 height 53
click at [249, 200] on p "Interior Door" at bounding box center [234, 192] width 100 height 21
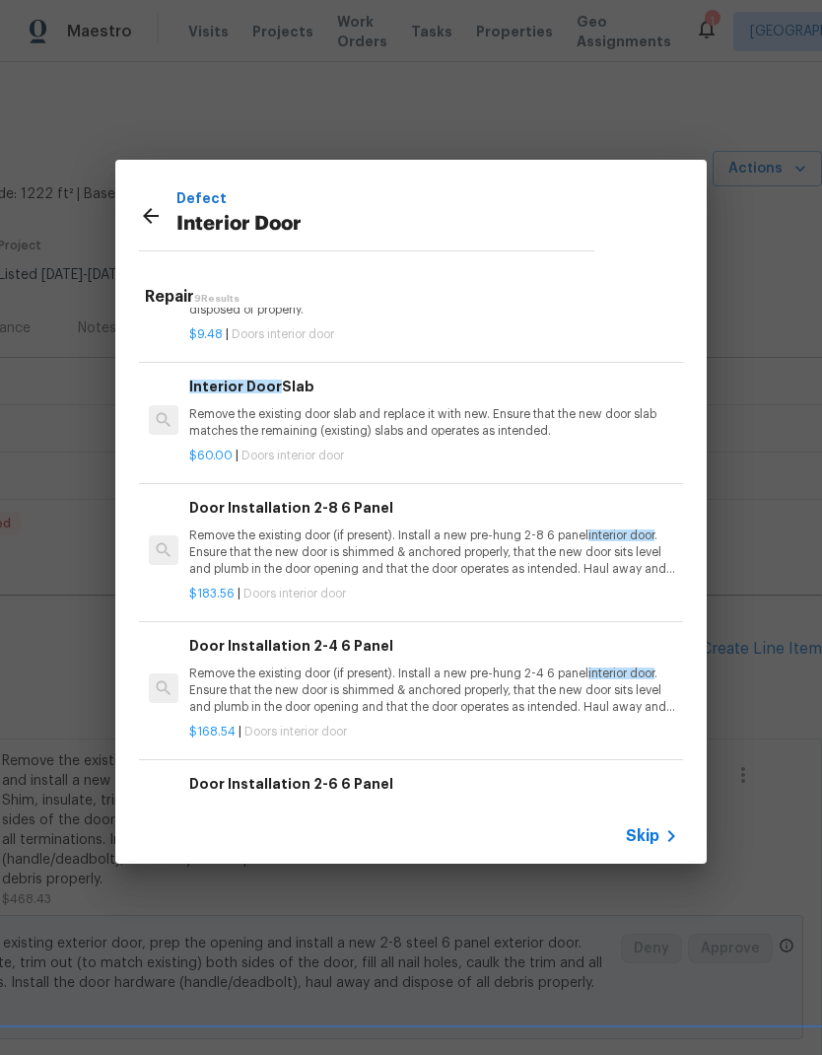
scroll to position [84, 0]
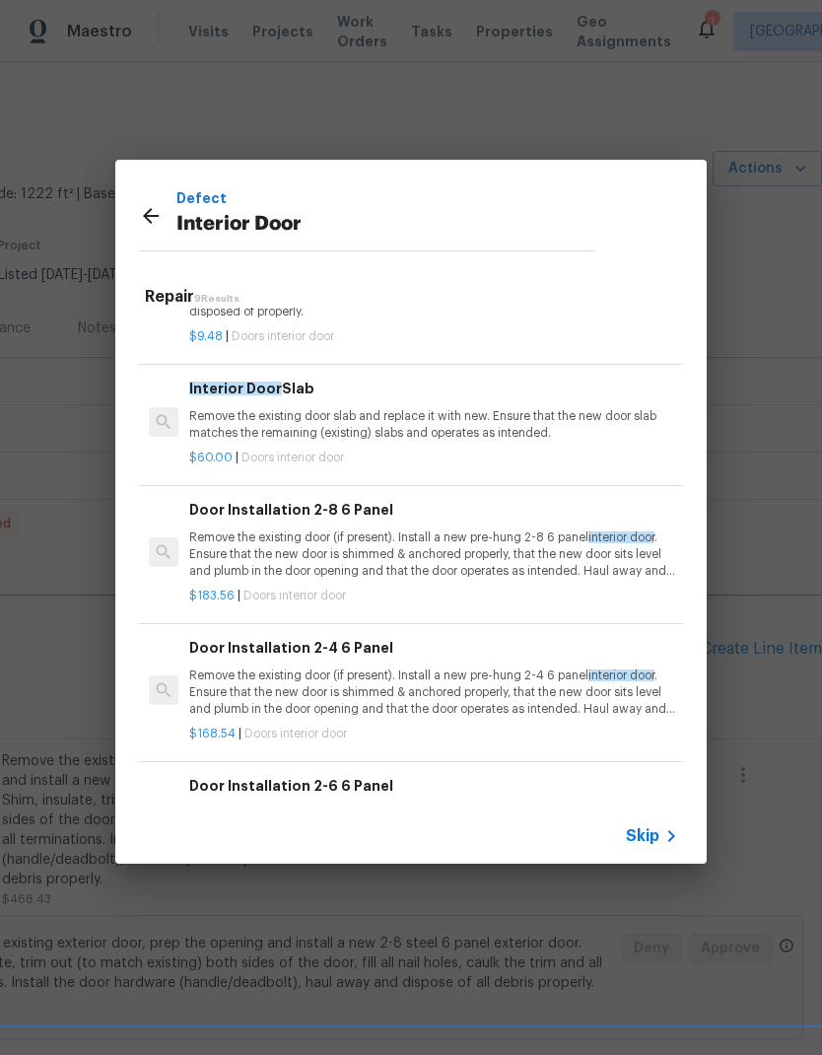
click at [502, 556] on p "Remove the existing door (if present). Install a new pre-hung 2-8 6 panel inter…" at bounding box center [433, 554] width 489 height 50
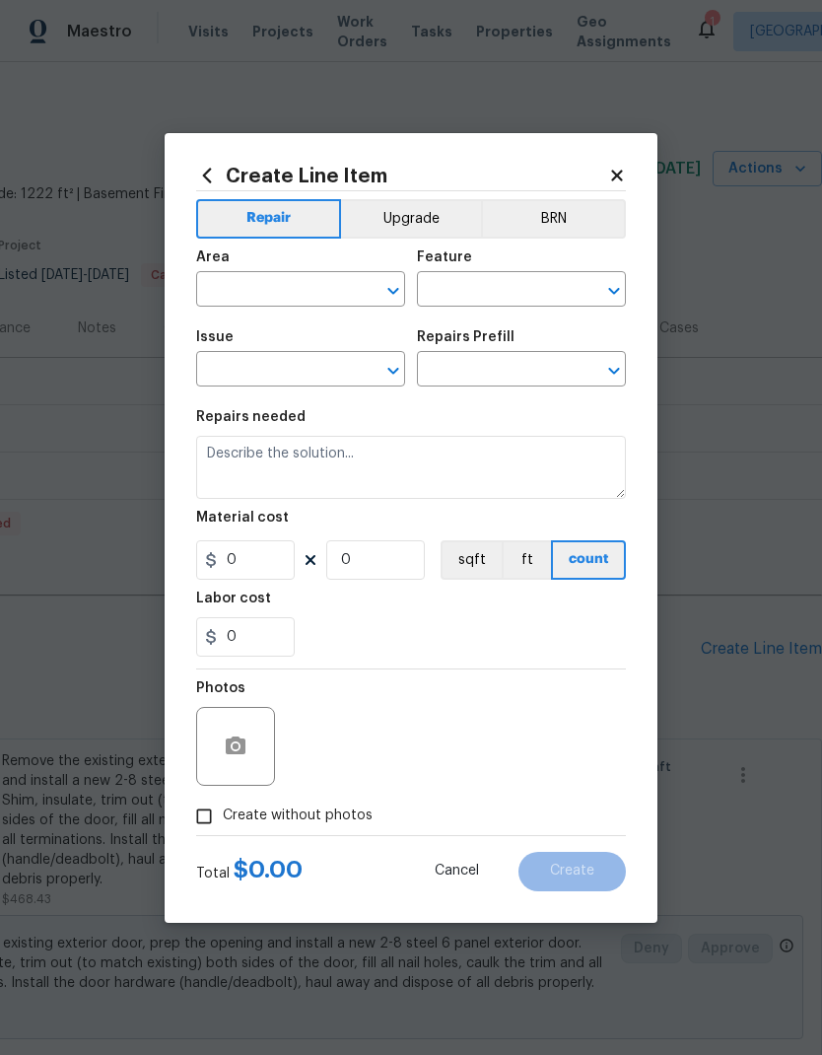
click at [551, 546] on button "count" at bounding box center [588, 559] width 75 height 39
type input "Interior Door"
type input "Door Installation 2-8 6 Panel $183.56"
type textarea "Remove the existing door (if present). Install a new pre-hung 2-8 6 panel inter…"
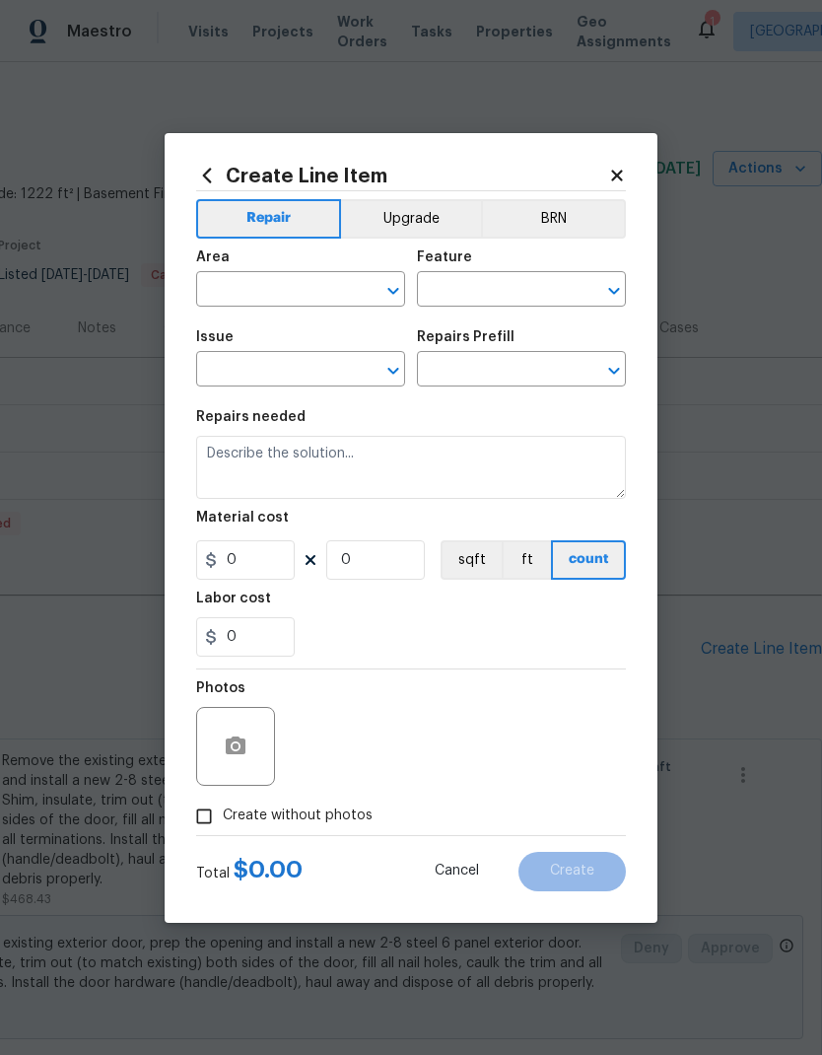
type input "183.56"
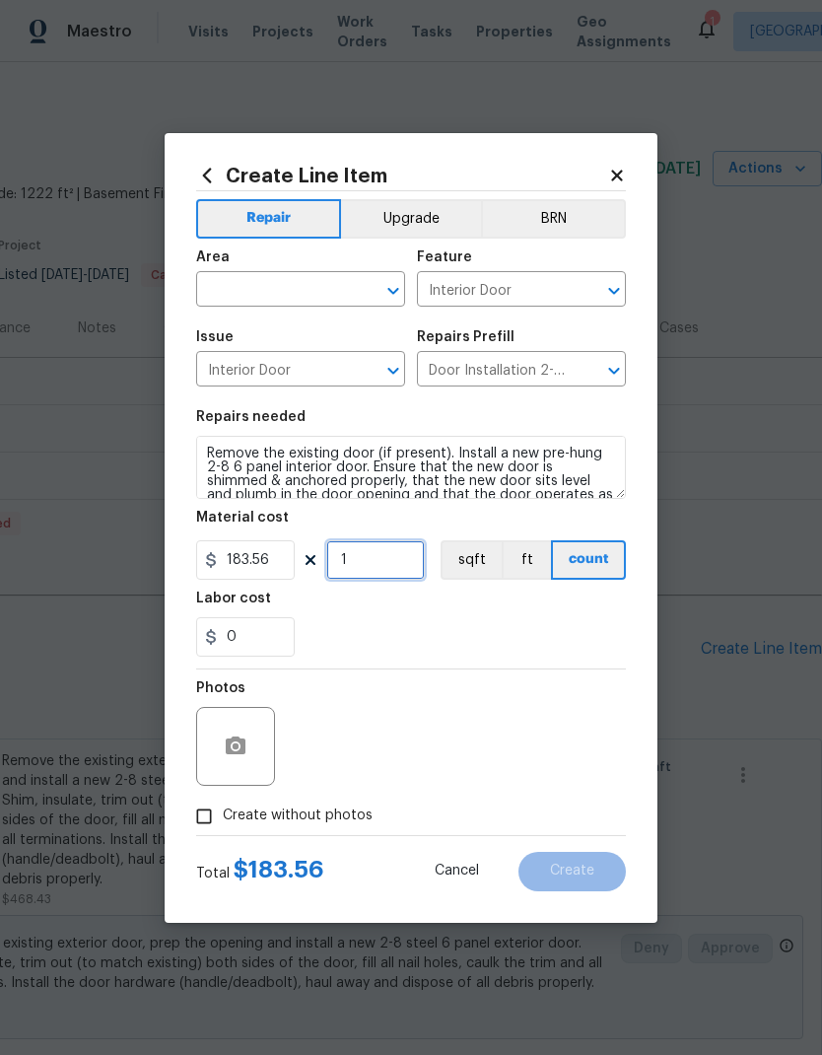
click at [401, 563] on input "1" at bounding box center [375, 559] width 99 height 39
type input "2"
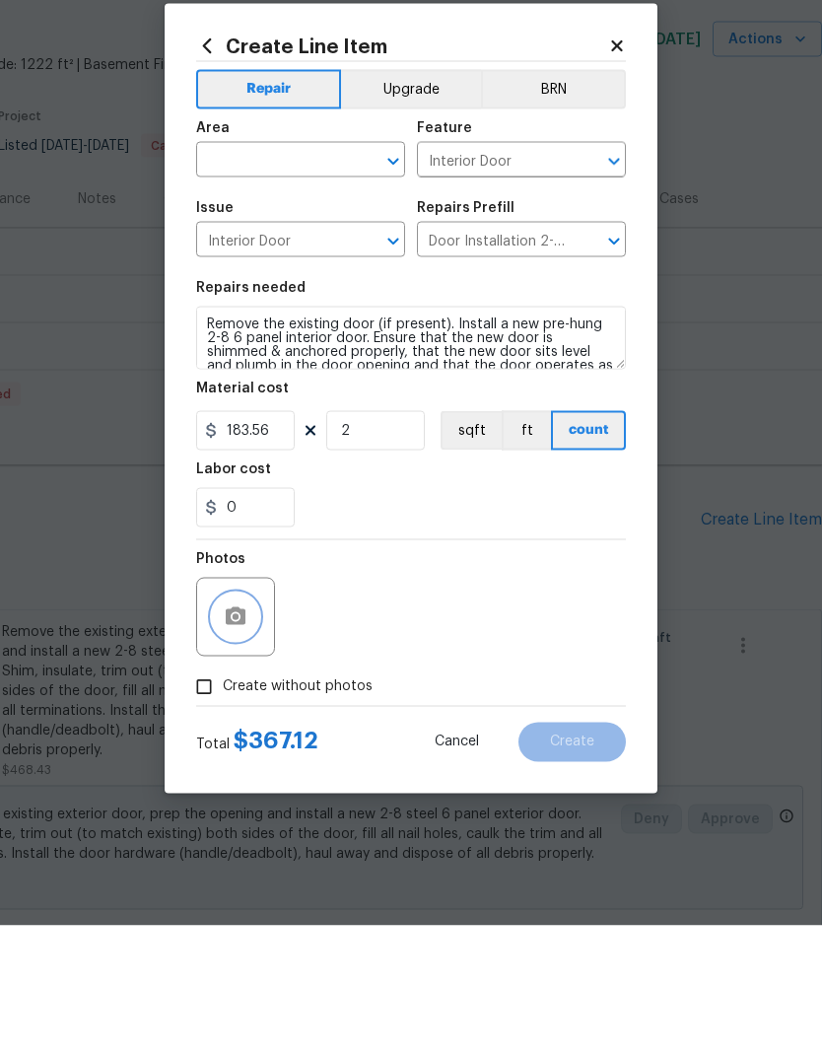
click at [238, 742] on circle "button" at bounding box center [236, 745] width 6 height 6
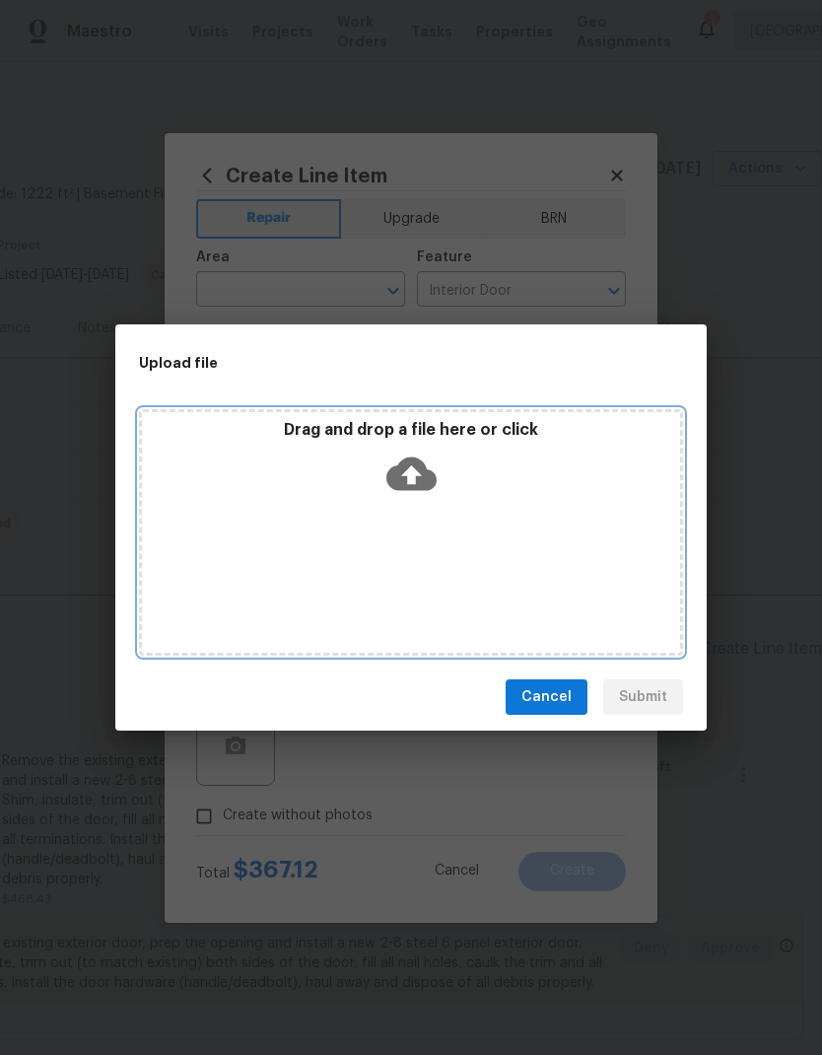
click at [417, 470] on icon at bounding box center [411, 474] width 50 height 34
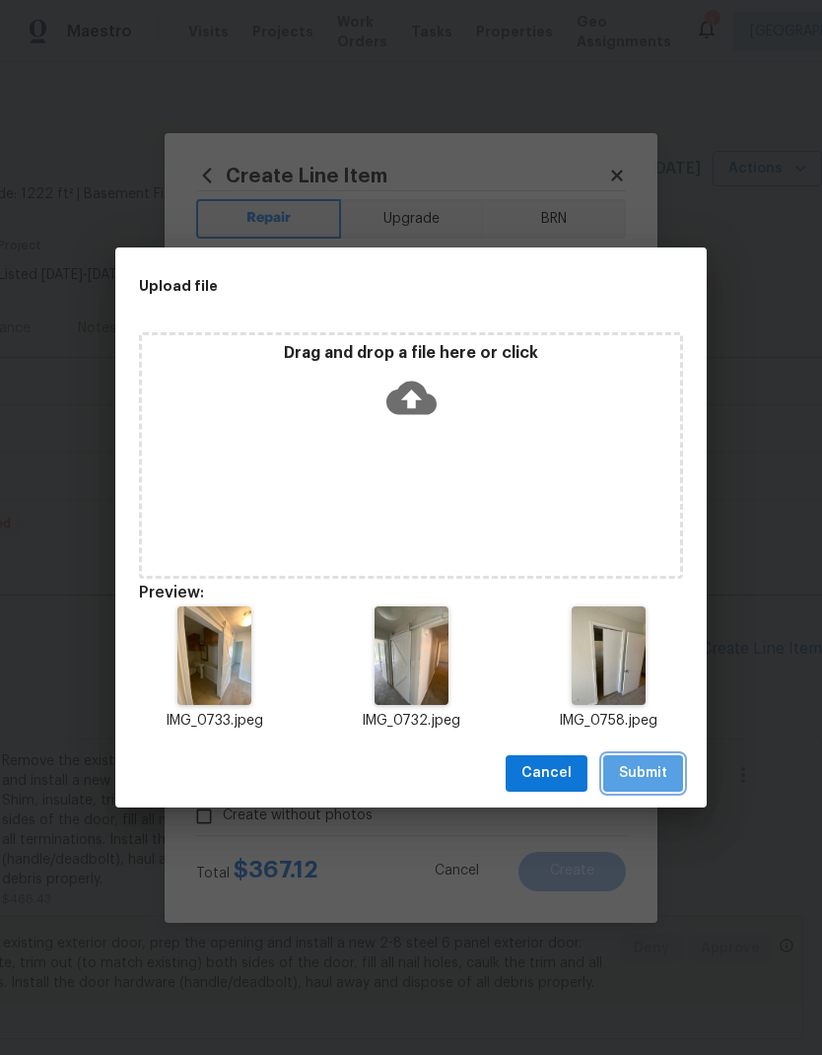
click at [642, 769] on span "Submit" at bounding box center [643, 773] width 48 height 25
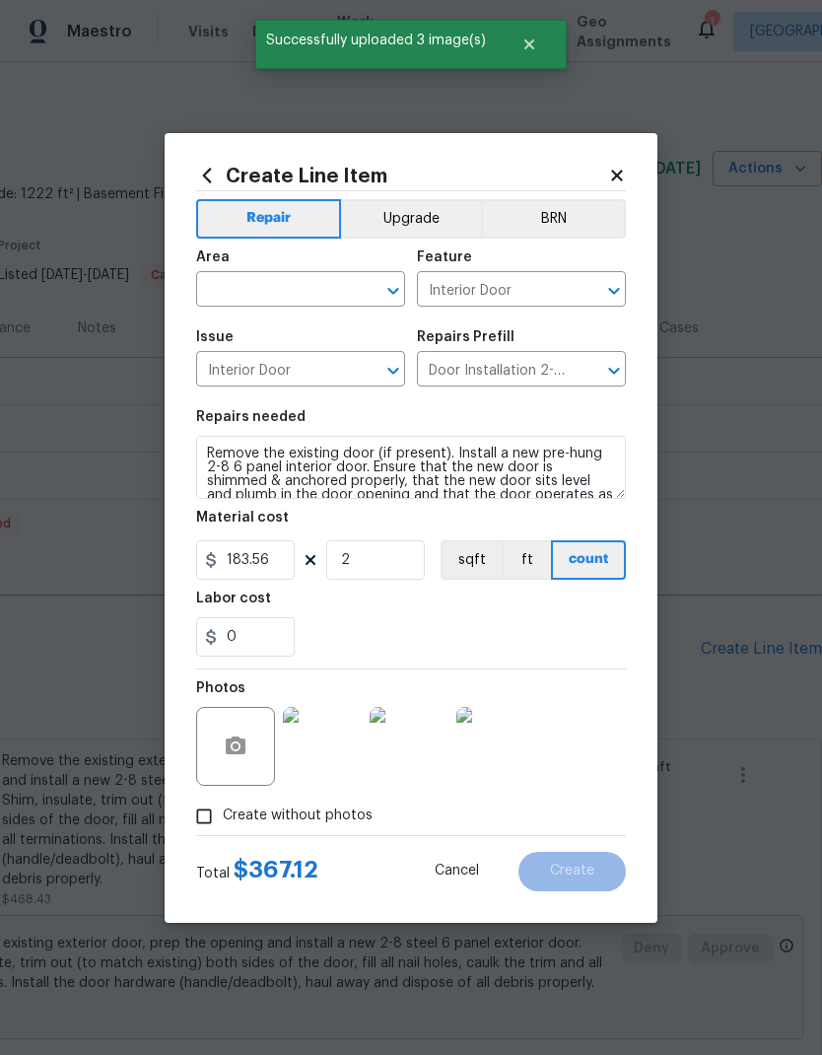
click at [335, 304] on input "text" at bounding box center [273, 291] width 154 height 31
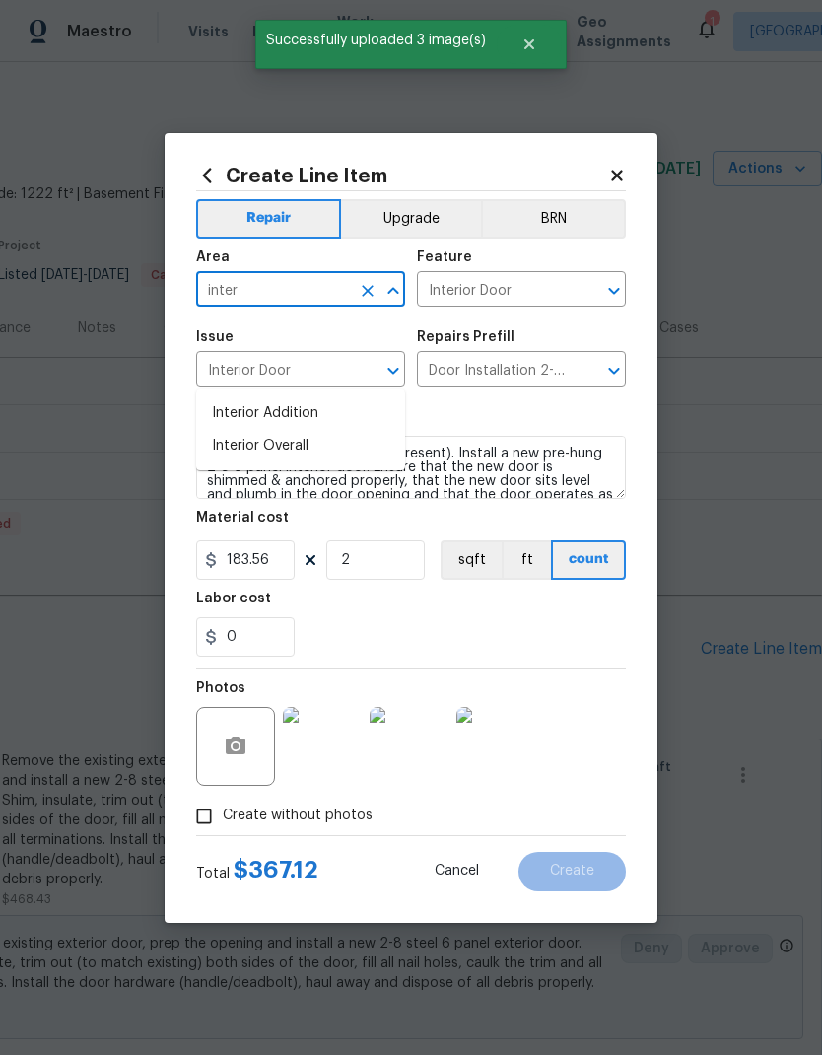
click at [320, 430] on li "Interior Overall" at bounding box center [300, 446] width 209 height 33
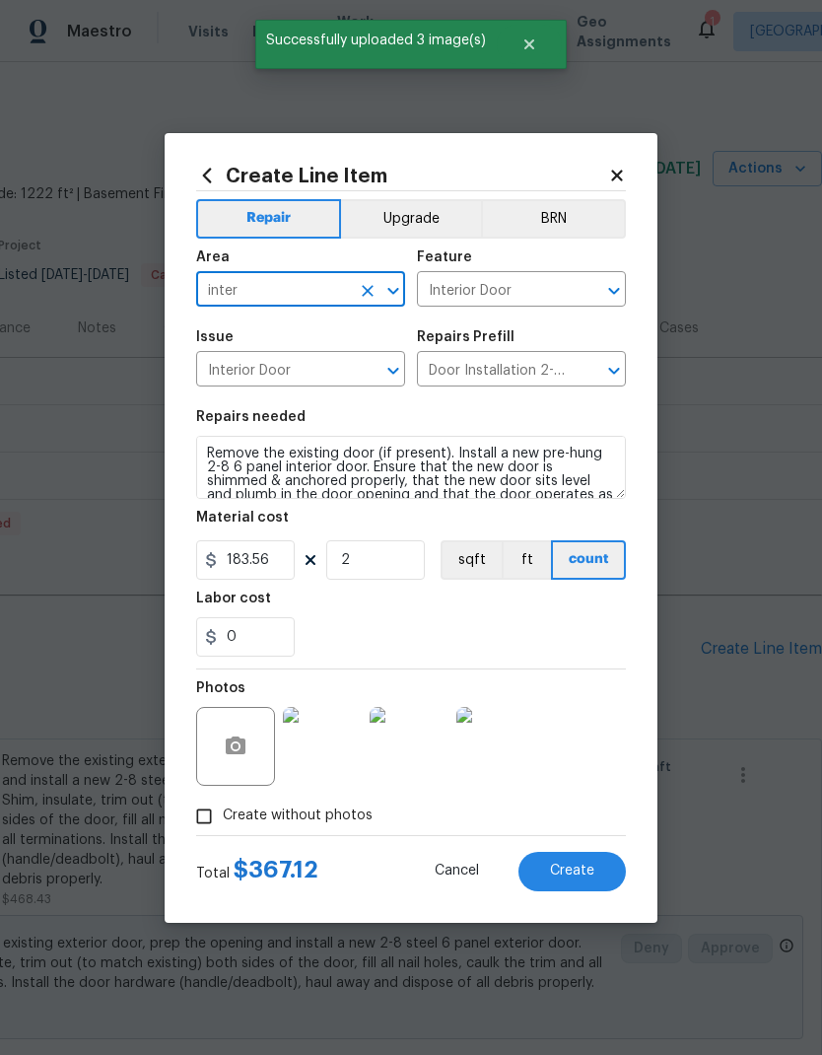
type input "Interior Overall"
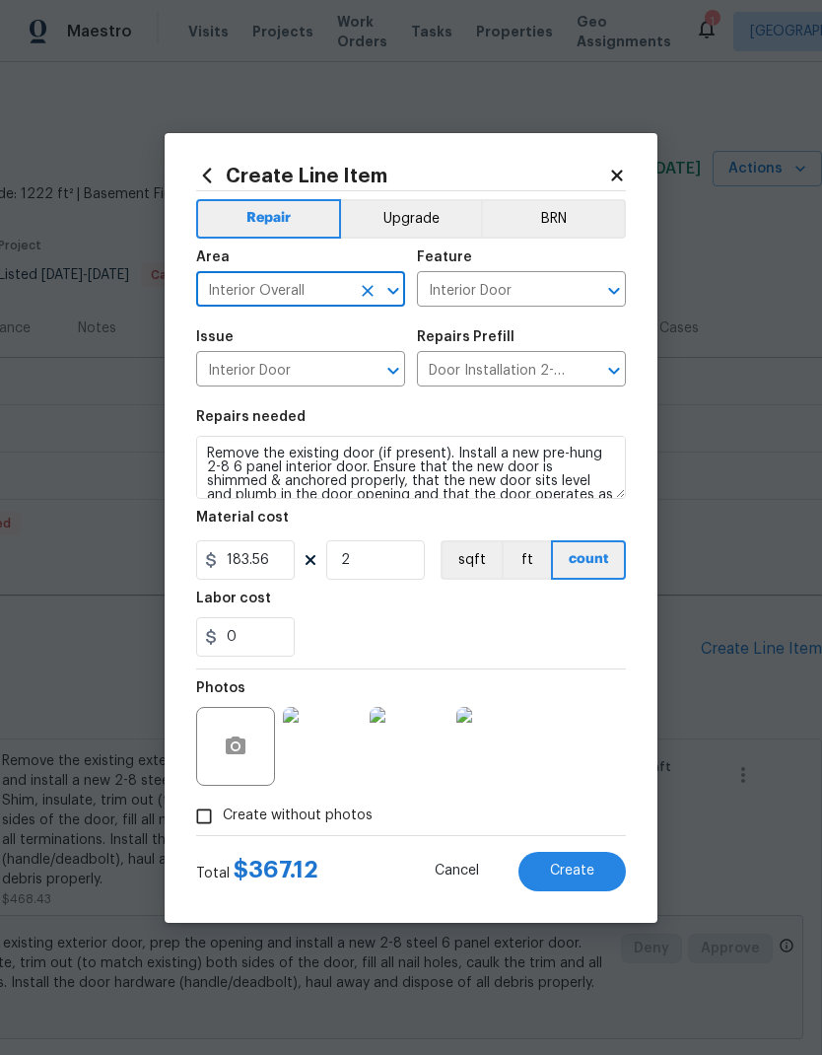
click at [533, 614] on div "Labor cost" at bounding box center [411, 604] width 430 height 26
click at [583, 863] on button "Create" at bounding box center [571, 871] width 107 height 39
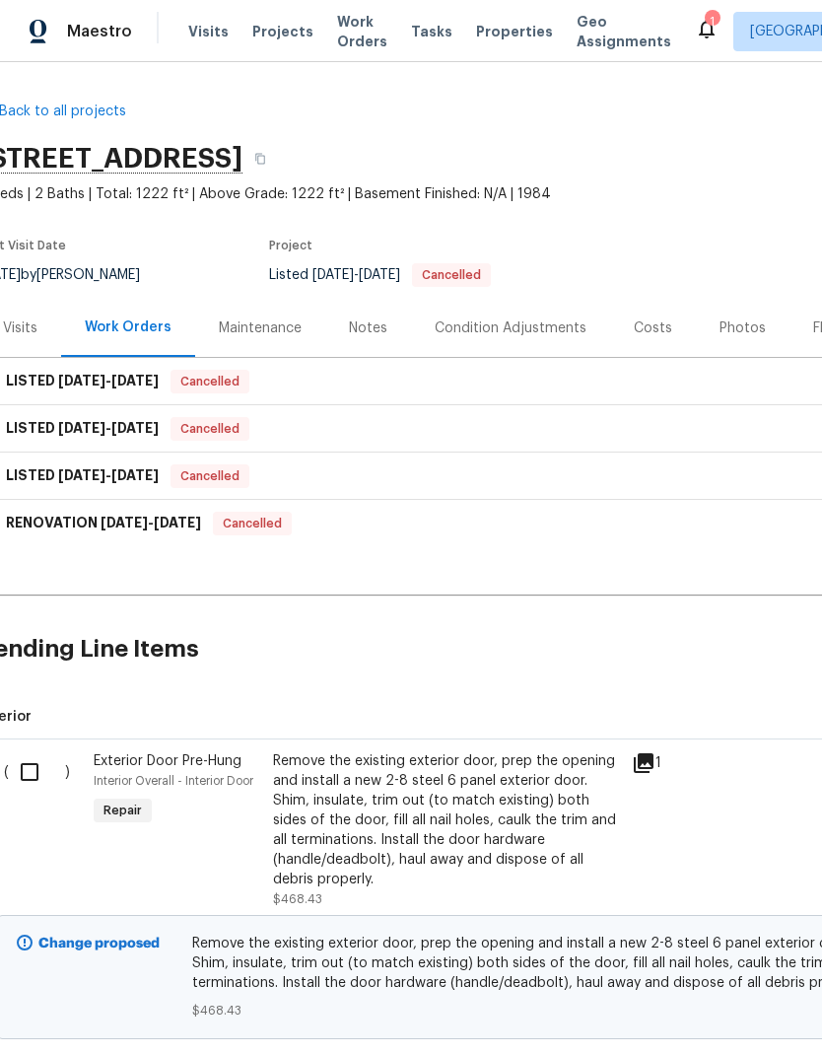
scroll to position [0, 21]
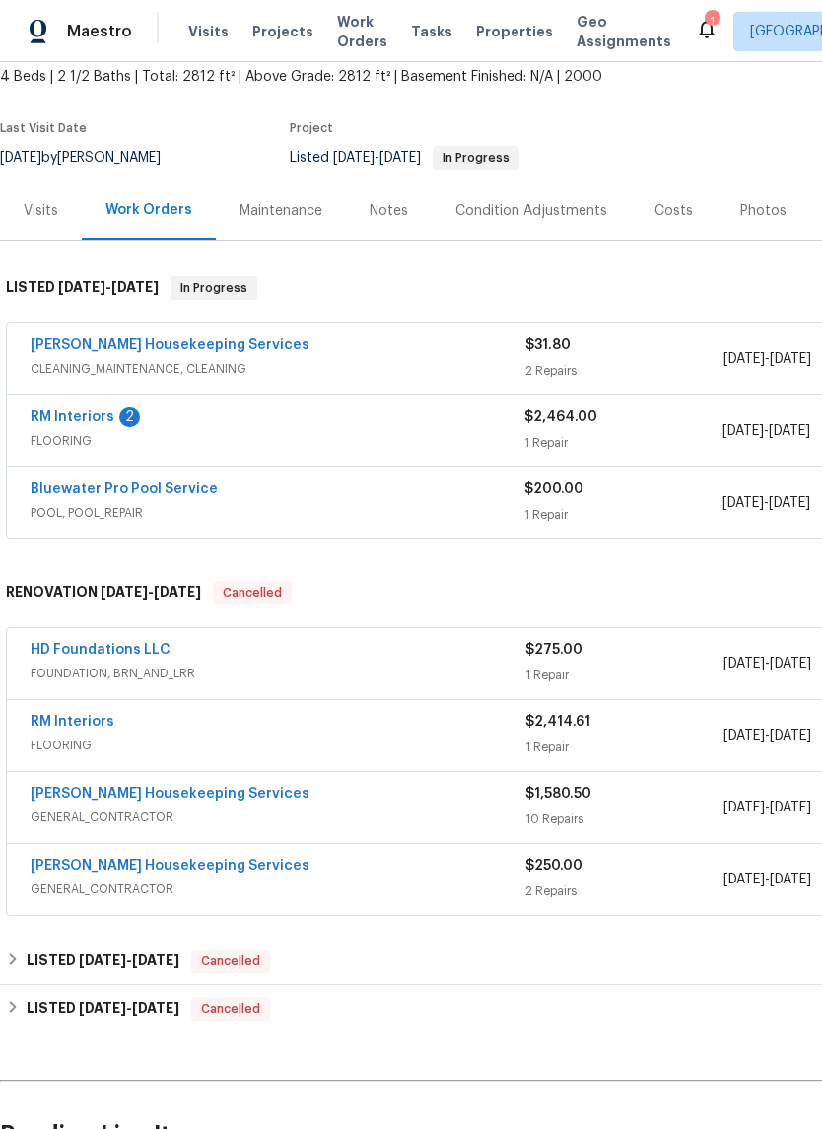
scroll to position [118, 0]
click at [96, 419] on link "RM Interiors" at bounding box center [73, 416] width 84 height 14
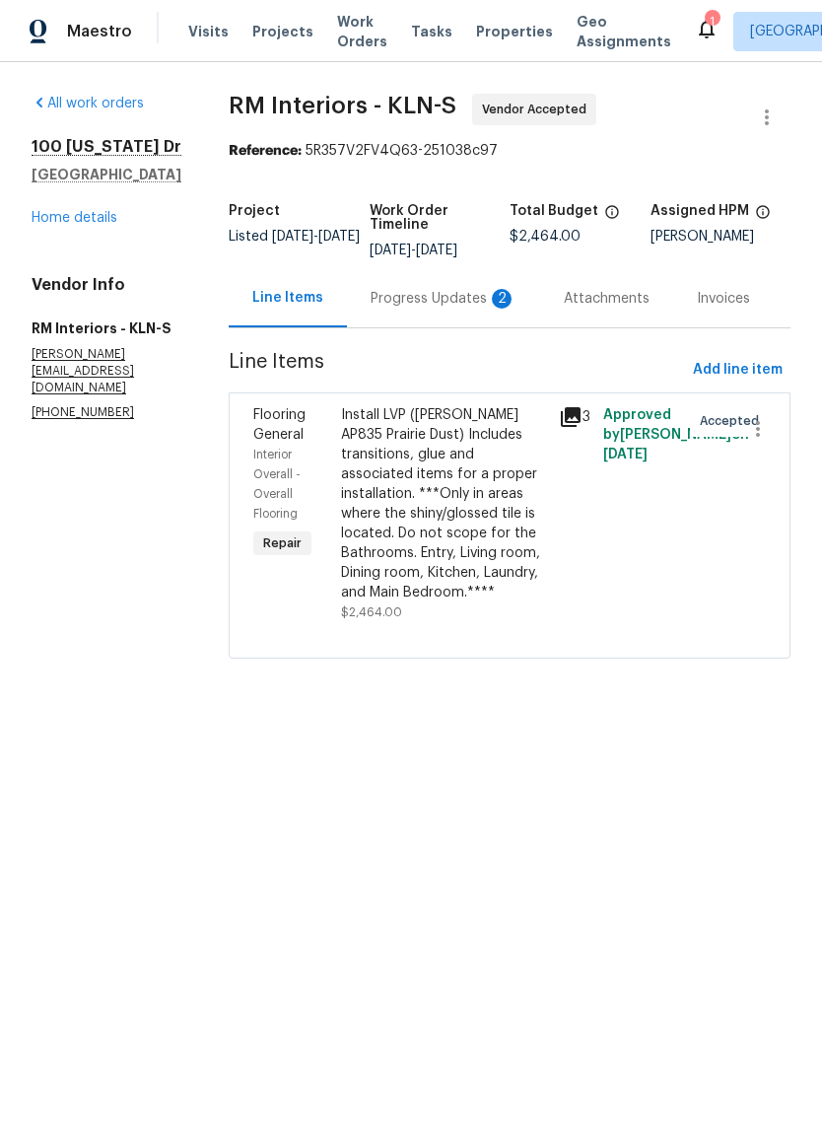
click at [457, 300] on div "Progress Updates 2" at bounding box center [444, 299] width 146 height 20
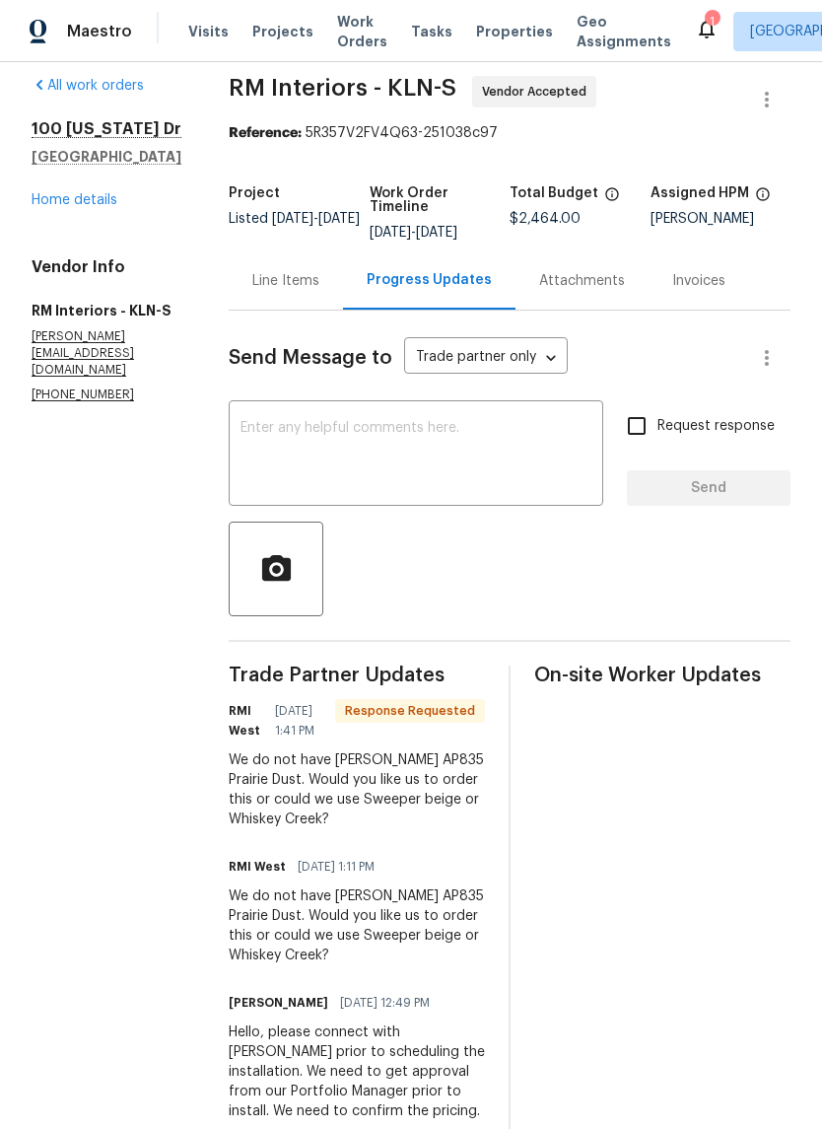
click at [295, 283] on div "Line Items" at bounding box center [285, 281] width 67 height 20
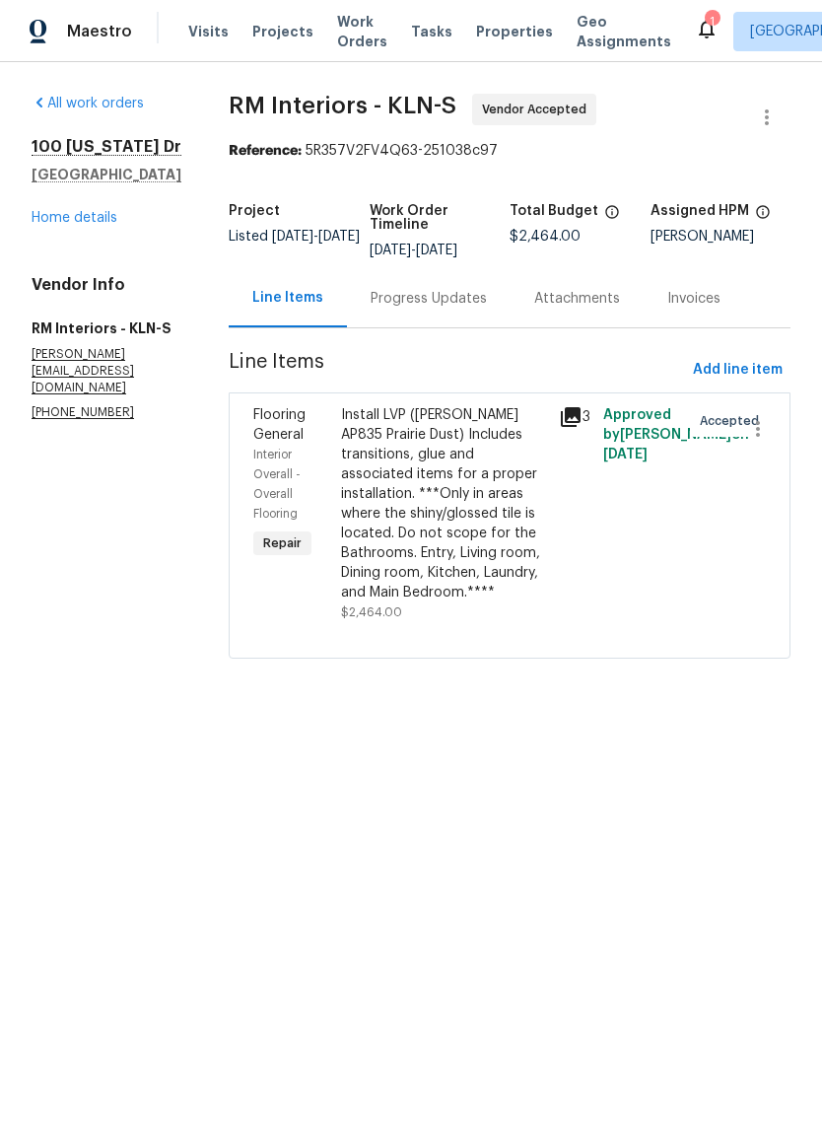
click at [95, 225] on link "Home details" at bounding box center [75, 218] width 86 height 14
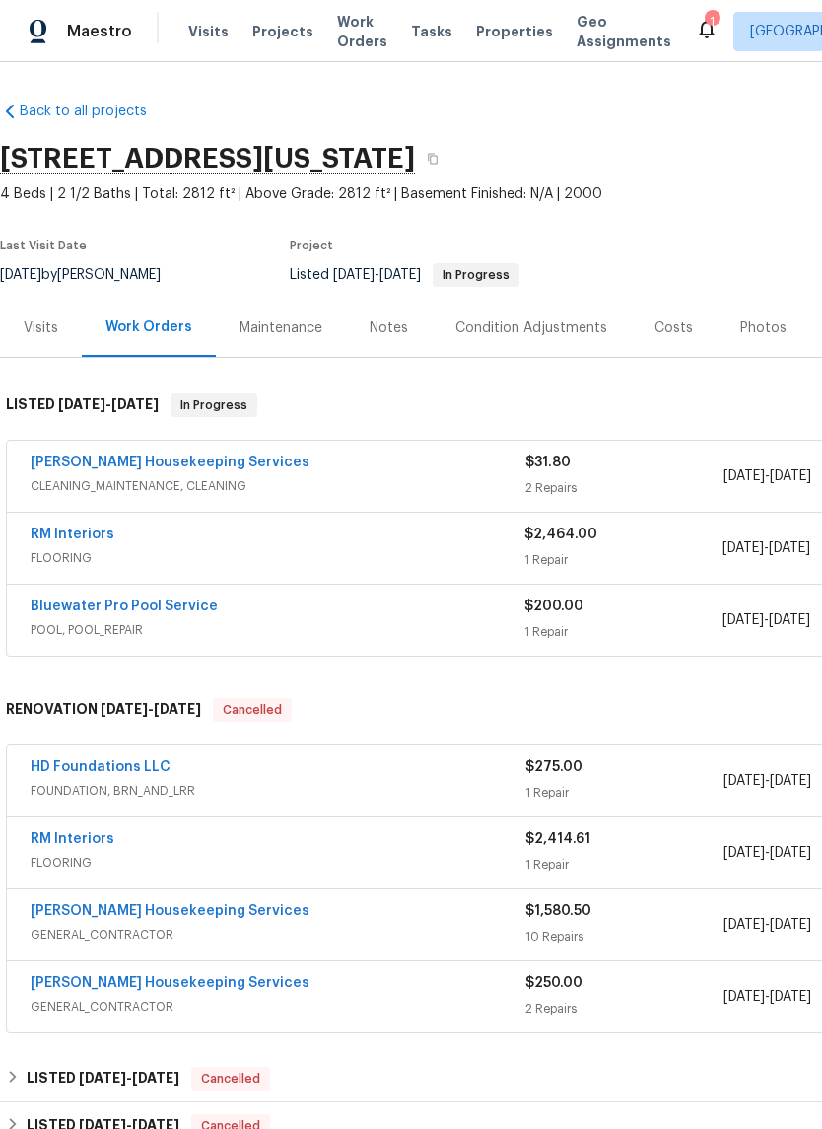
click at [299, 472] on div "[PERSON_NAME] Housekeeping Services" at bounding box center [278, 464] width 495 height 24
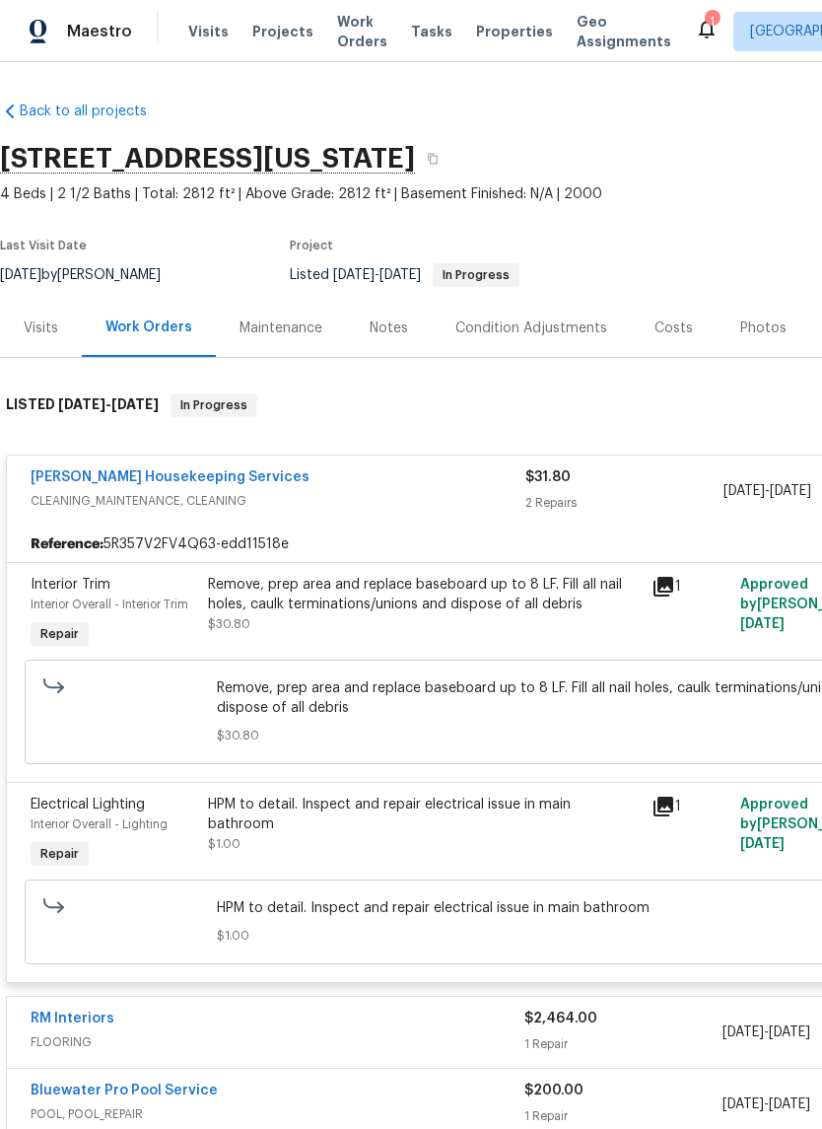
click at [422, 485] on div "[PERSON_NAME] Housekeeping Services" at bounding box center [278, 479] width 495 height 24
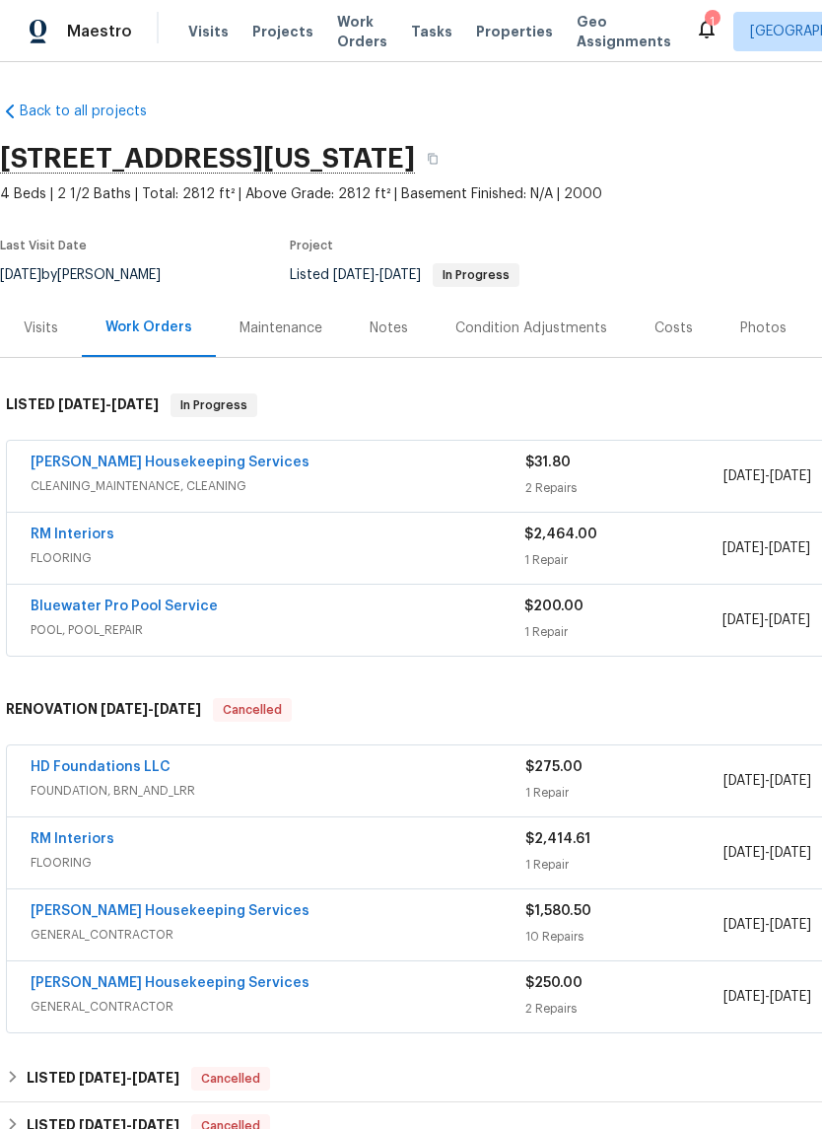
click at [410, 561] on span "FLOORING" at bounding box center [278, 558] width 494 height 20
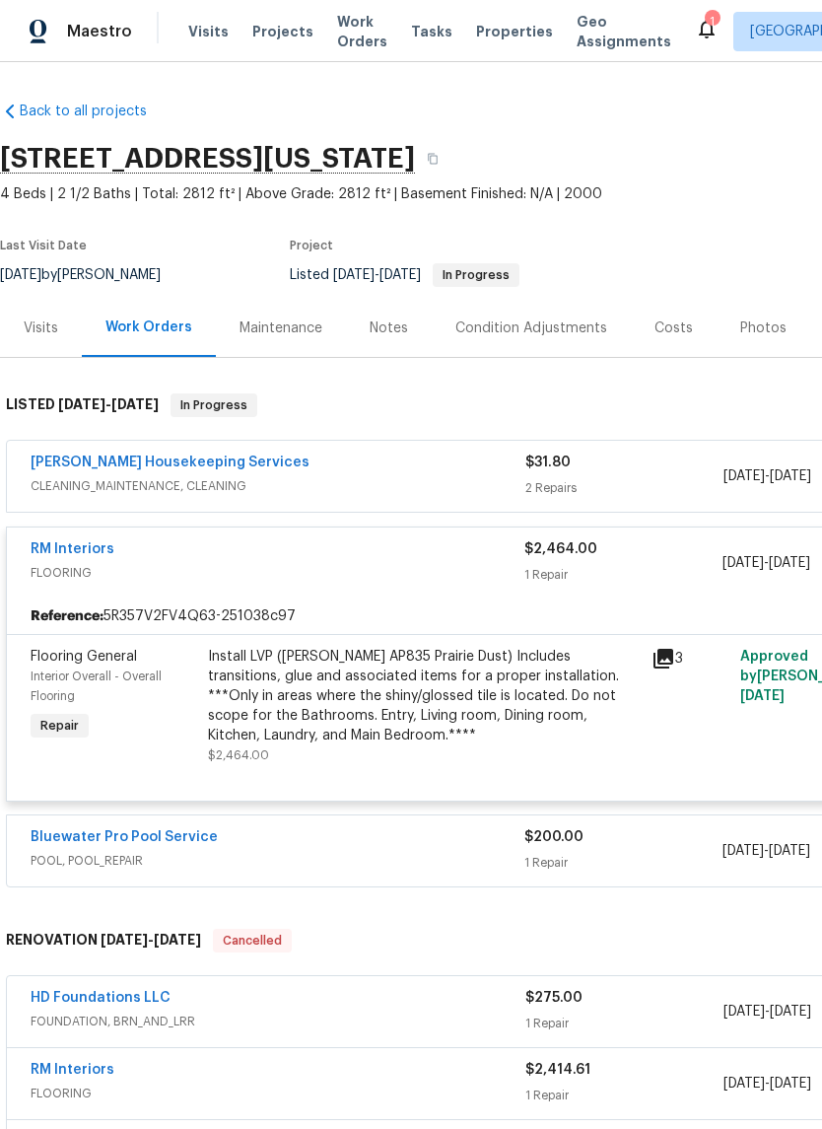
click at [667, 653] on icon at bounding box center [663, 659] width 20 height 20
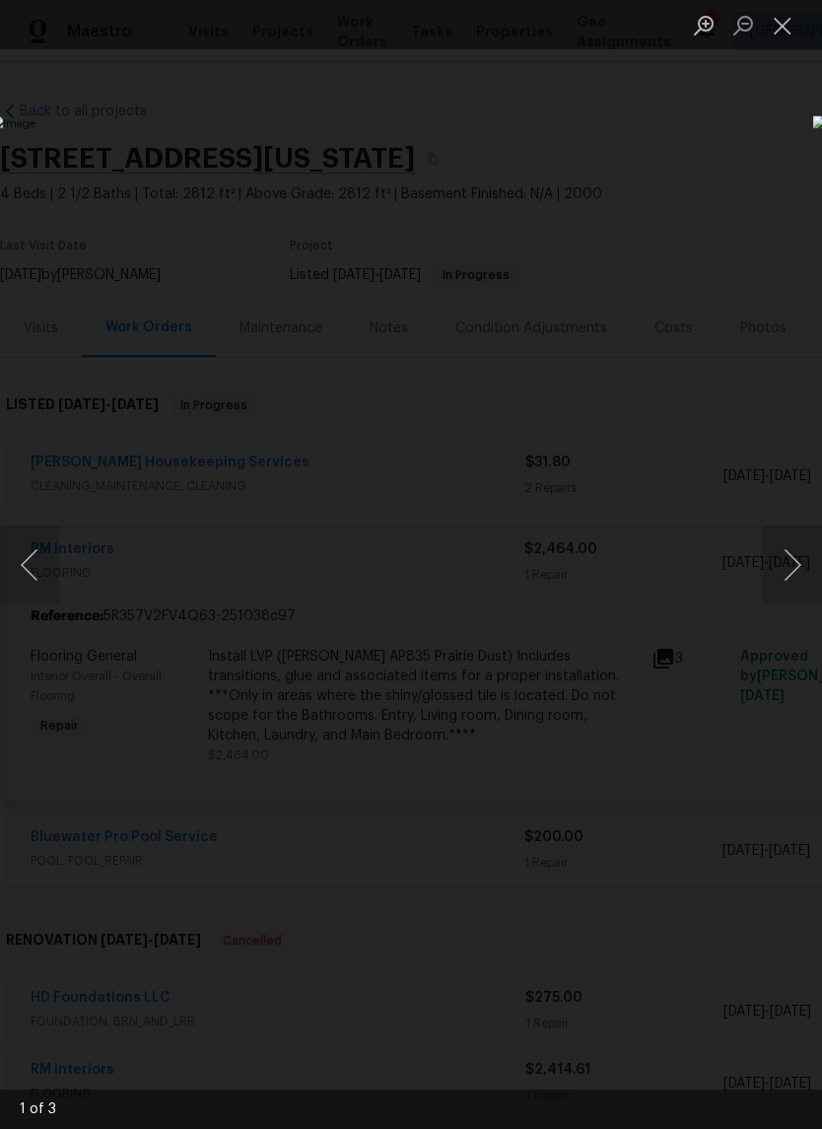
click at [783, 579] on button "Next image" at bounding box center [792, 564] width 59 height 79
click at [778, 564] on button "Next image" at bounding box center [792, 564] width 59 height 79
click at [780, 567] on button "Next image" at bounding box center [792, 564] width 59 height 79
click at [783, 563] on button "Next image" at bounding box center [792, 564] width 59 height 79
click at [787, 37] on button "Close lightbox" at bounding box center [782, 25] width 39 height 34
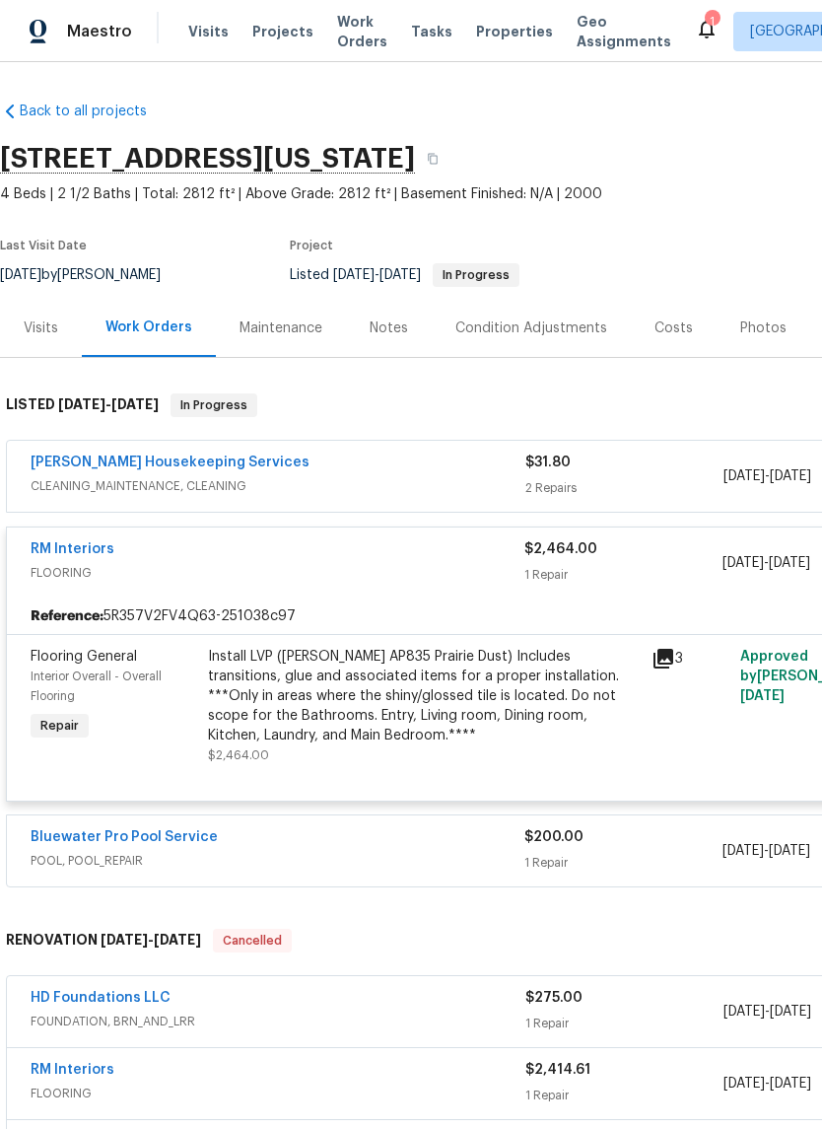
click at [407, 560] on div "RM Interiors" at bounding box center [278, 551] width 494 height 24
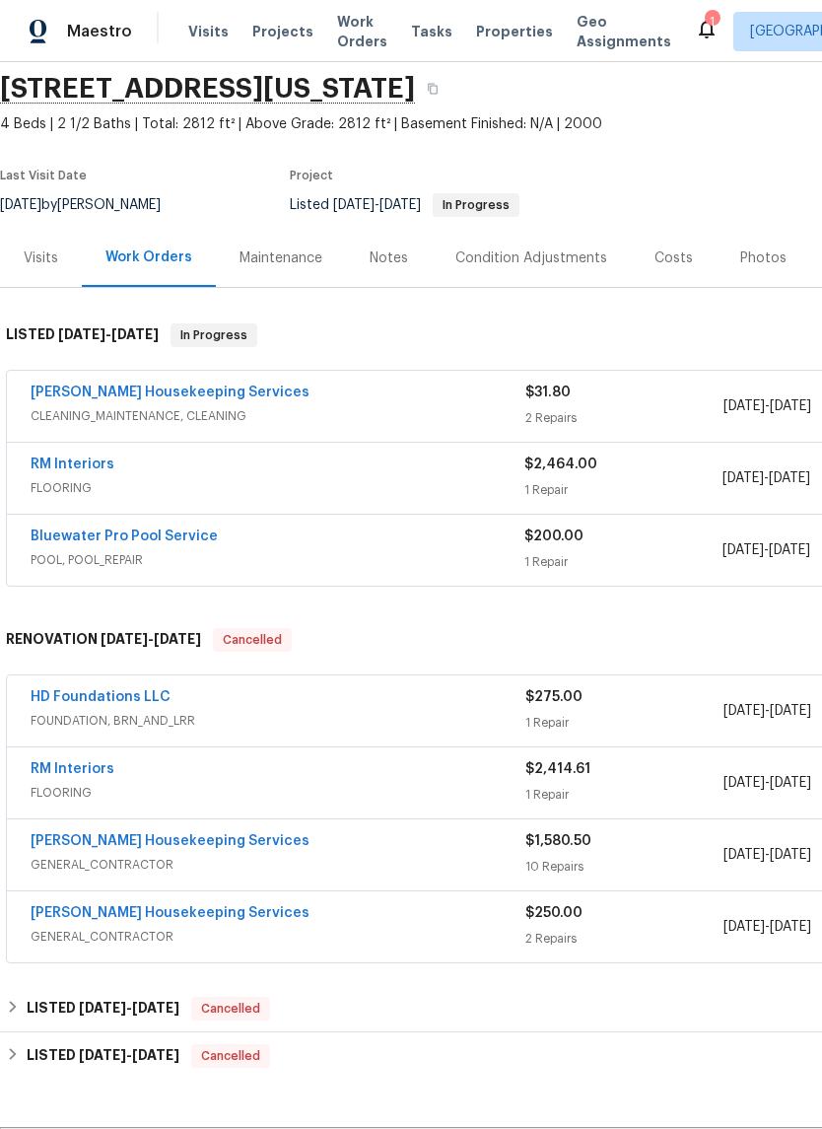
scroll to position [70, 0]
